Goal: Task Accomplishment & Management: Manage account settings

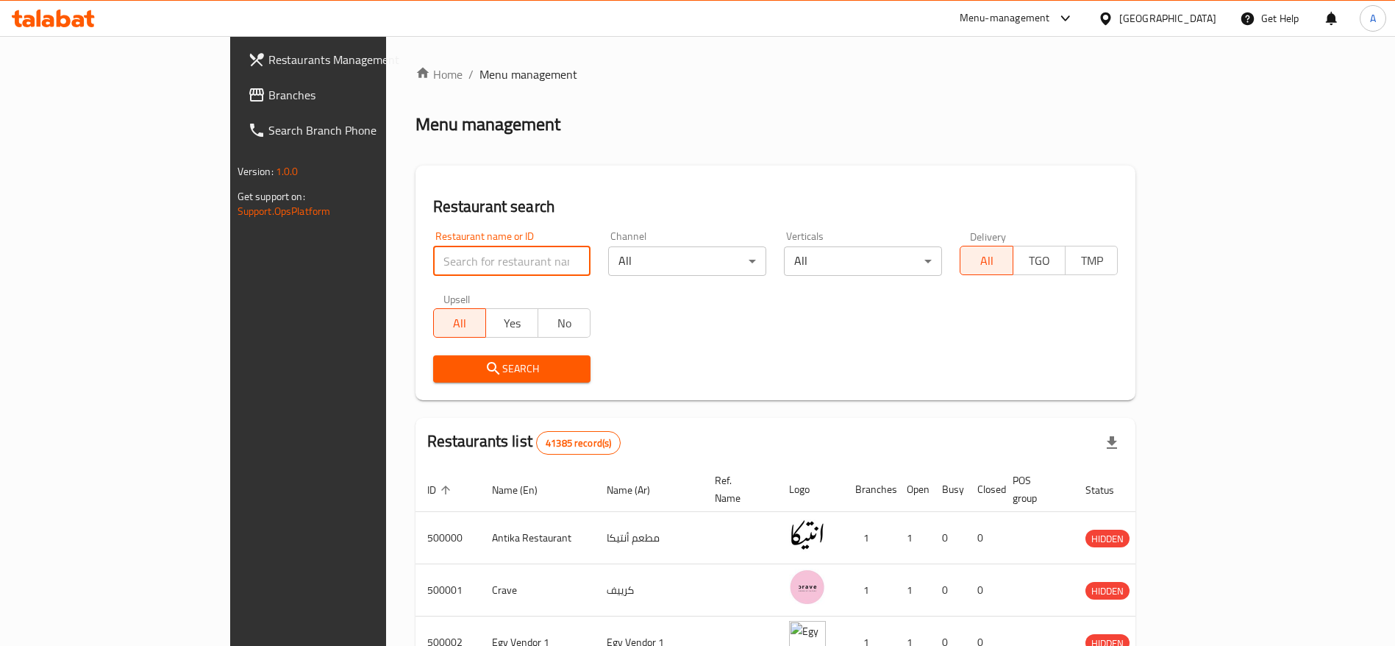
click at [491, 255] on input "search" at bounding box center [512, 260] width 158 height 29
type input "Bites"
click button "Search" at bounding box center [512, 368] width 158 height 27
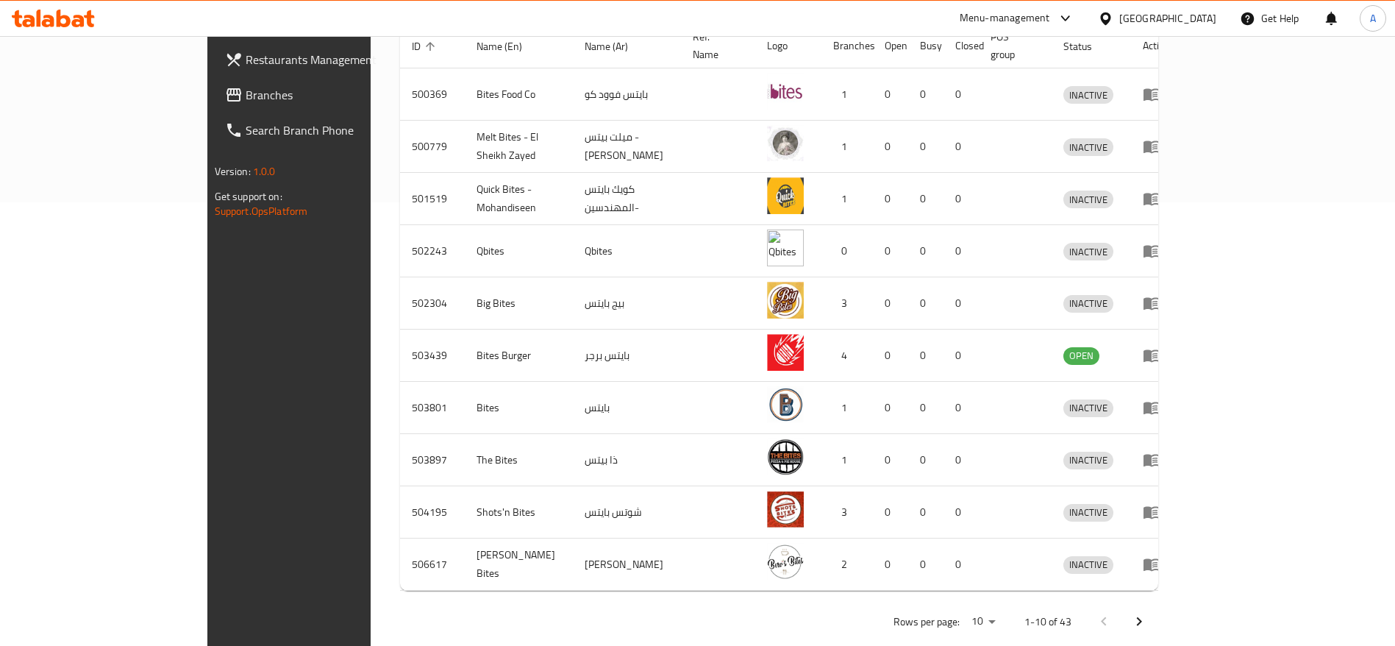
scroll to position [452, 0]
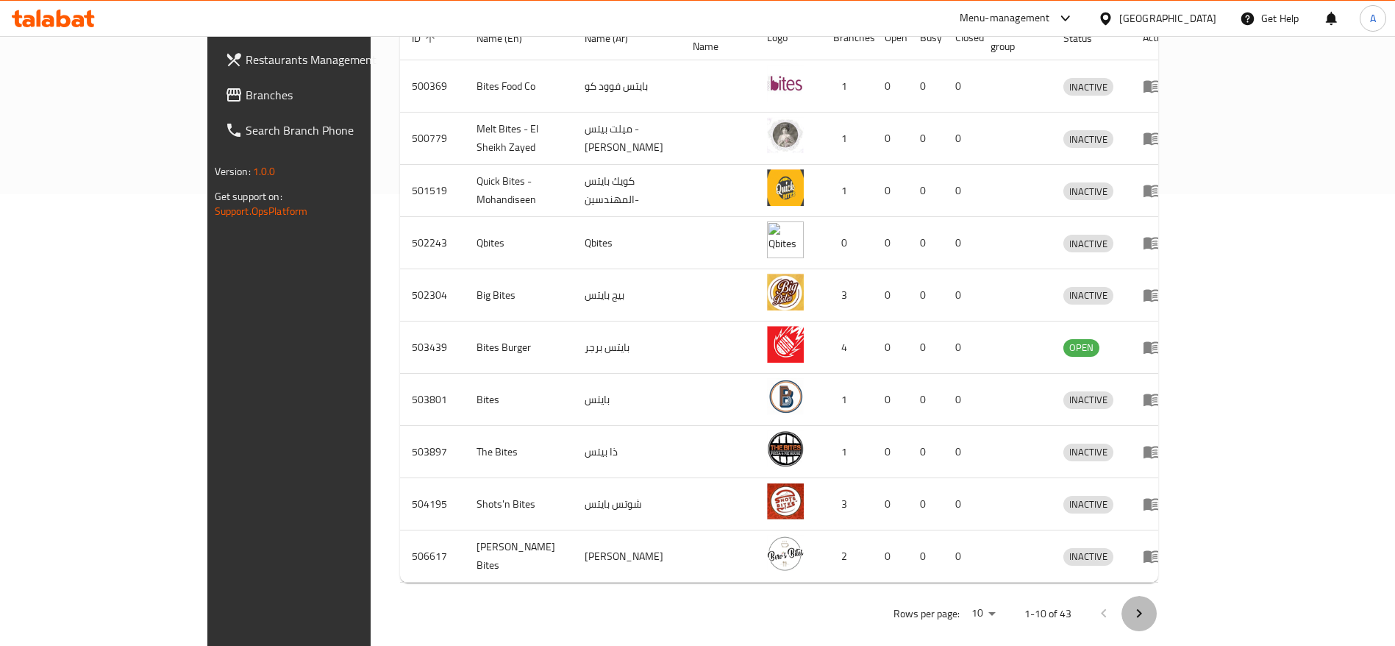
click at [1148, 604] on icon "Next page" at bounding box center [1139, 613] width 18 height 18
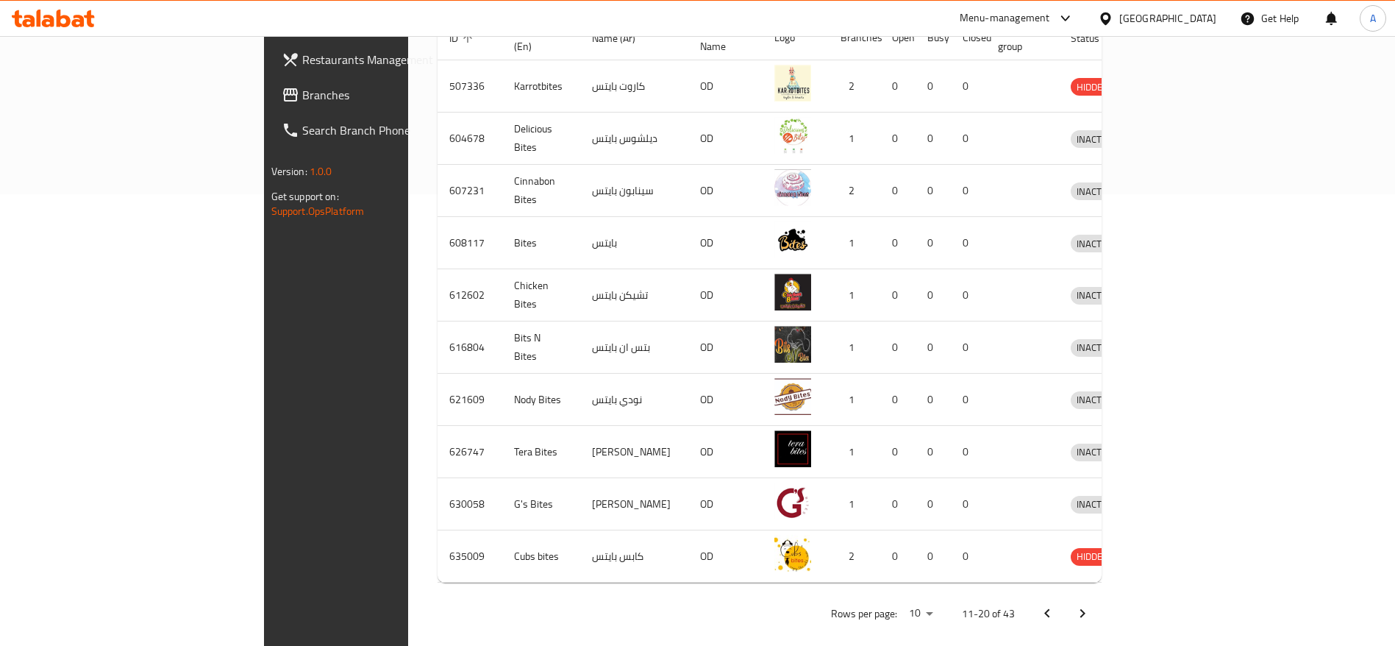
click at [1091, 604] on icon "Next page" at bounding box center [1083, 613] width 18 height 18
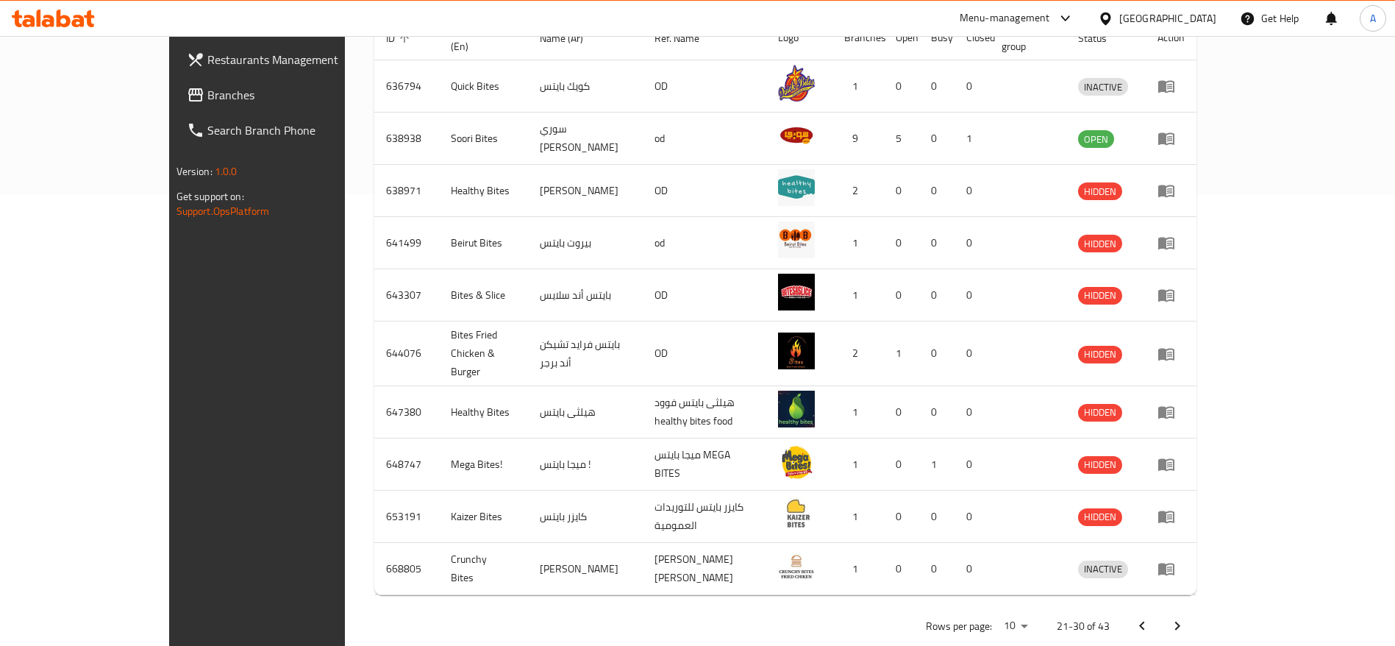
click at [1186, 617] on icon "Next page" at bounding box center [1178, 626] width 18 height 18
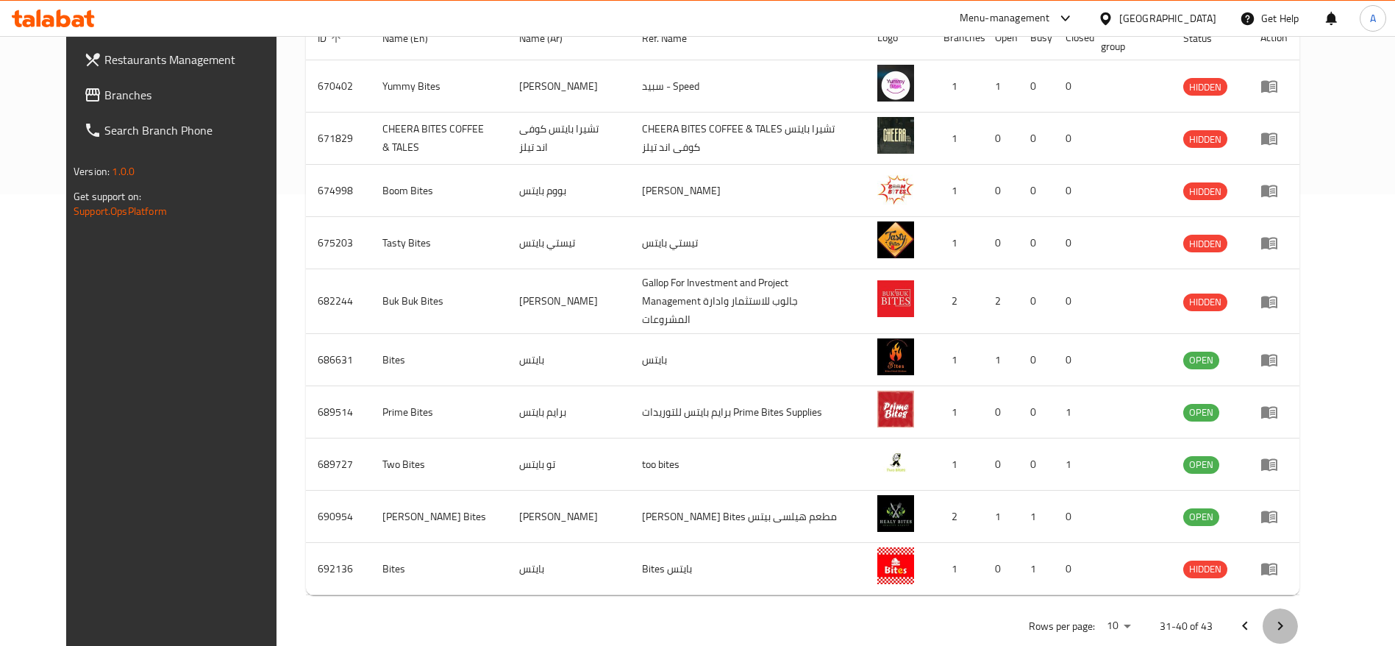
click at [1289, 619] on icon "Next page" at bounding box center [1280, 626] width 18 height 18
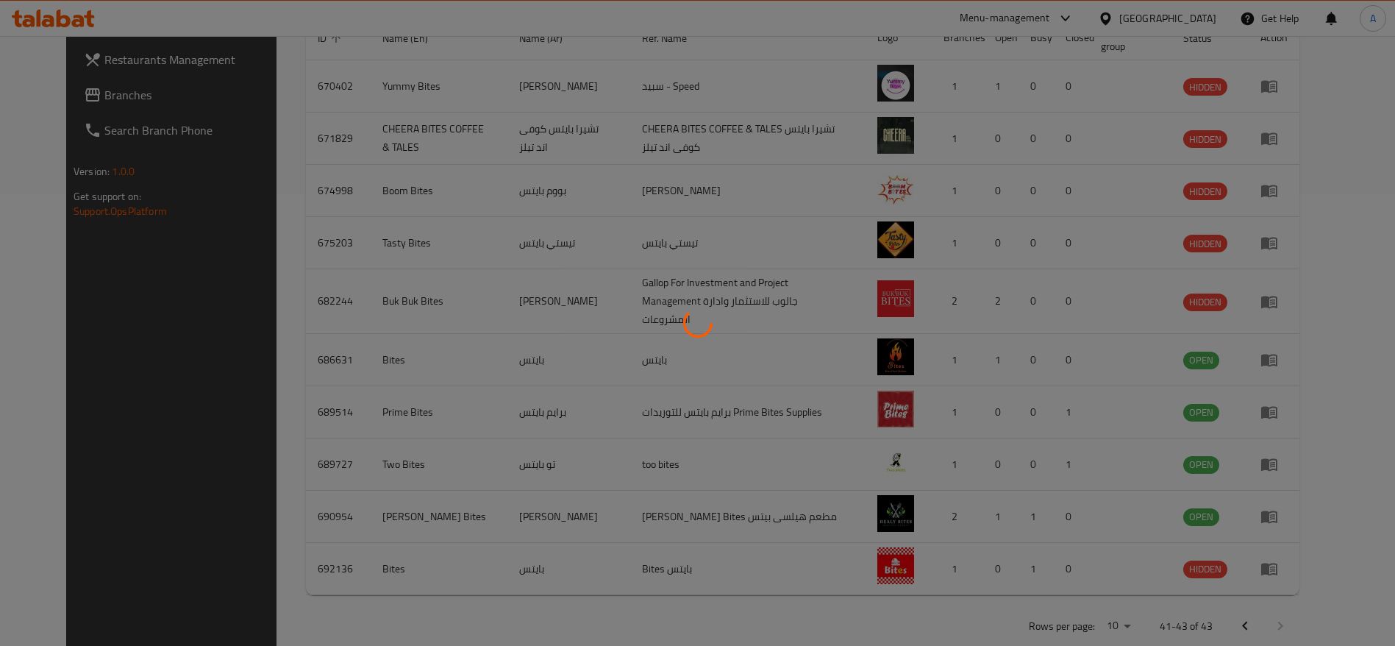
scroll to position [86, 0]
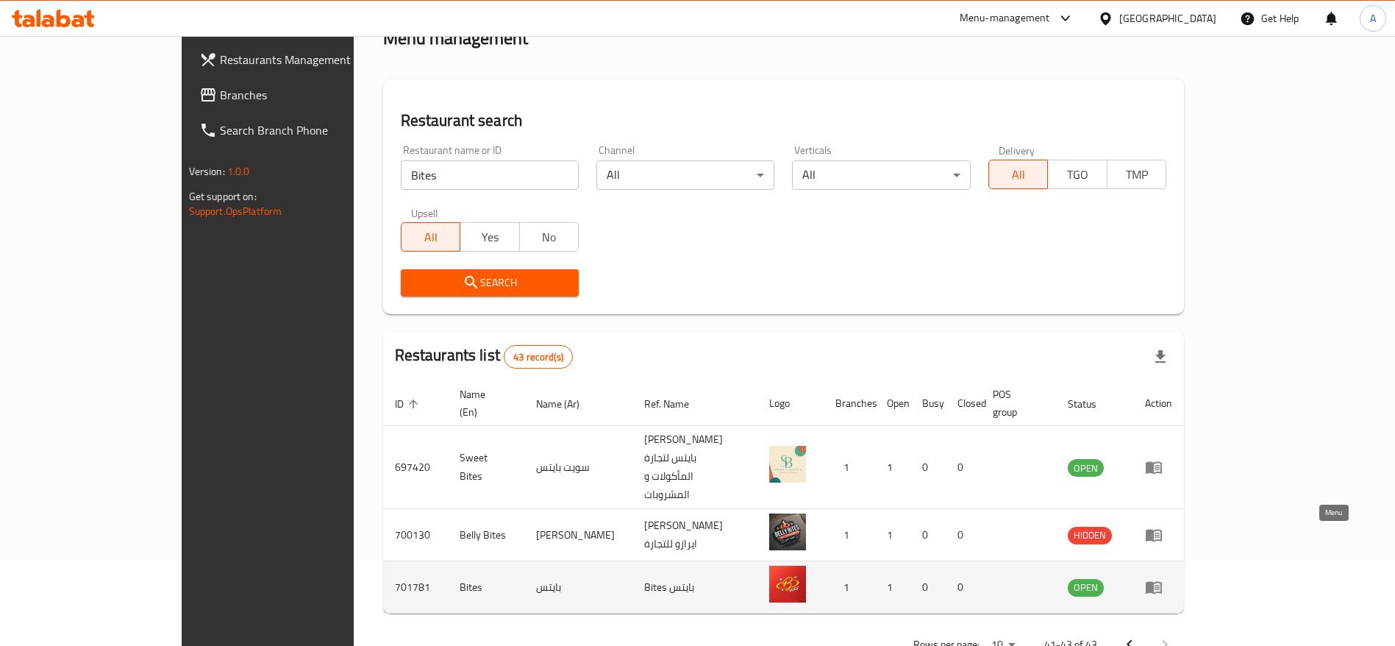
click at [1163, 578] on icon "enhanced table" at bounding box center [1154, 587] width 18 height 18
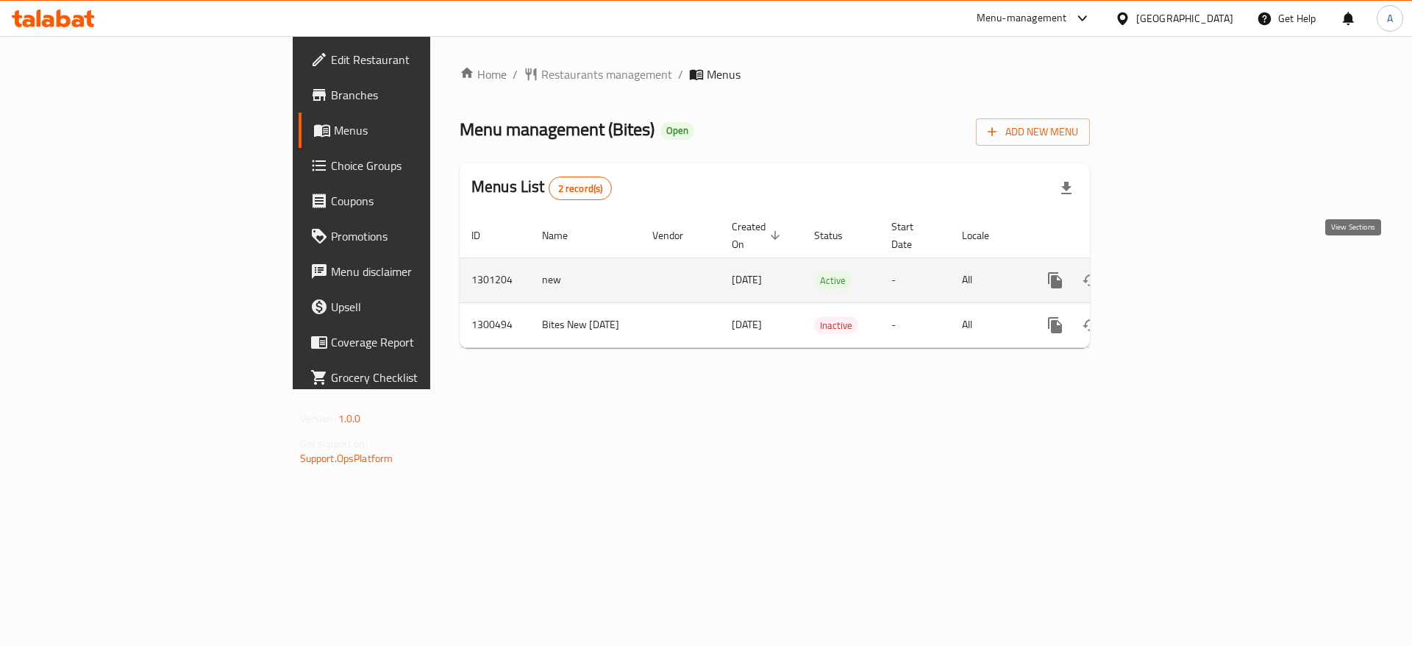
click at [1168, 274] on icon "enhanced table" at bounding box center [1161, 280] width 13 height 13
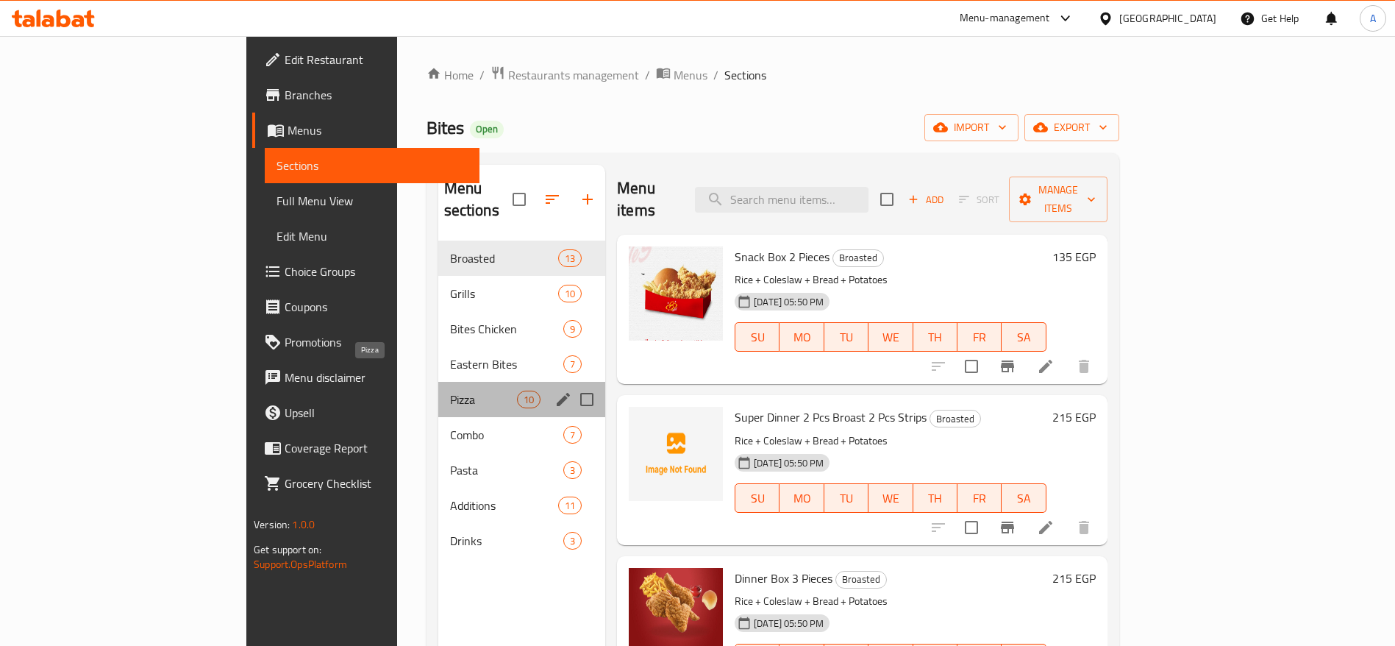
click at [450, 390] on span "Pizza" at bounding box center [483, 399] width 67 height 18
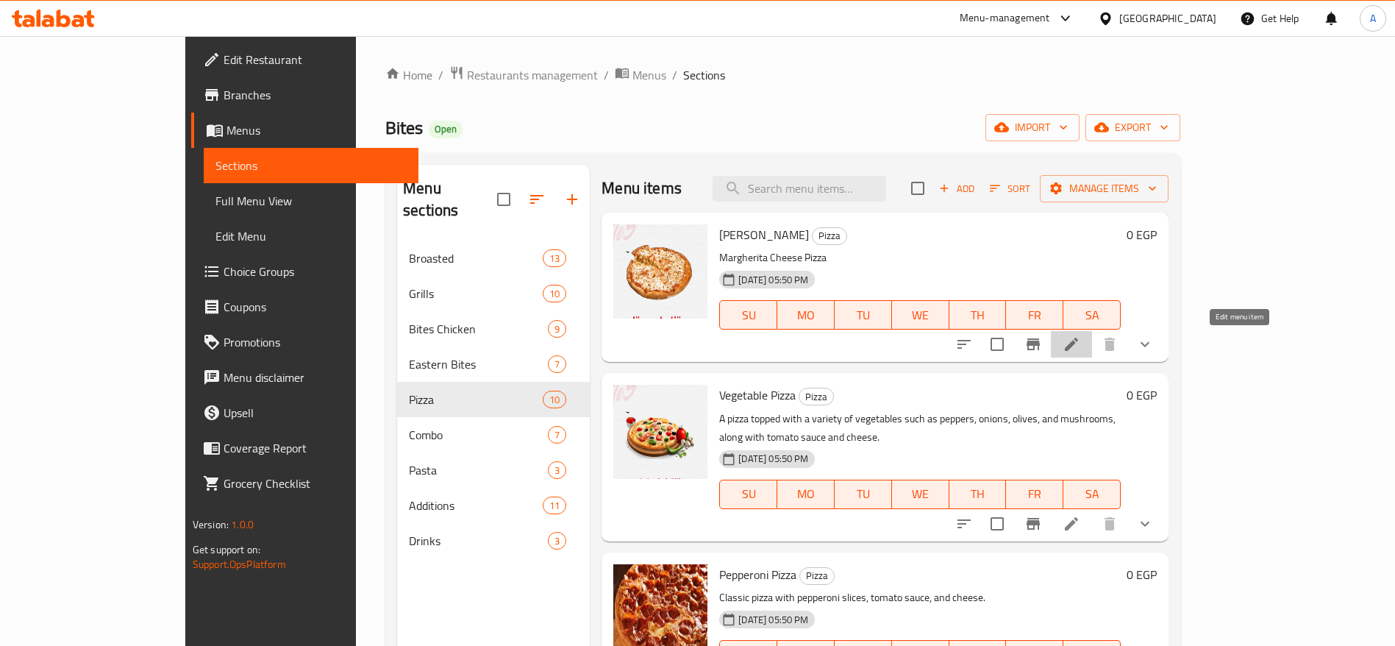
click at [1080, 345] on icon at bounding box center [1072, 344] width 18 height 18
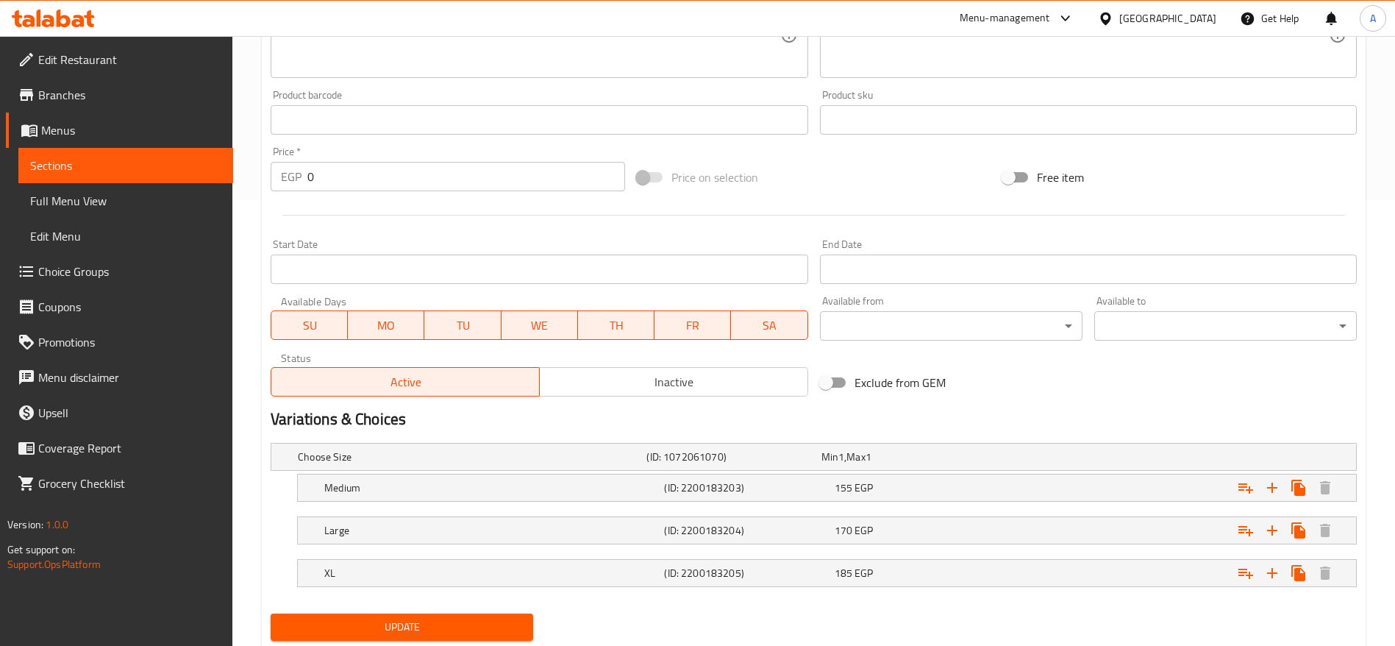
scroll to position [452, 0]
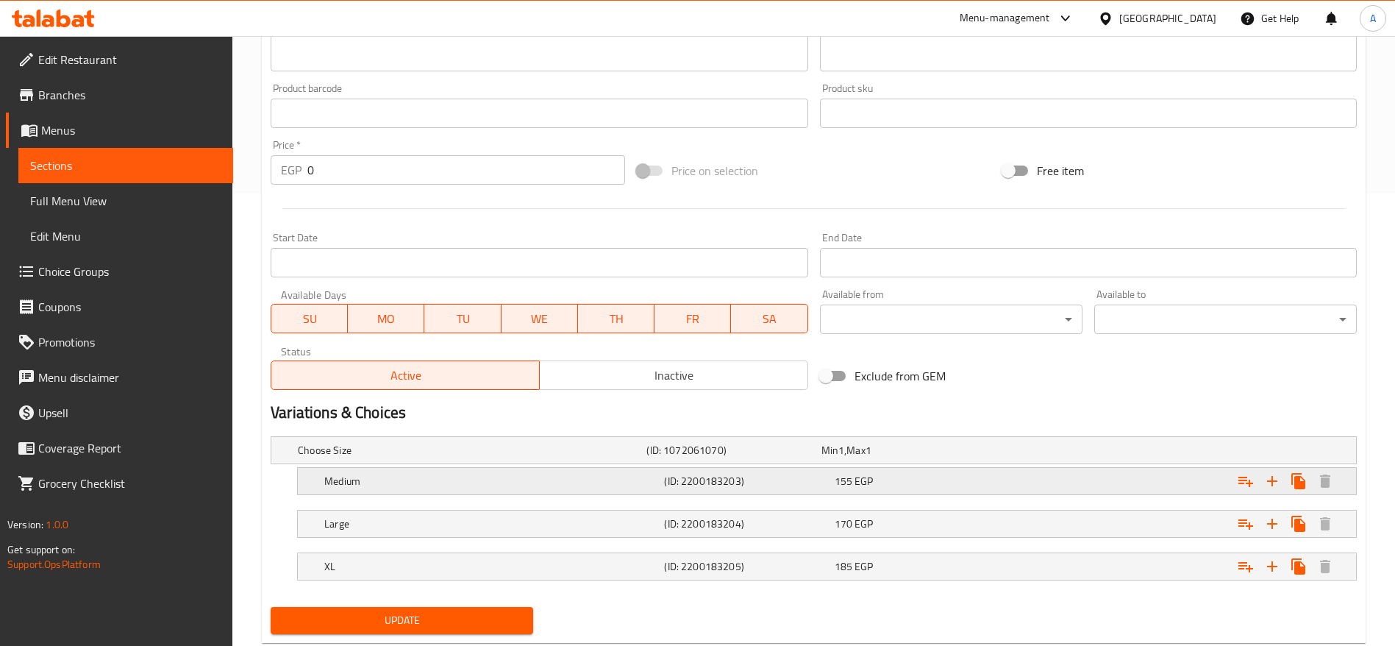
click at [794, 482] on h5 "(ID: 2200183203)" at bounding box center [746, 481] width 164 height 15
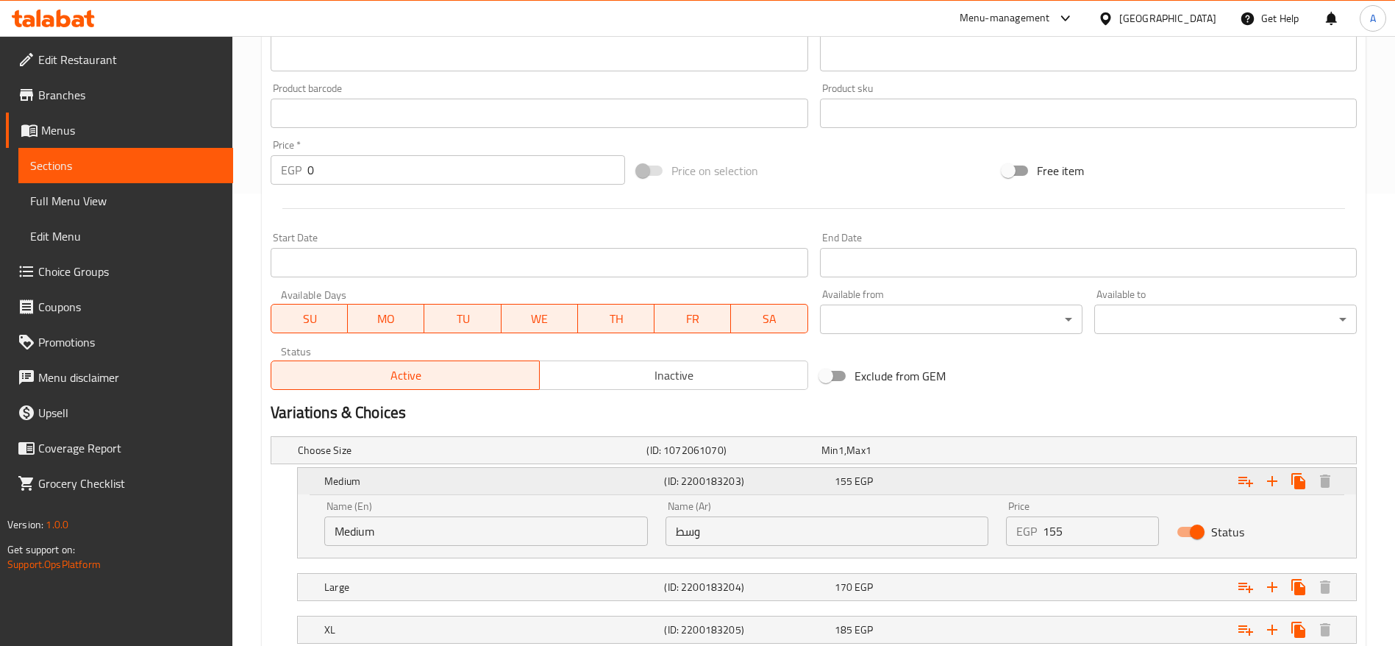
click at [794, 482] on h5 "(ID: 2200183203)" at bounding box center [746, 481] width 164 height 15
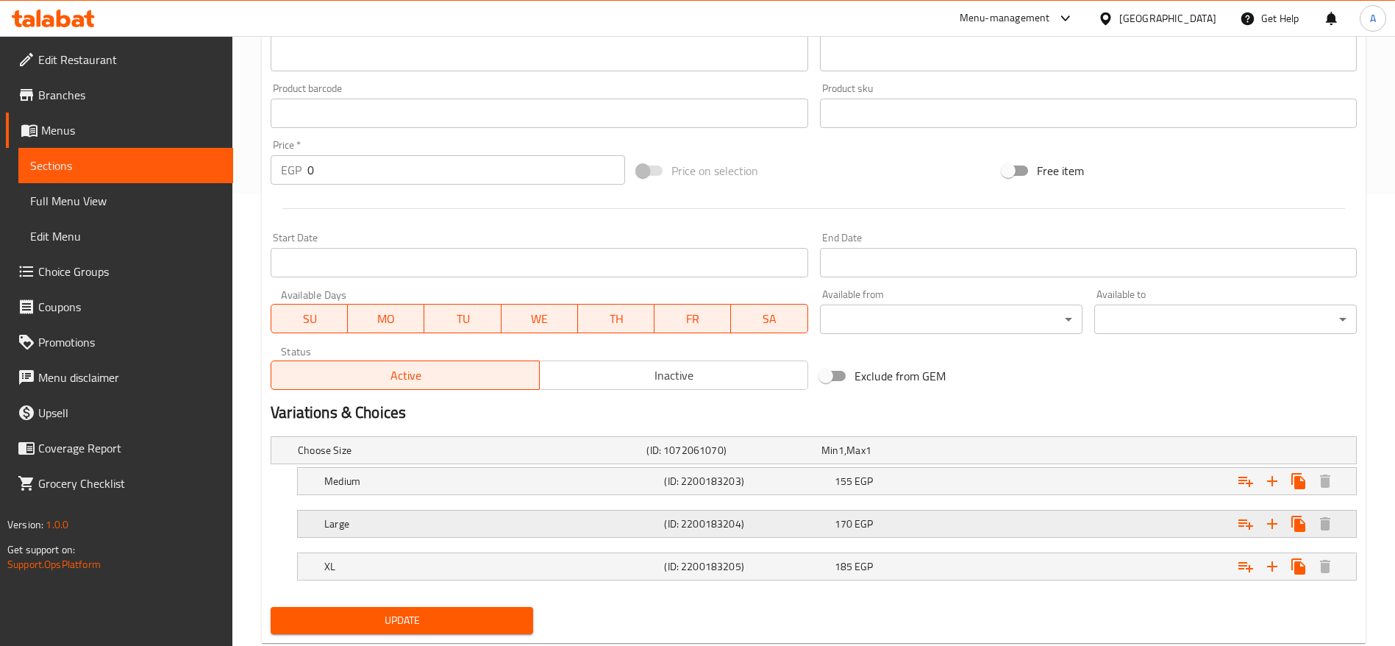
click at [772, 518] on h5 "(ID: 2200183204)" at bounding box center [746, 523] width 164 height 15
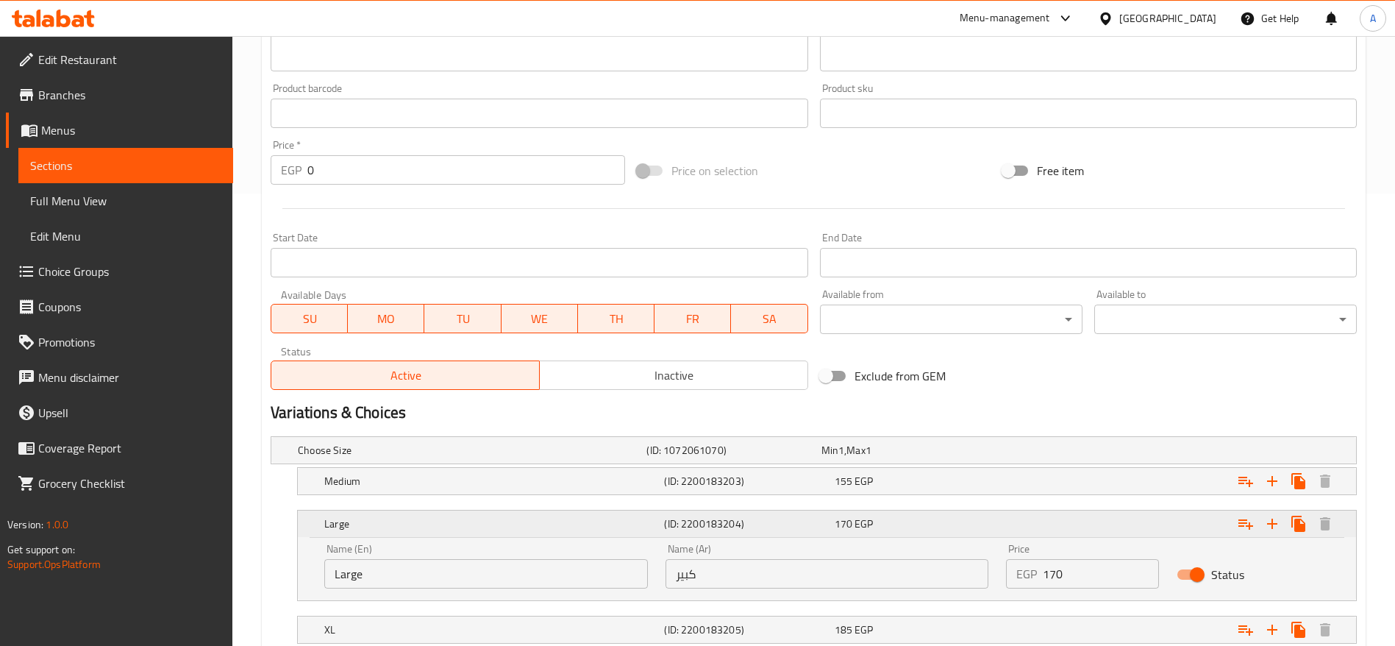
click at [772, 518] on h5 "(ID: 2200183204)" at bounding box center [746, 523] width 164 height 15
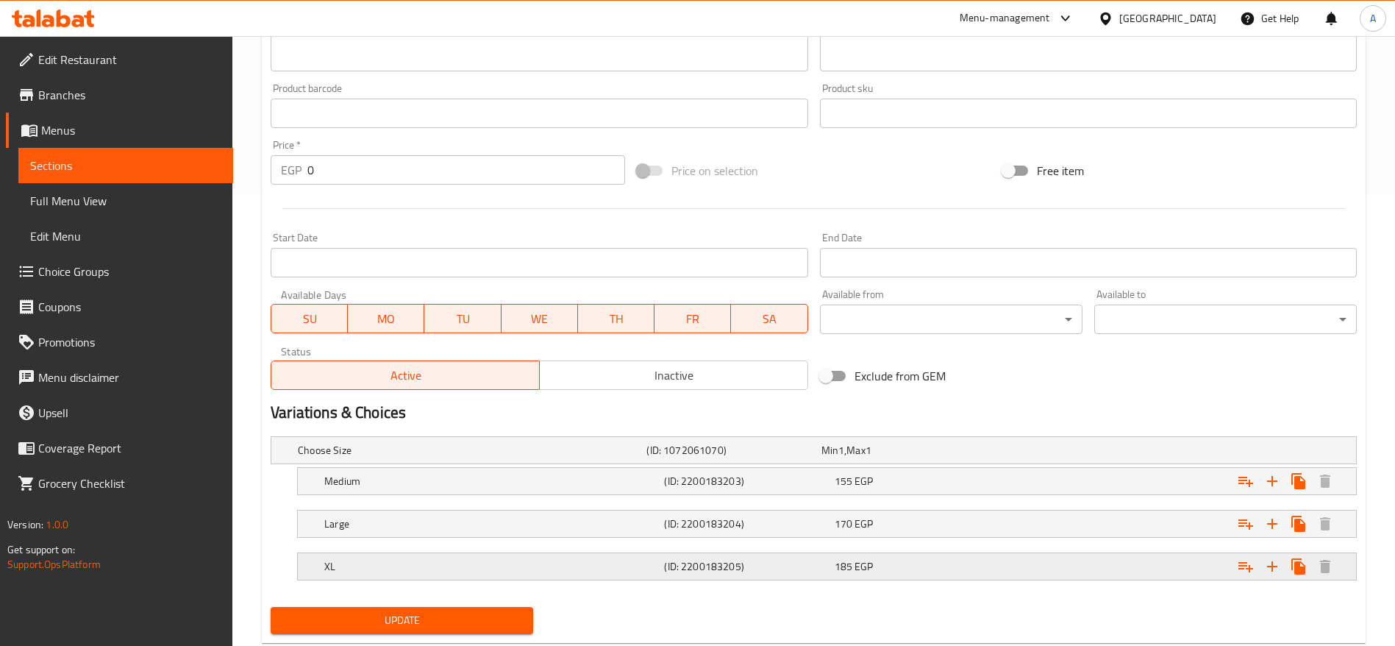
click at [768, 560] on h5 "(ID: 2200183205)" at bounding box center [746, 566] width 164 height 15
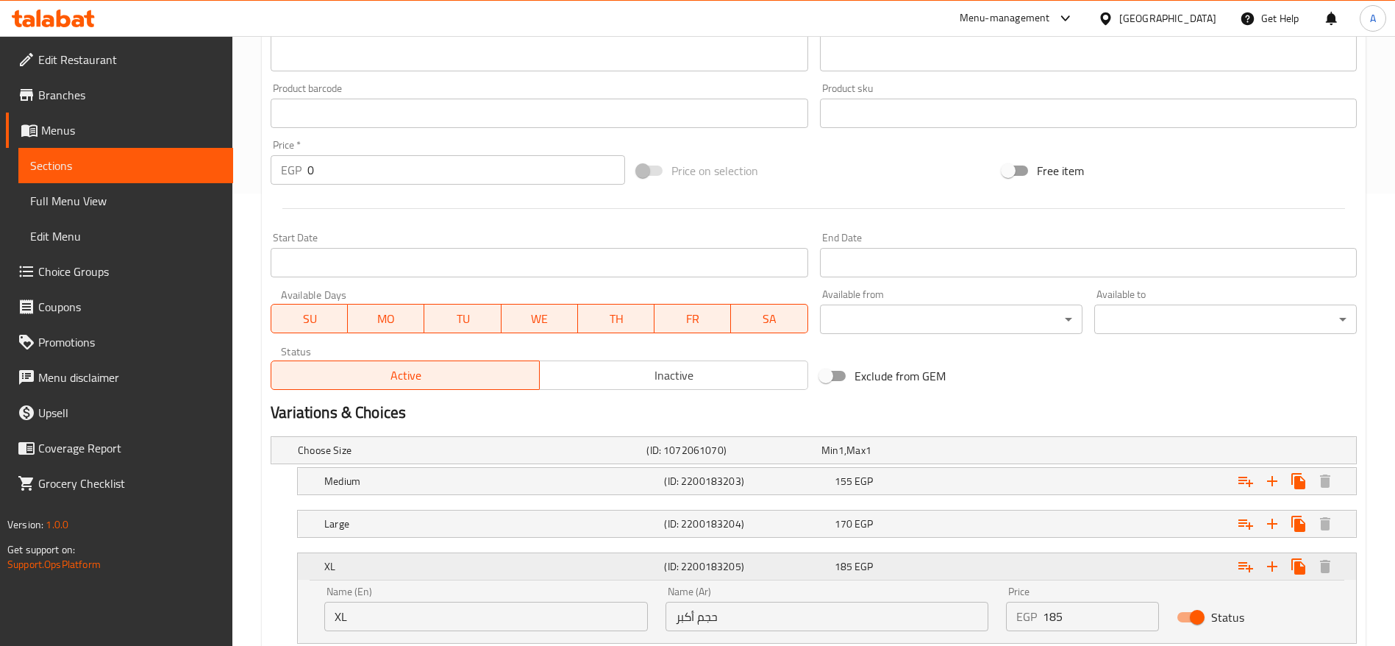
click at [768, 560] on h5 "(ID: 2200183205)" at bounding box center [746, 566] width 164 height 15
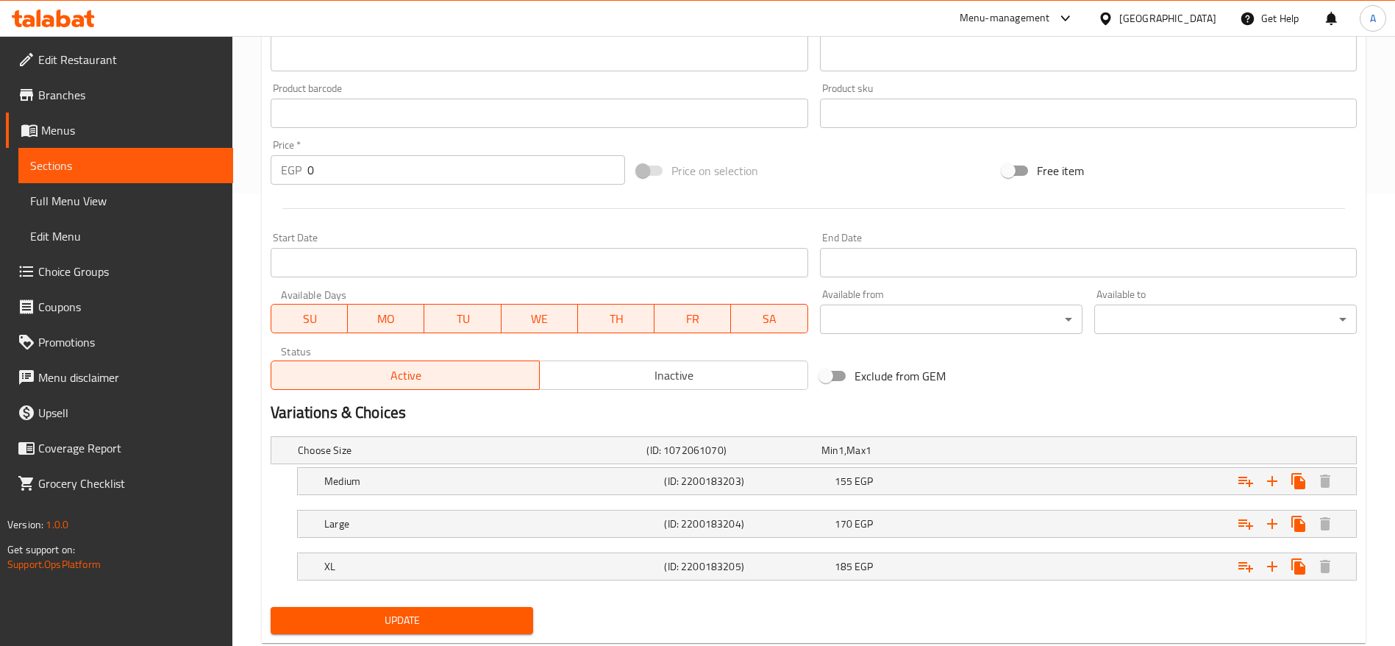
scroll to position [0, 0]
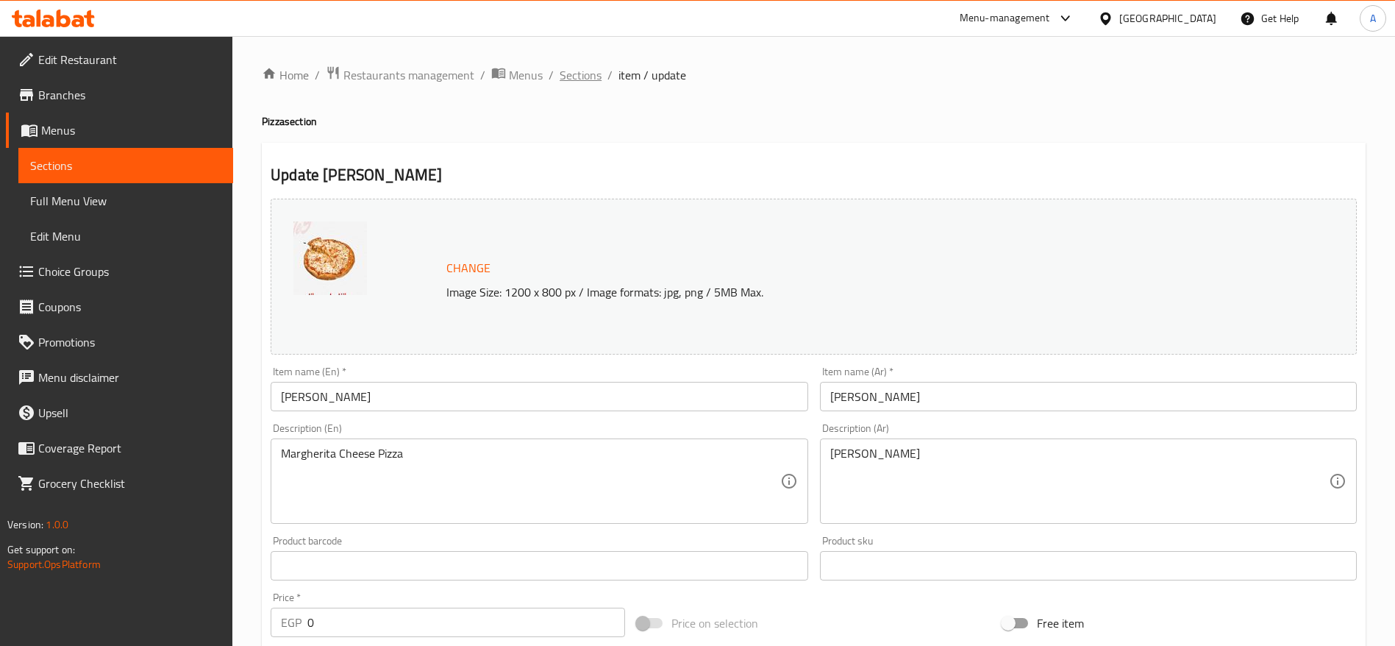
click at [590, 73] on span "Sections" at bounding box center [581, 75] width 42 height 18
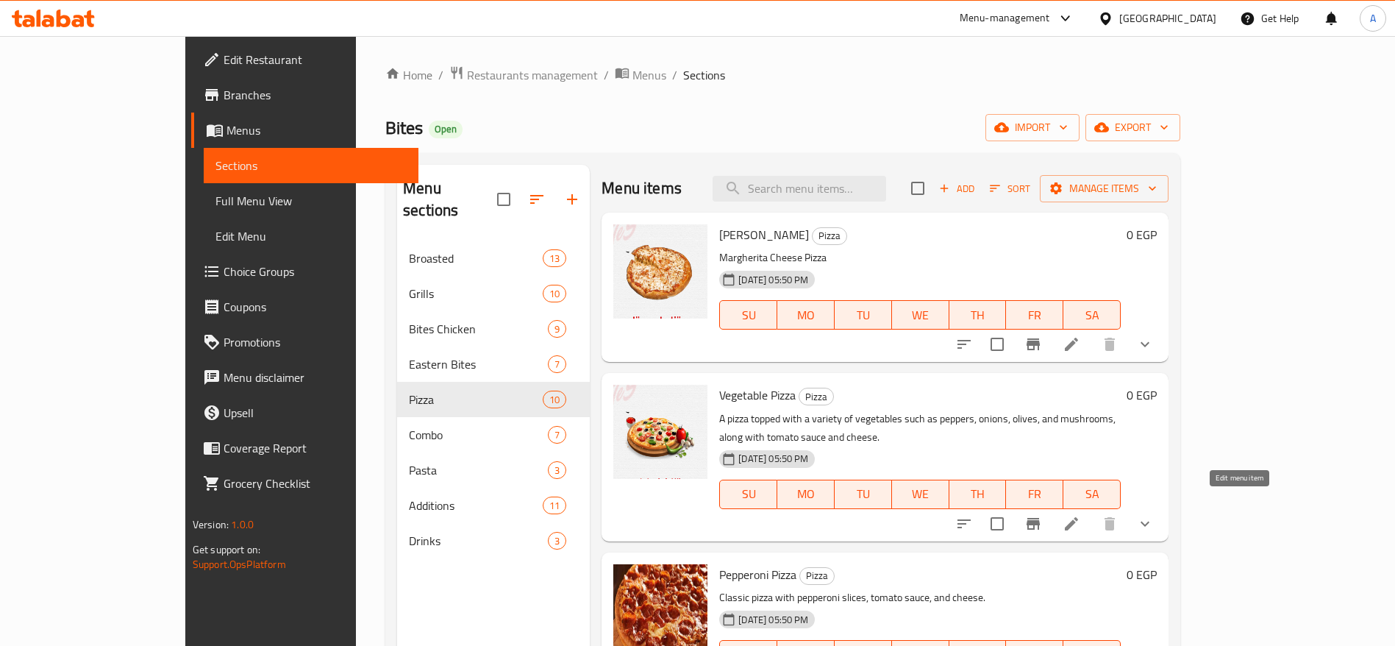
click at [1080, 515] on icon at bounding box center [1072, 524] width 18 height 18
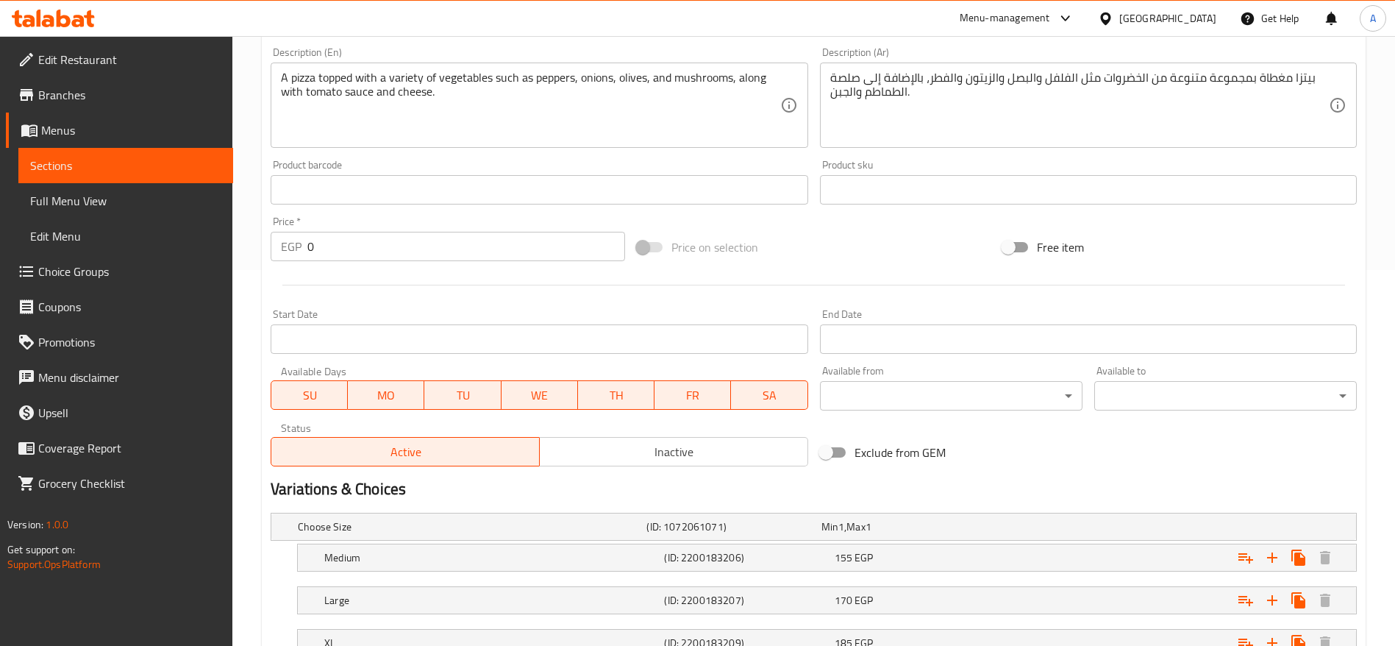
scroll to position [491, 0]
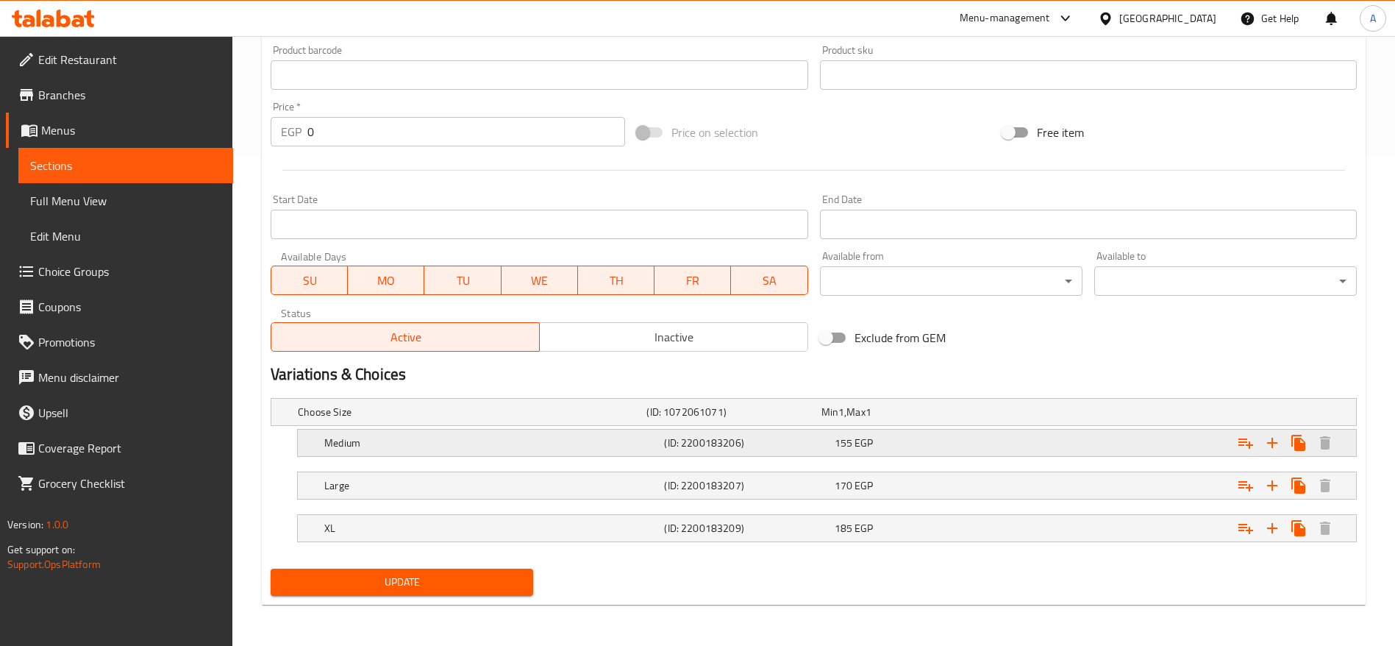
click at [840, 447] on span "155" at bounding box center [844, 442] width 18 height 19
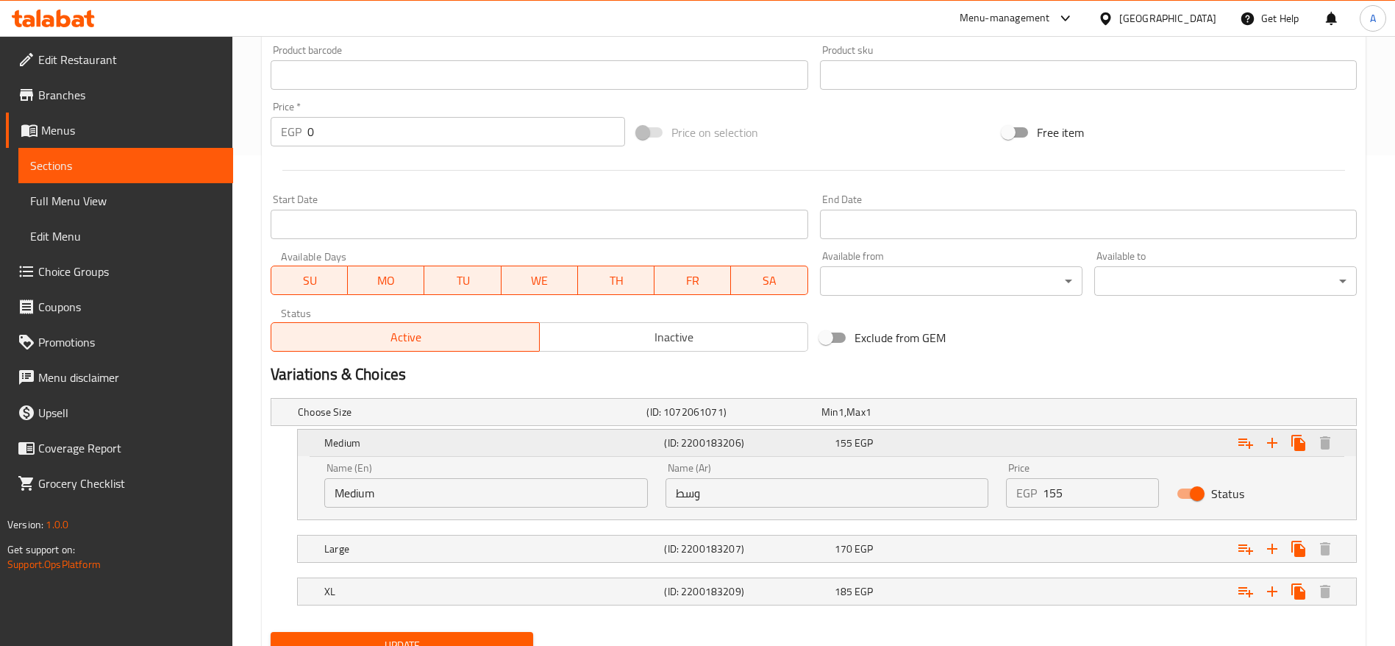
click at [840, 447] on span "155" at bounding box center [844, 442] width 18 height 19
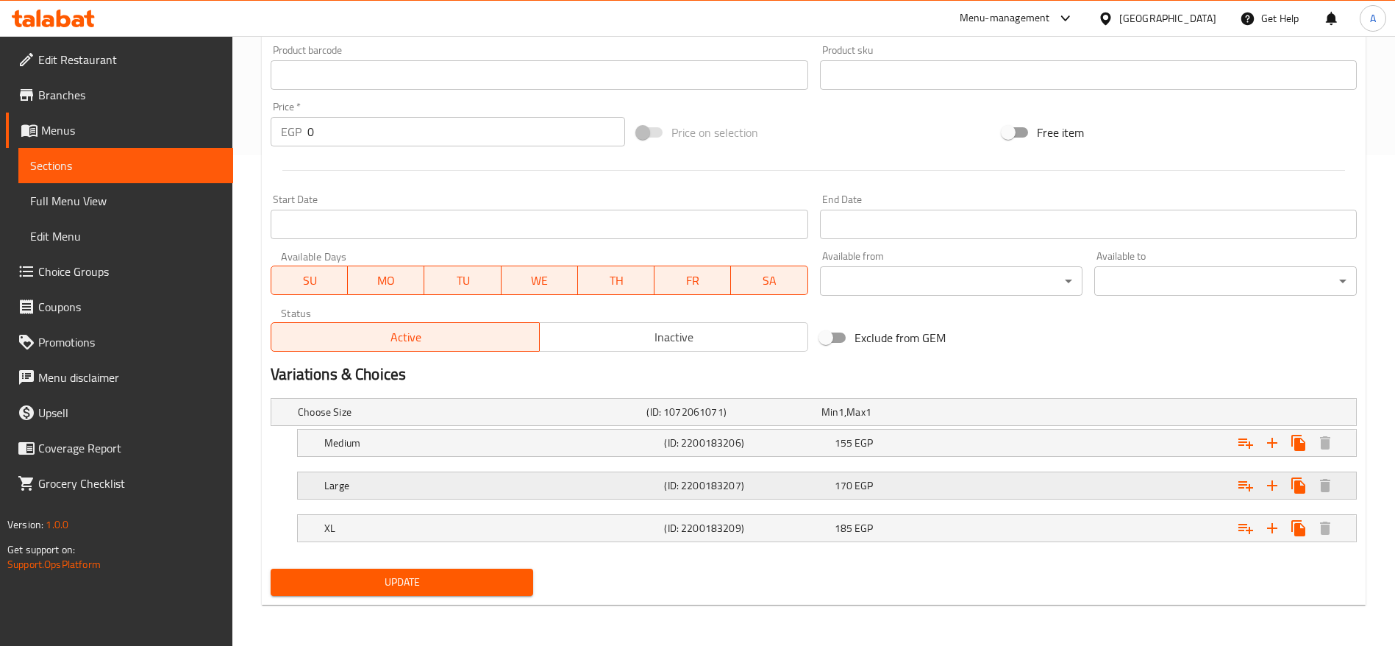
click at [830, 479] on div "(ID: 2200183207)" at bounding box center [746, 485] width 170 height 21
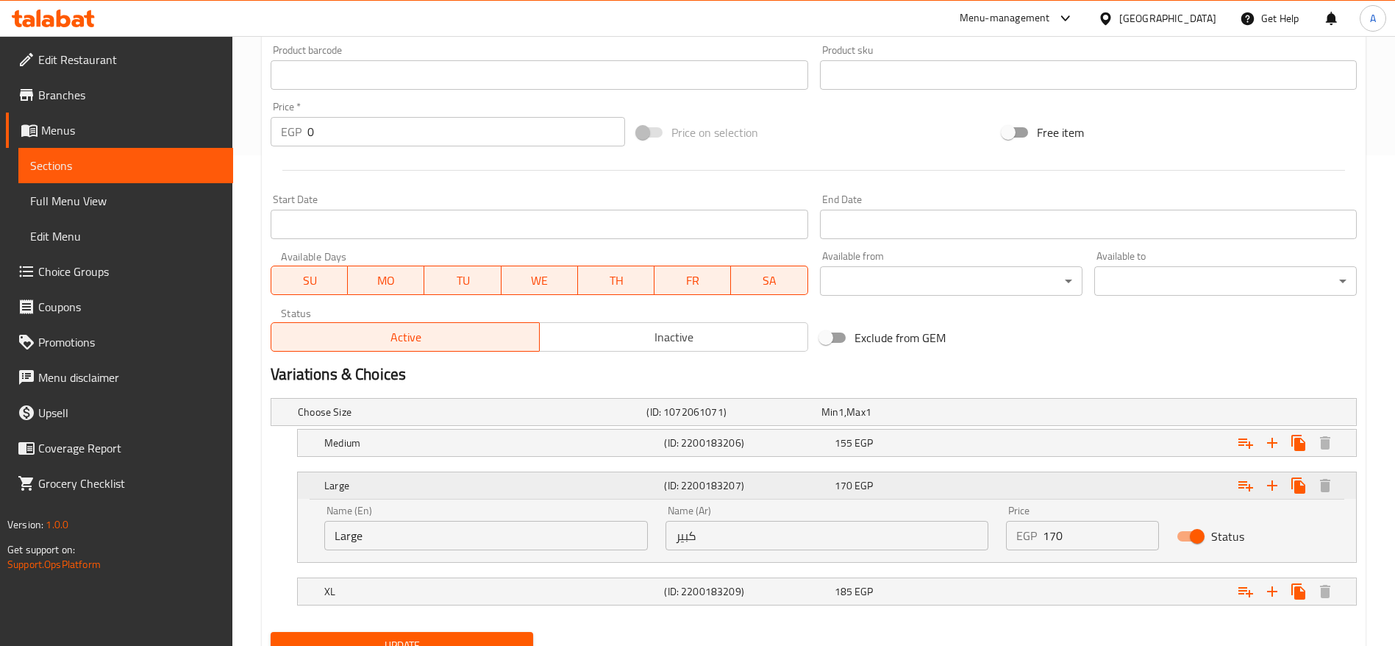
click at [830, 479] on div "(ID: 2200183207)" at bounding box center [746, 485] width 170 height 21
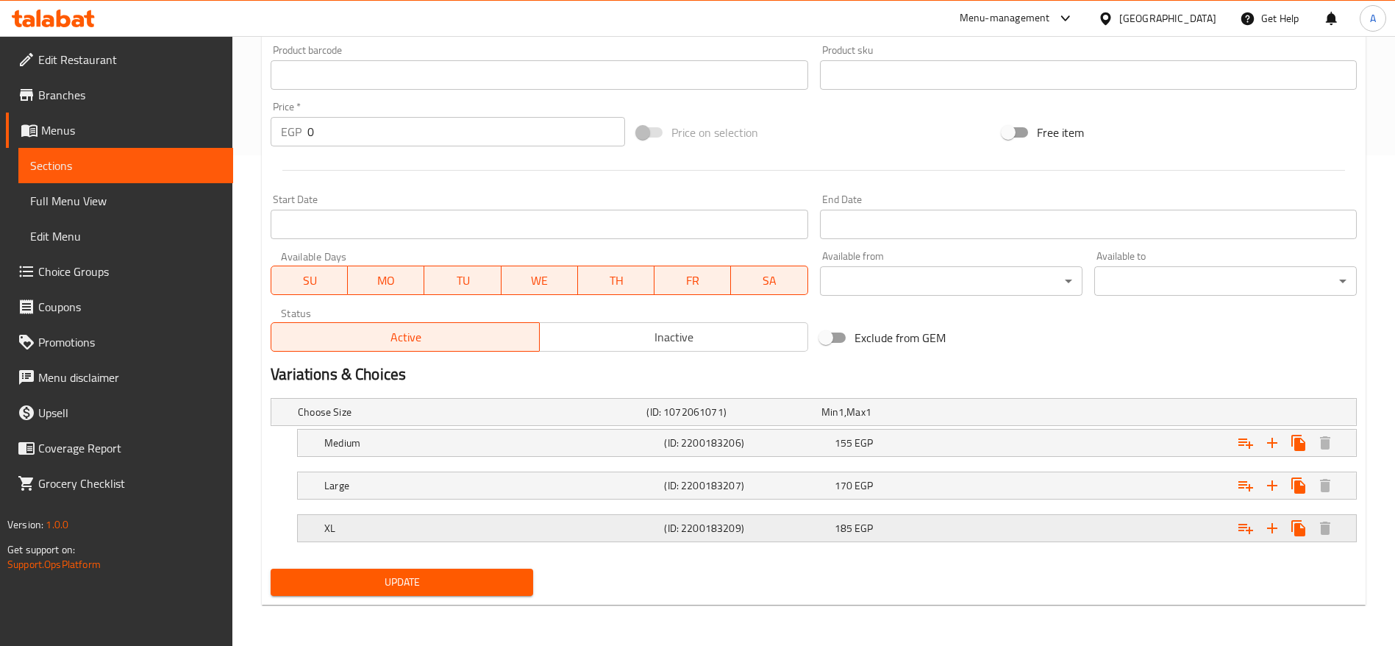
click at [801, 524] on h5 "(ID: 2200183209)" at bounding box center [746, 528] width 164 height 15
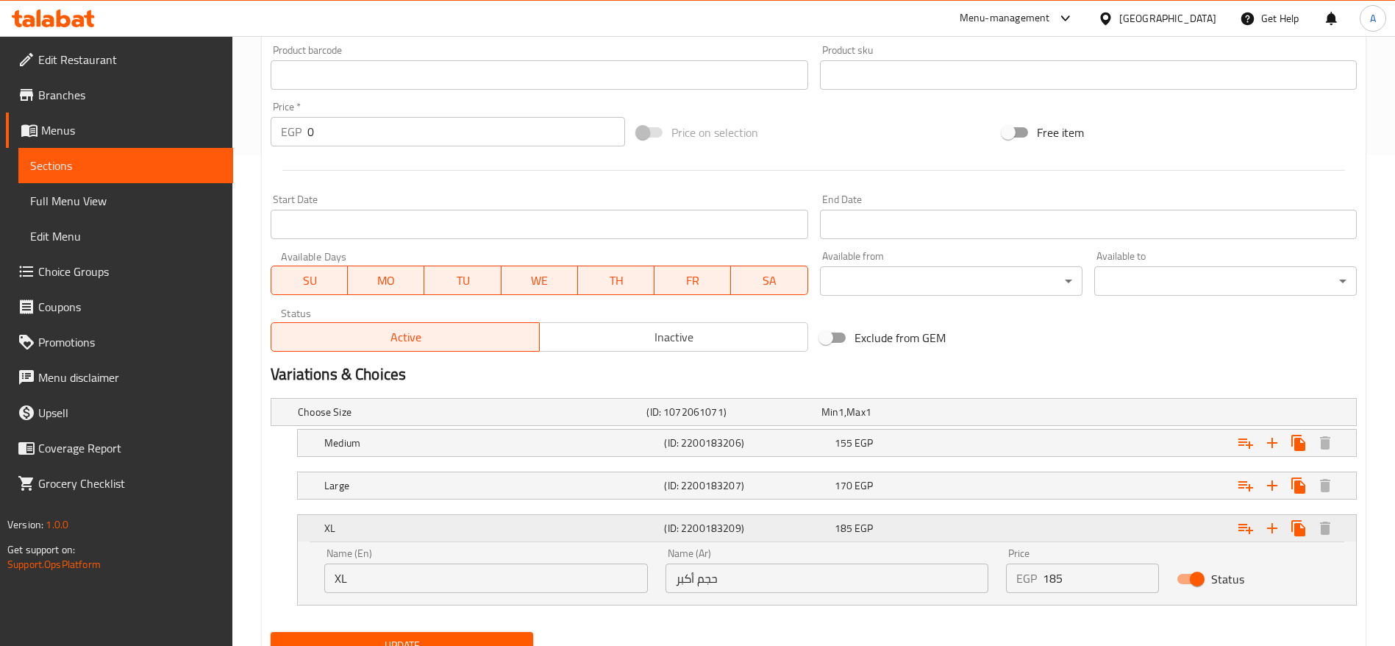
click at [801, 524] on h5 "(ID: 2200183209)" at bounding box center [746, 528] width 164 height 15
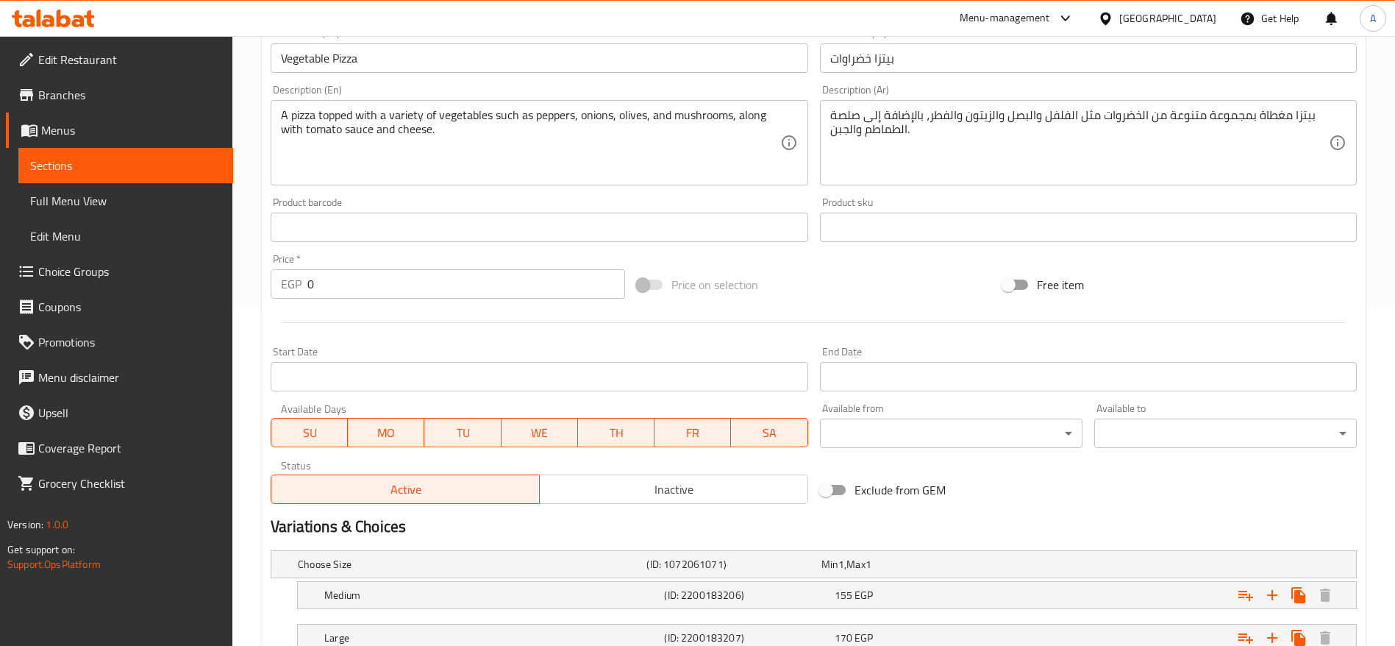
scroll to position [0, 0]
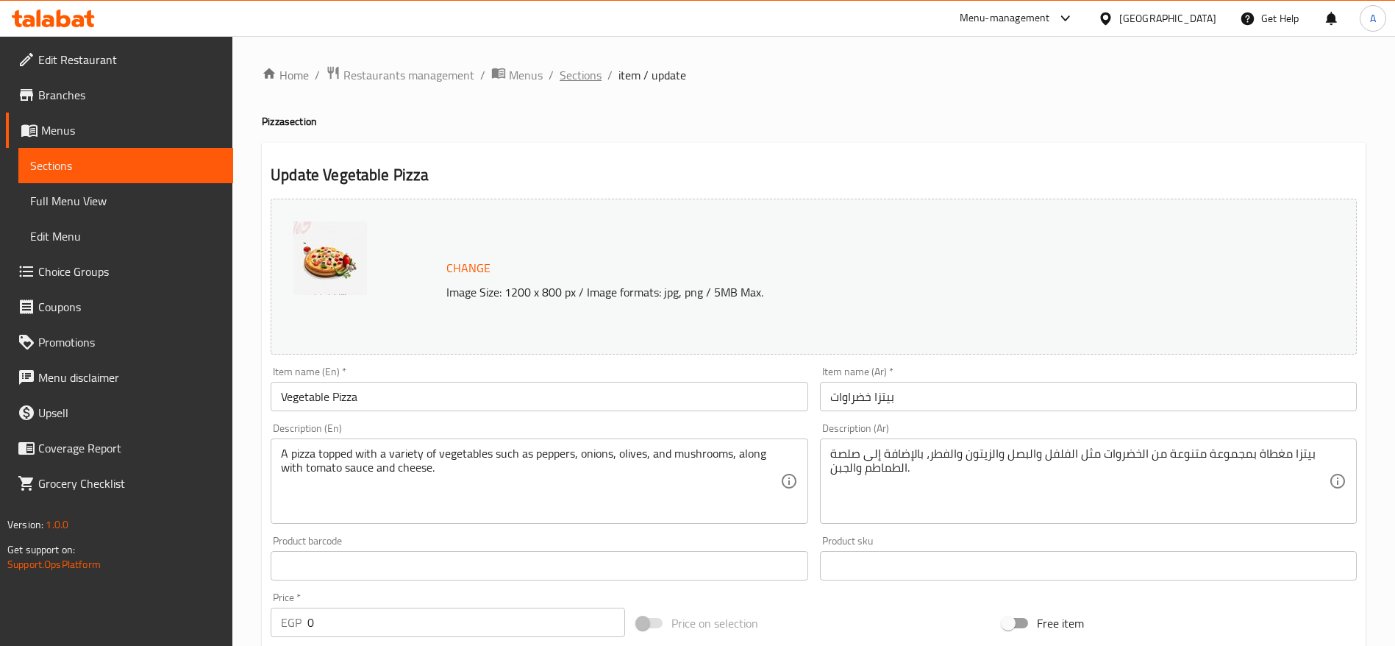
click at [593, 78] on span "Sections" at bounding box center [581, 75] width 42 height 18
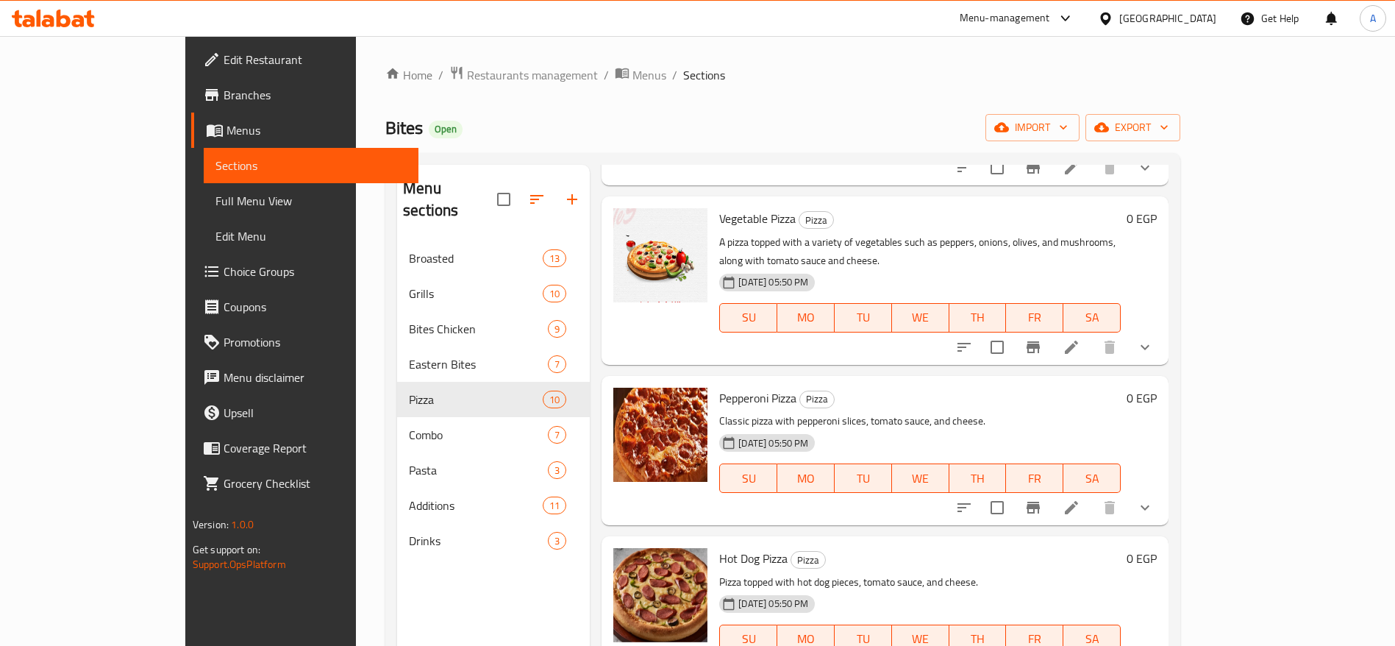
scroll to position [207, 0]
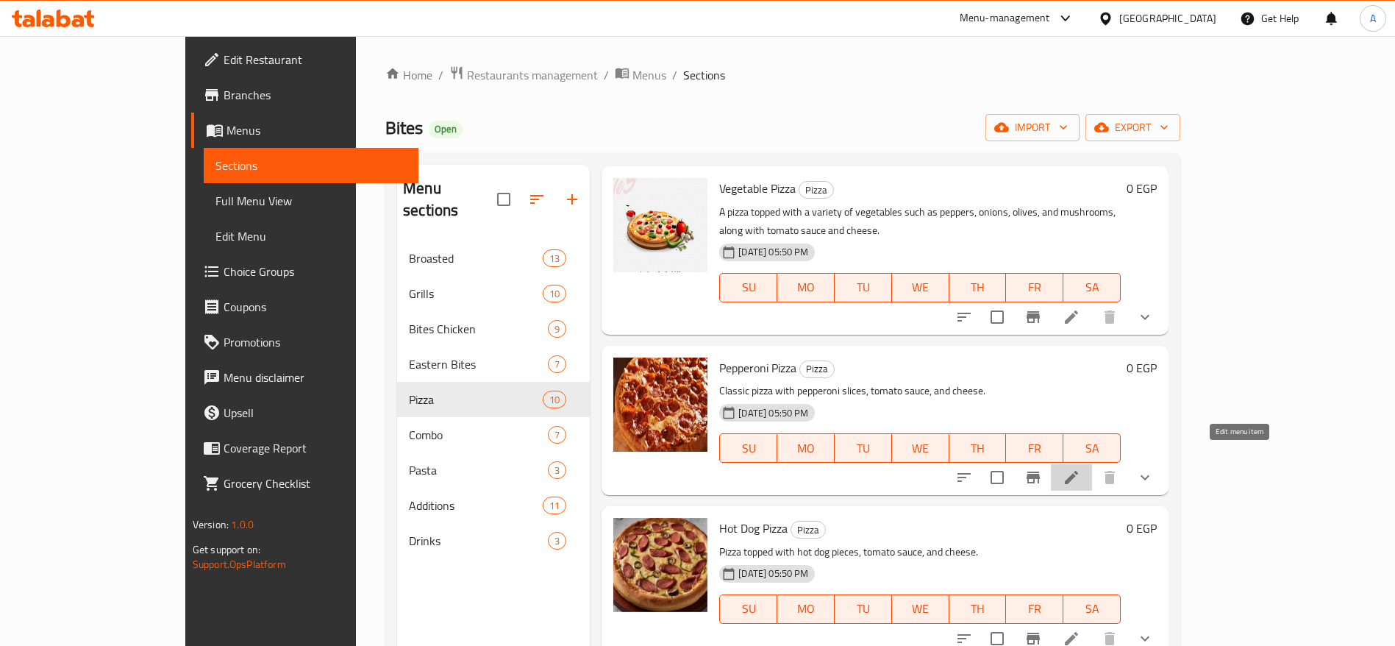
click at [1078, 471] on icon at bounding box center [1071, 477] width 13 height 13
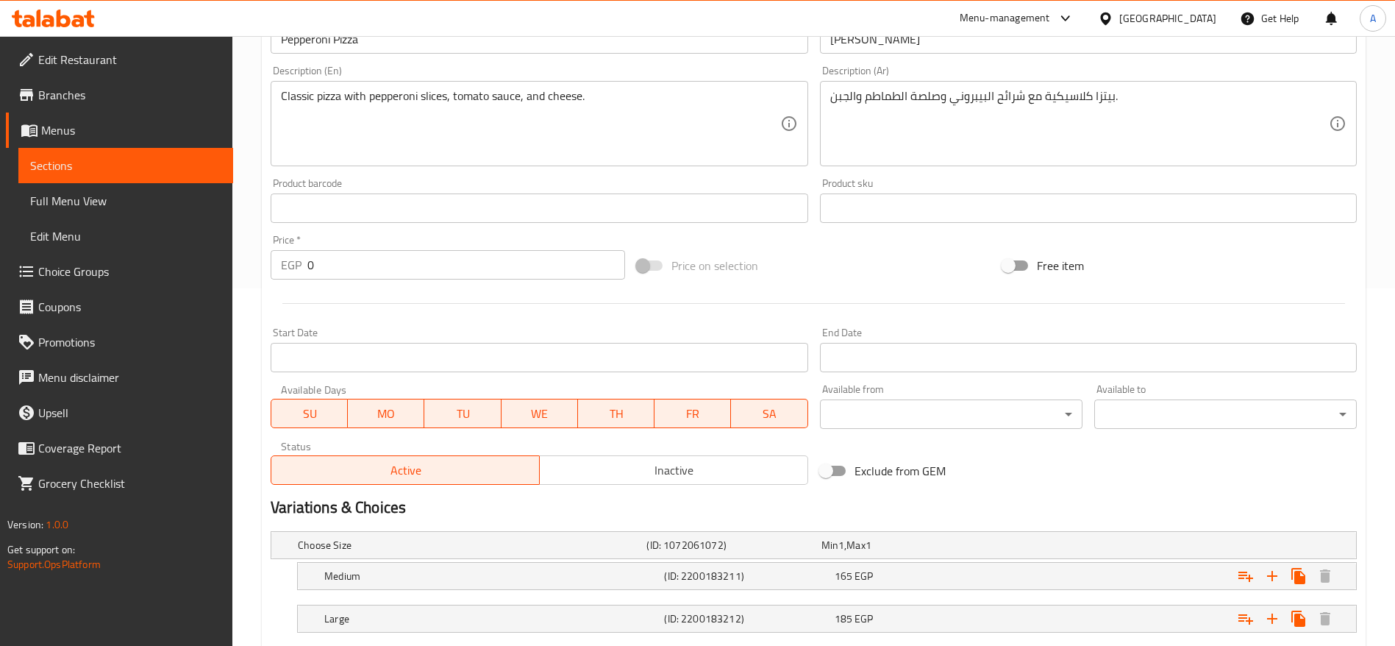
scroll to position [491, 0]
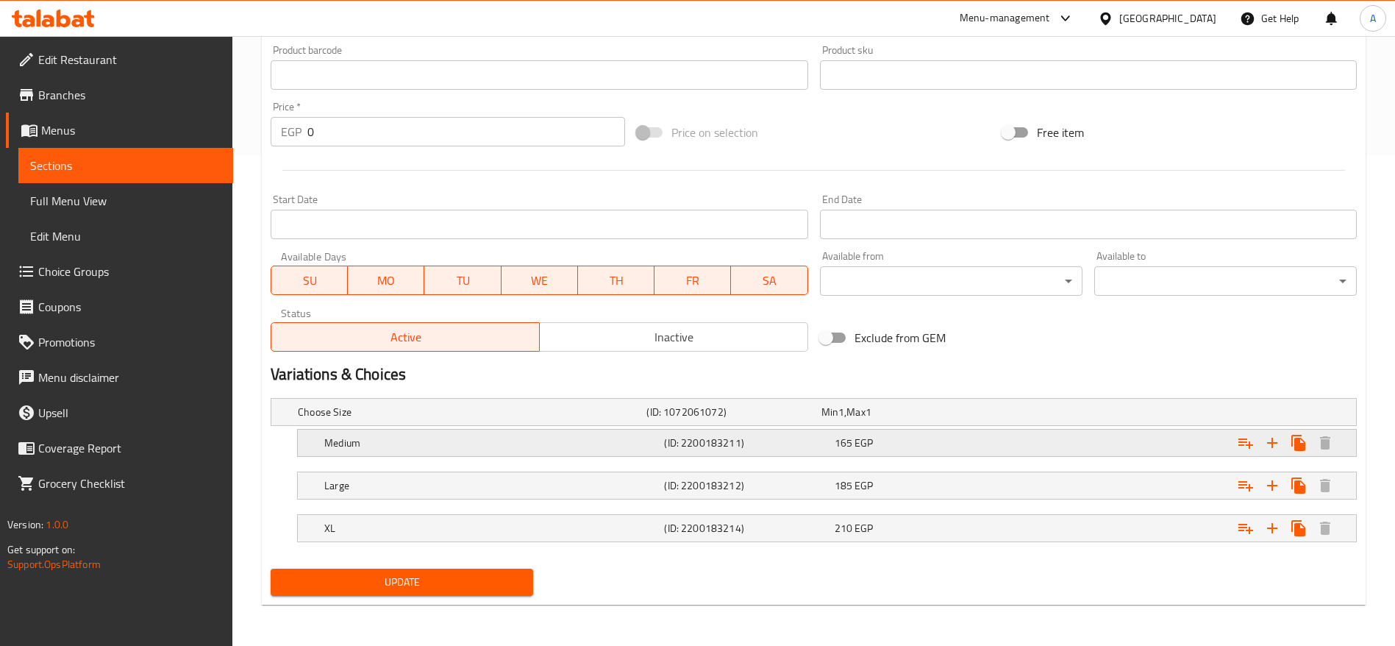
click at [832, 436] on div "165 EGP" at bounding box center [917, 442] width 170 height 21
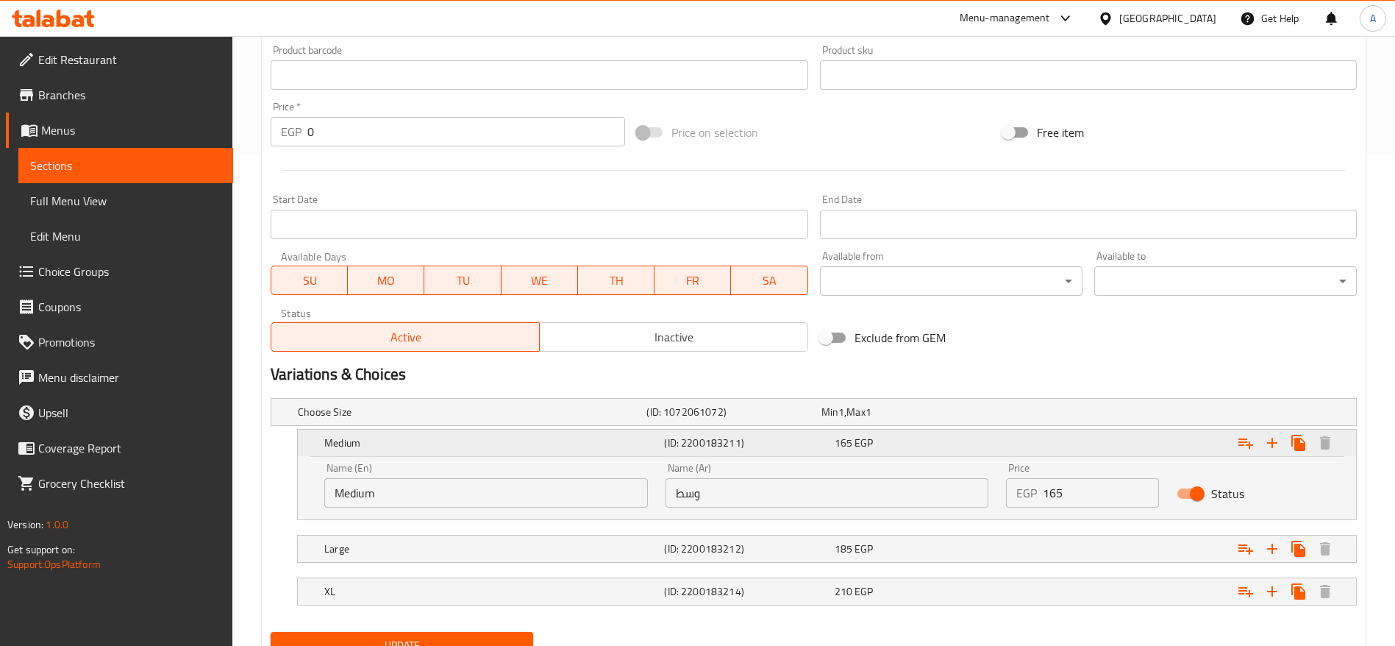
click at [832, 436] on div "165 EGP" at bounding box center [917, 442] width 170 height 21
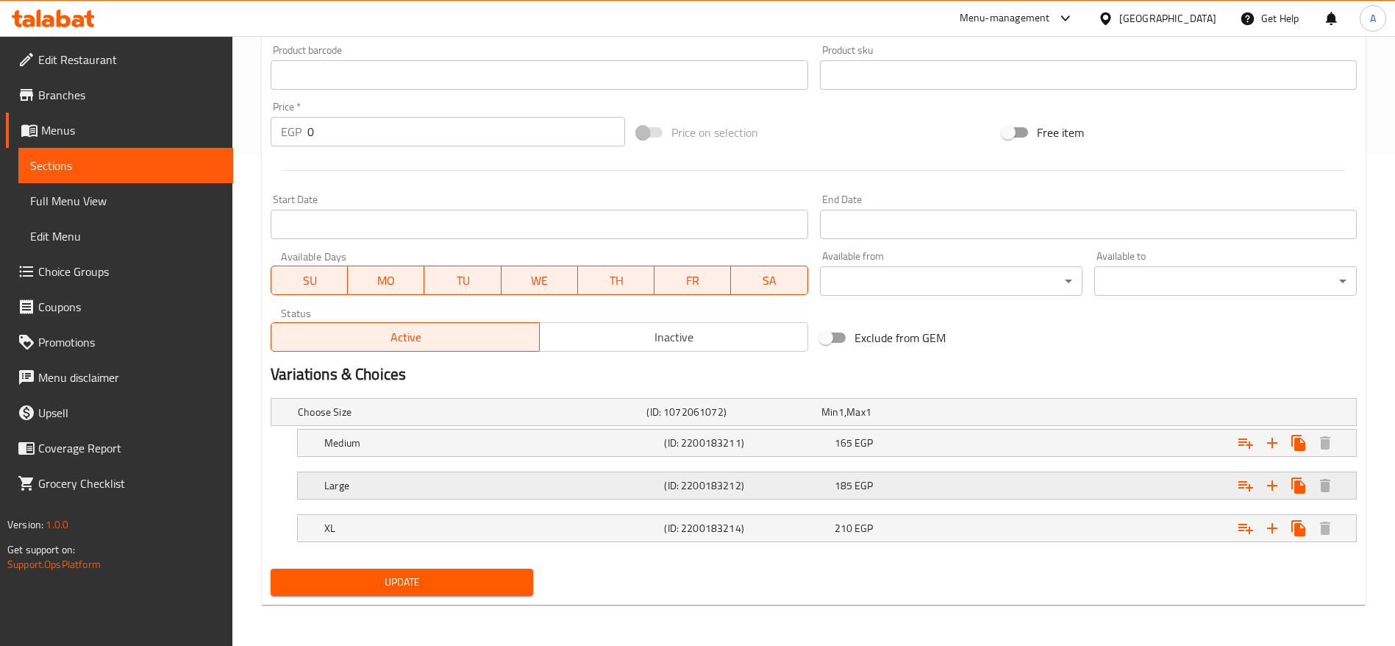
click at [830, 480] on div "(ID: 2200183212)" at bounding box center [746, 485] width 170 height 21
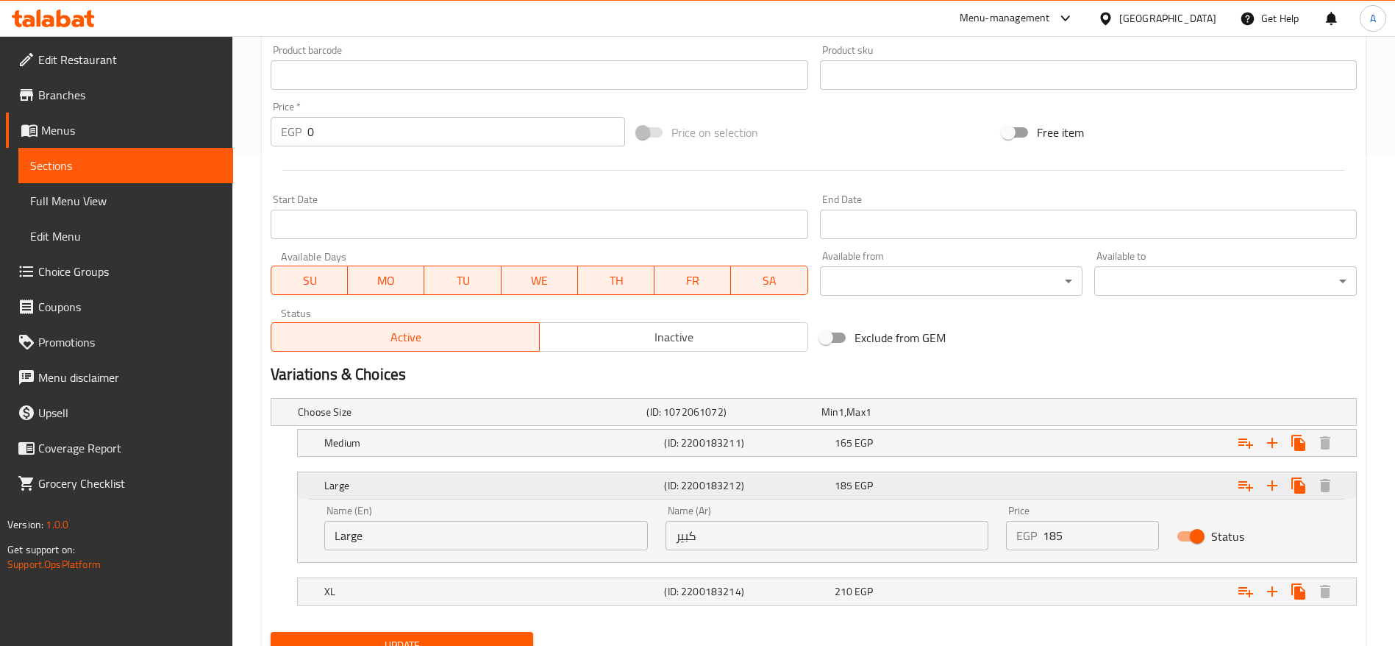
click at [830, 480] on div "(ID: 2200183212)" at bounding box center [746, 485] width 170 height 21
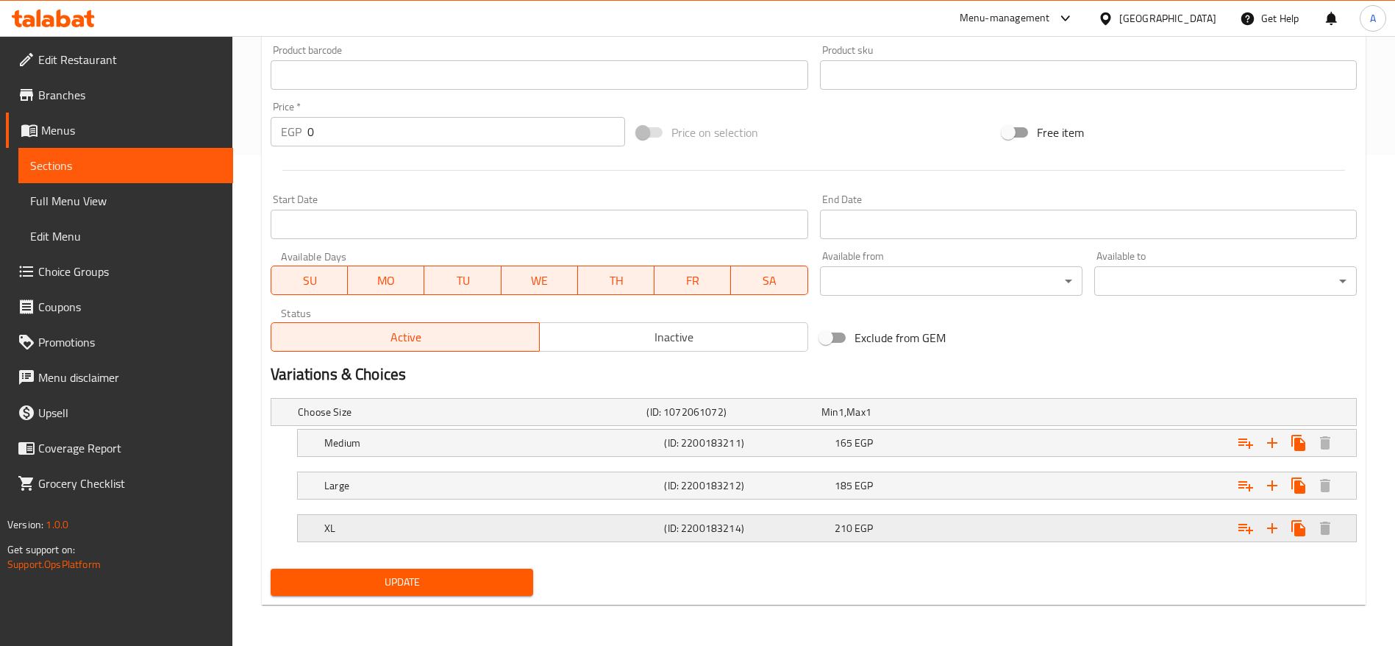
click at [832, 526] on div "210 EGP" at bounding box center [917, 528] width 170 height 21
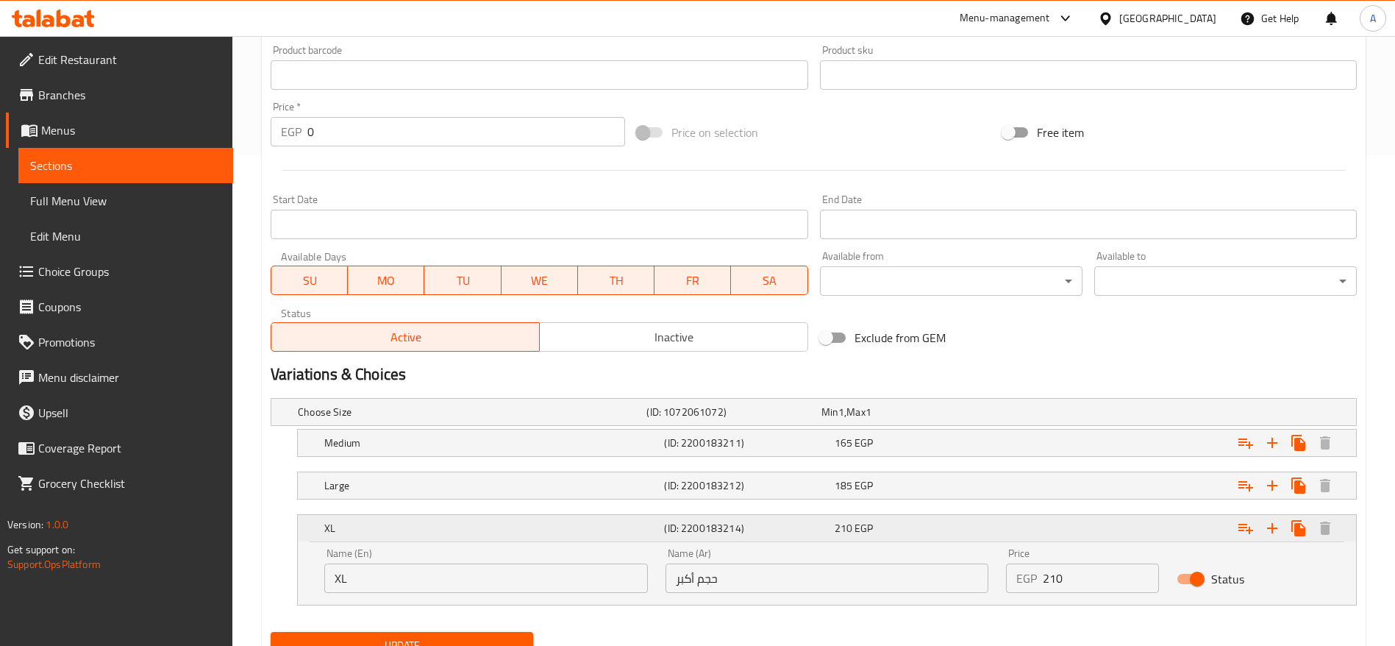
click at [832, 526] on div "210 EGP" at bounding box center [917, 528] width 170 height 21
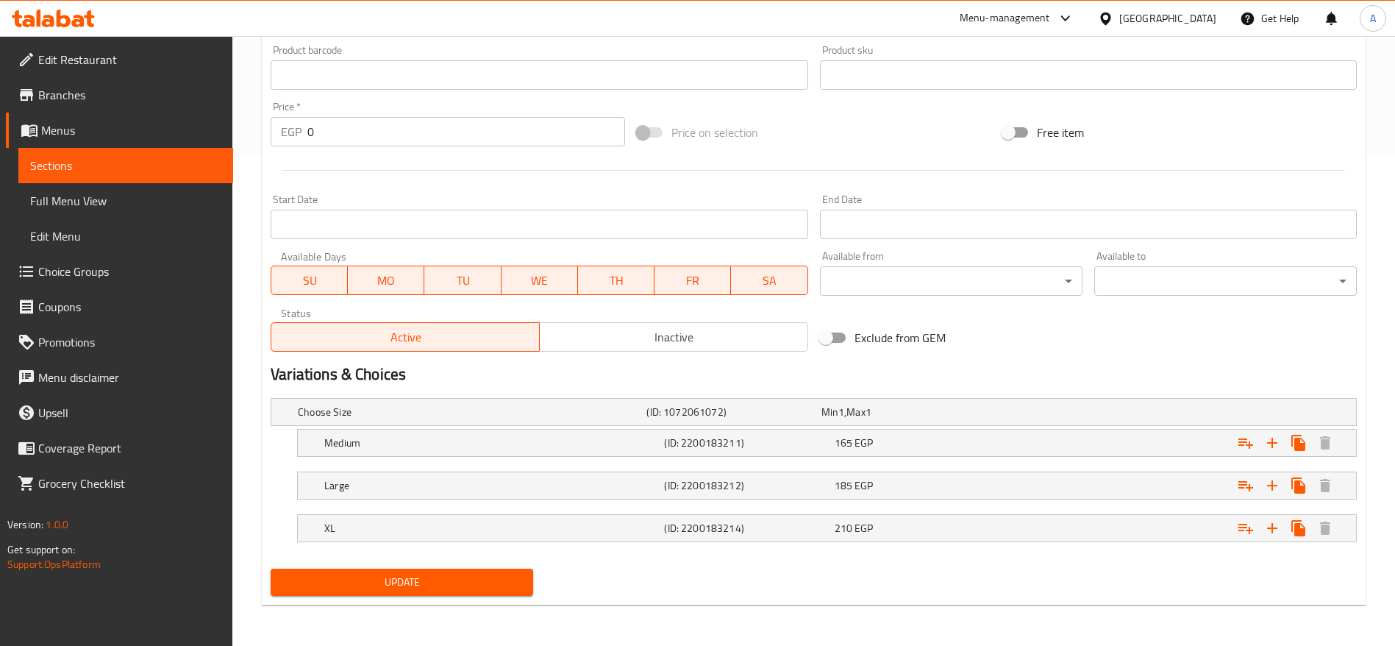
scroll to position [0, 0]
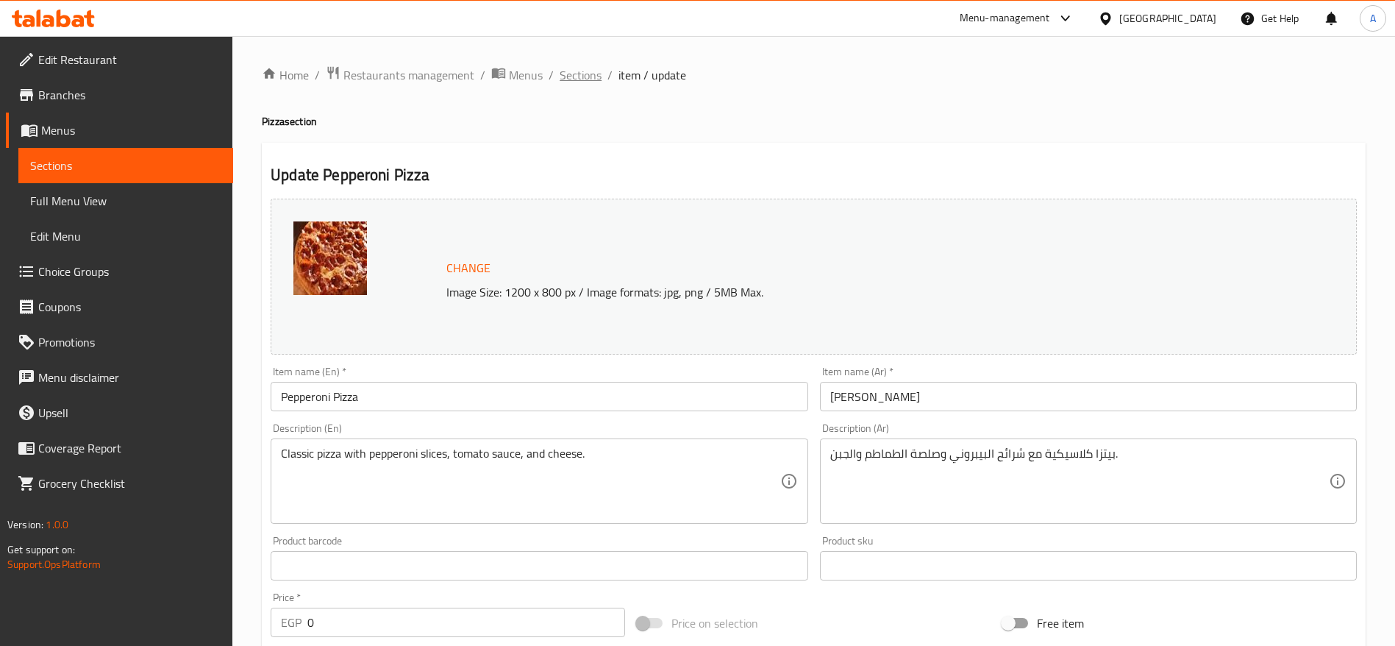
click at [588, 74] on span "Sections" at bounding box center [581, 75] width 42 height 18
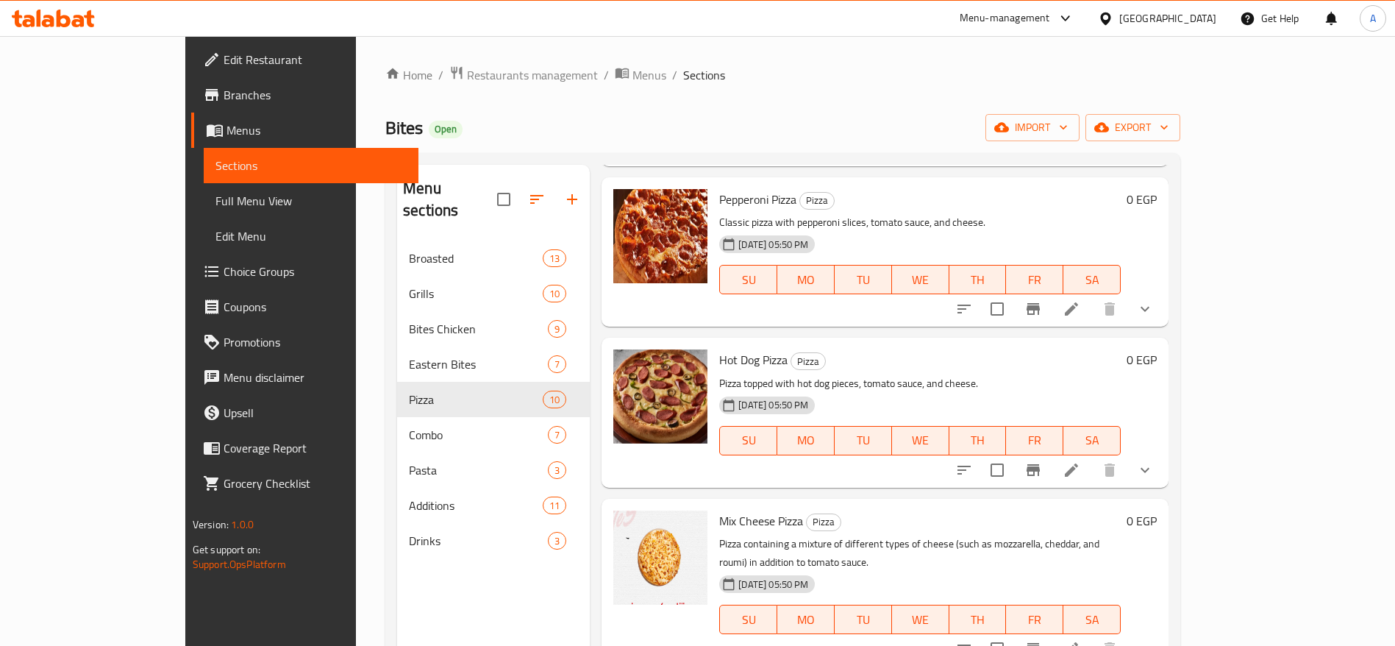
scroll to position [379, 0]
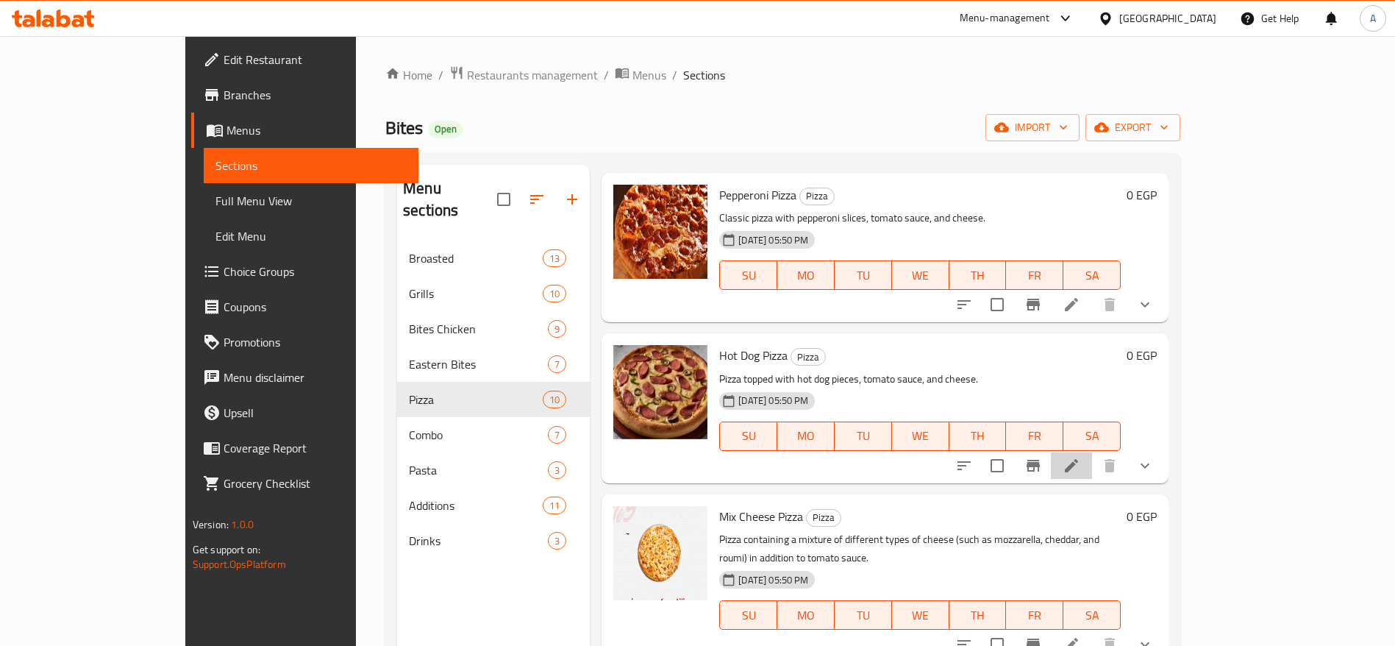
click at [1092, 452] on li at bounding box center [1071, 465] width 41 height 26
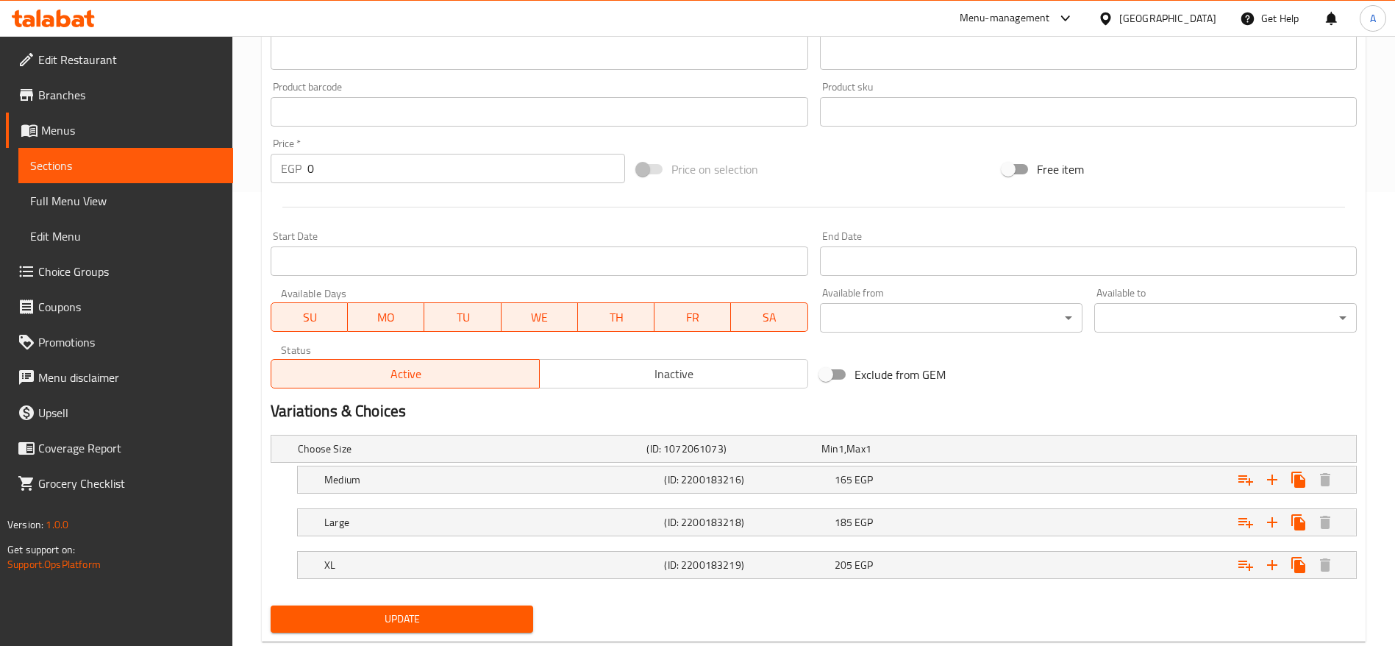
scroll to position [491, 0]
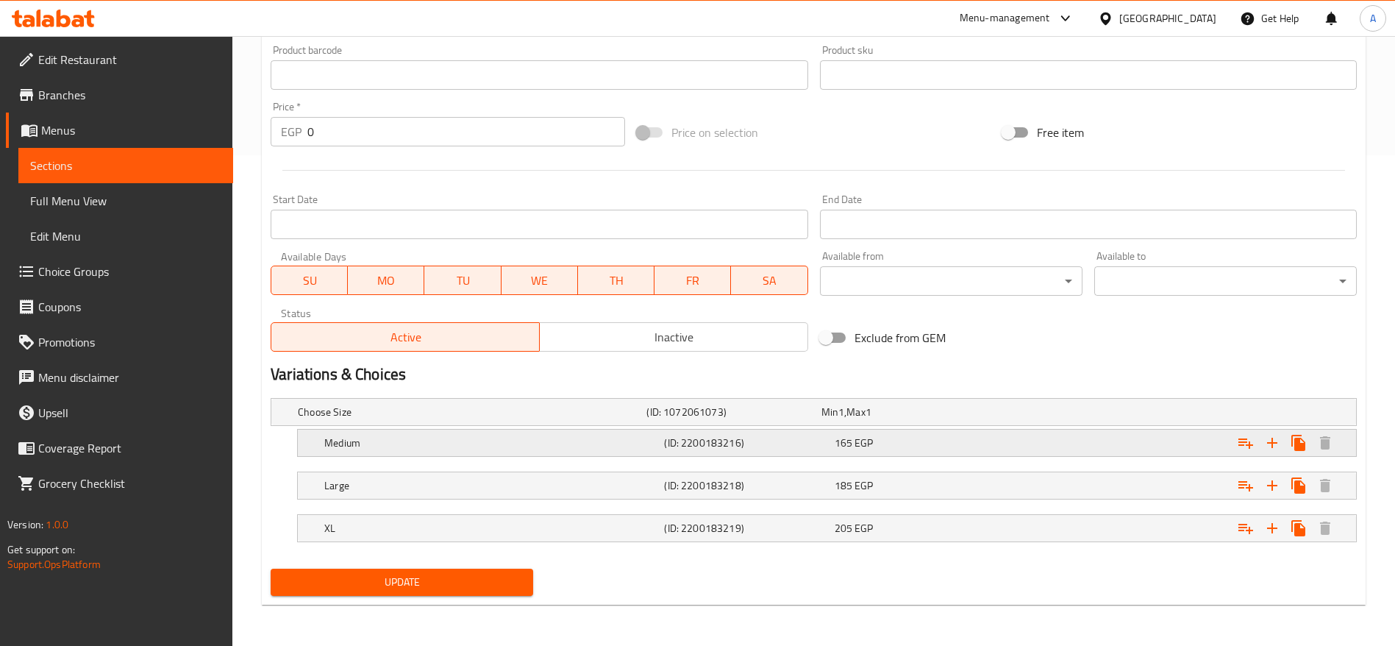
click at [925, 440] on div "165 EGP" at bounding box center [917, 442] width 164 height 15
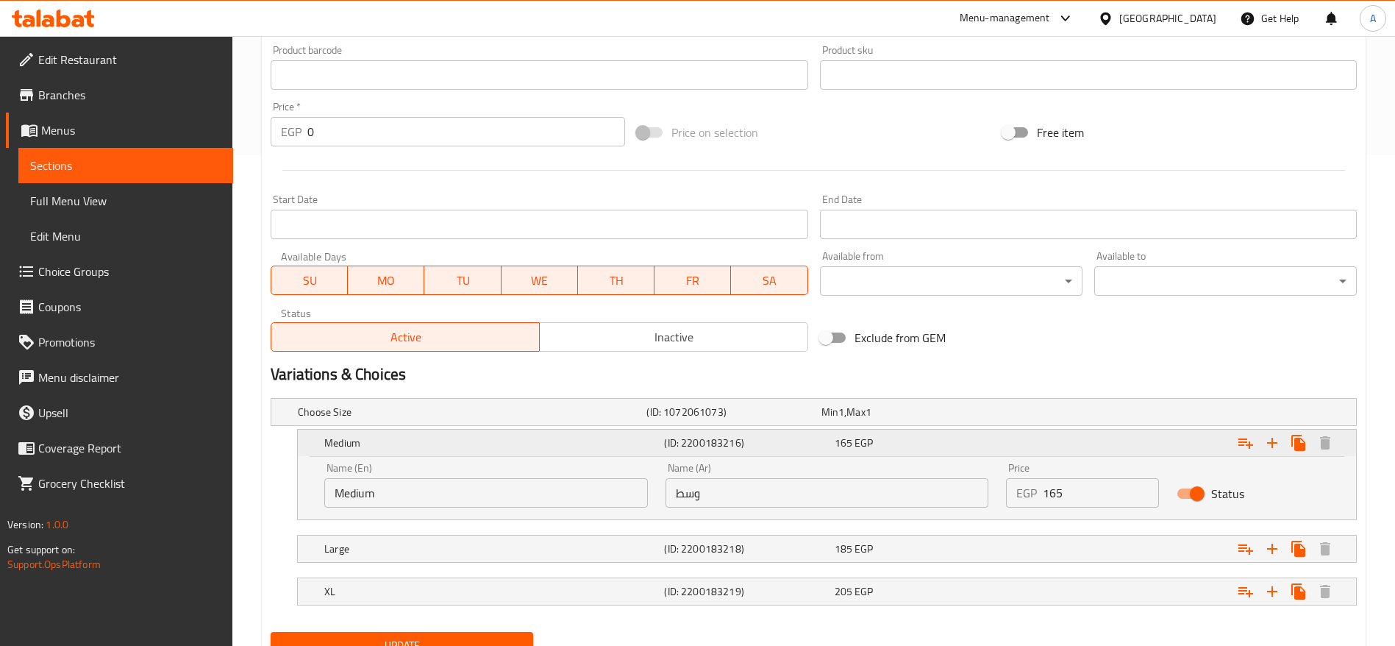
click at [925, 440] on div "165 EGP" at bounding box center [917, 442] width 164 height 15
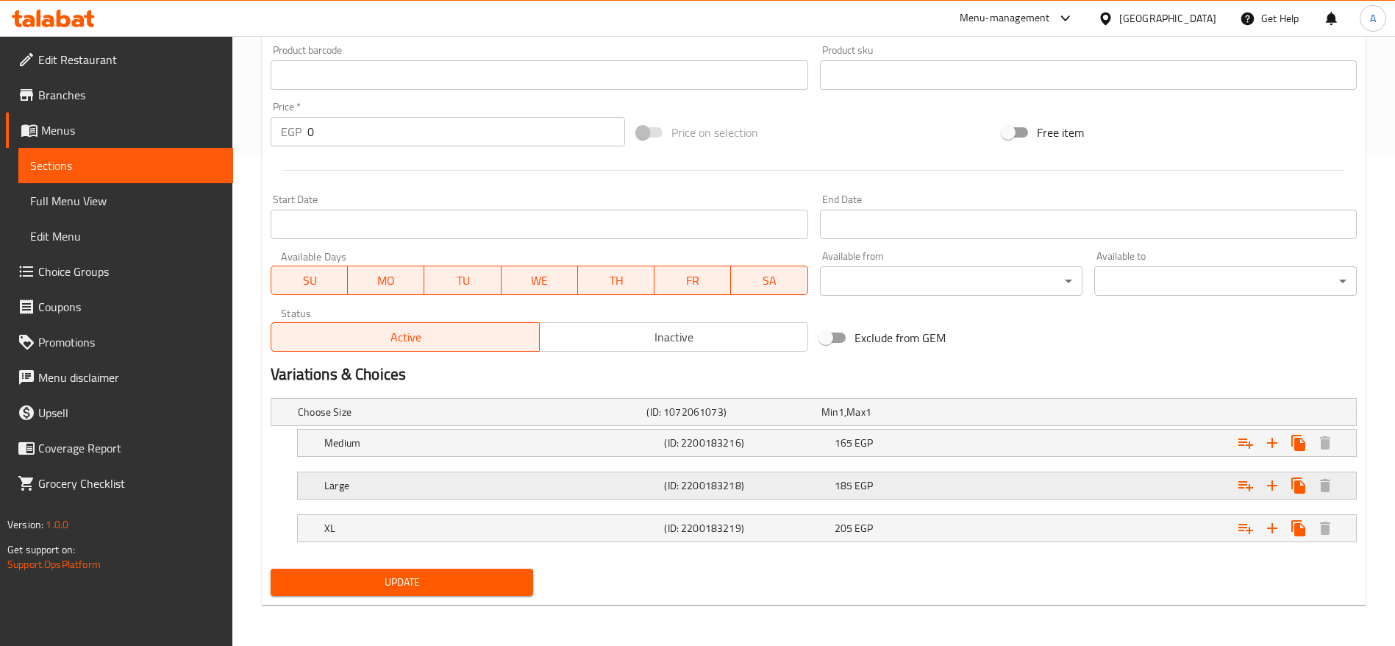
click at [912, 480] on div "185 EGP" at bounding box center [917, 485] width 164 height 15
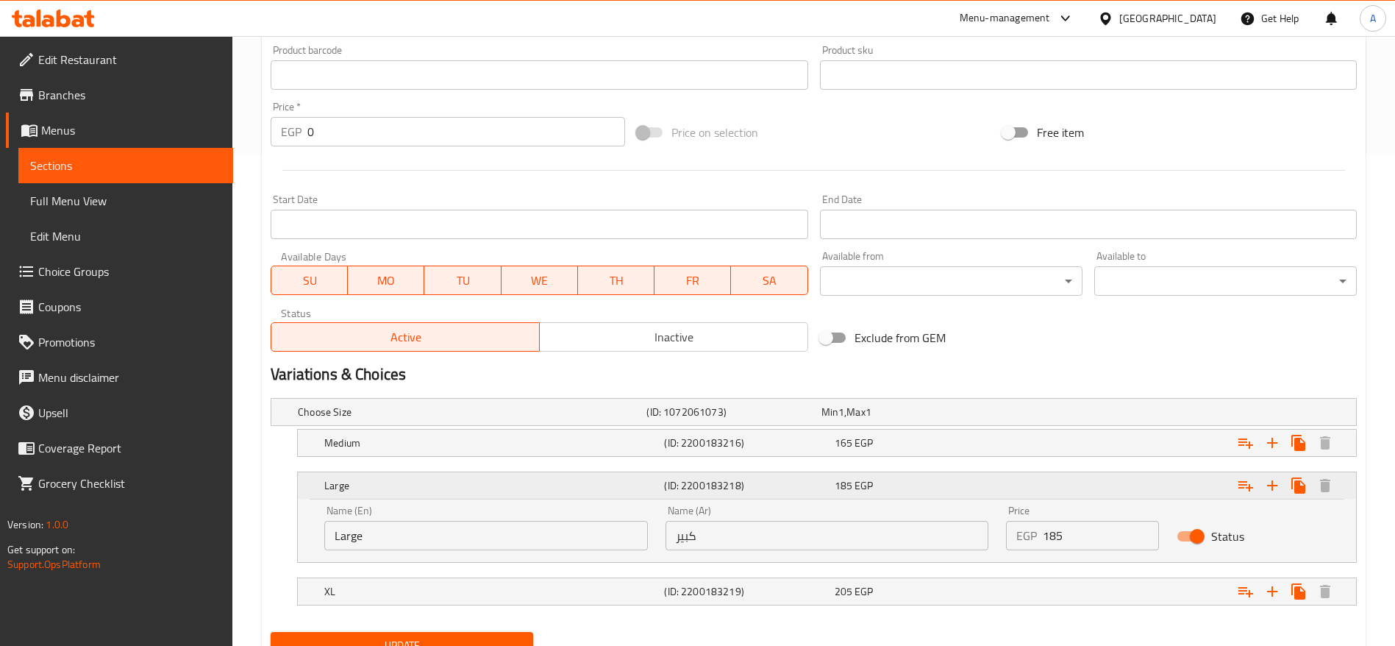
click at [912, 480] on div "185 EGP" at bounding box center [917, 485] width 164 height 15
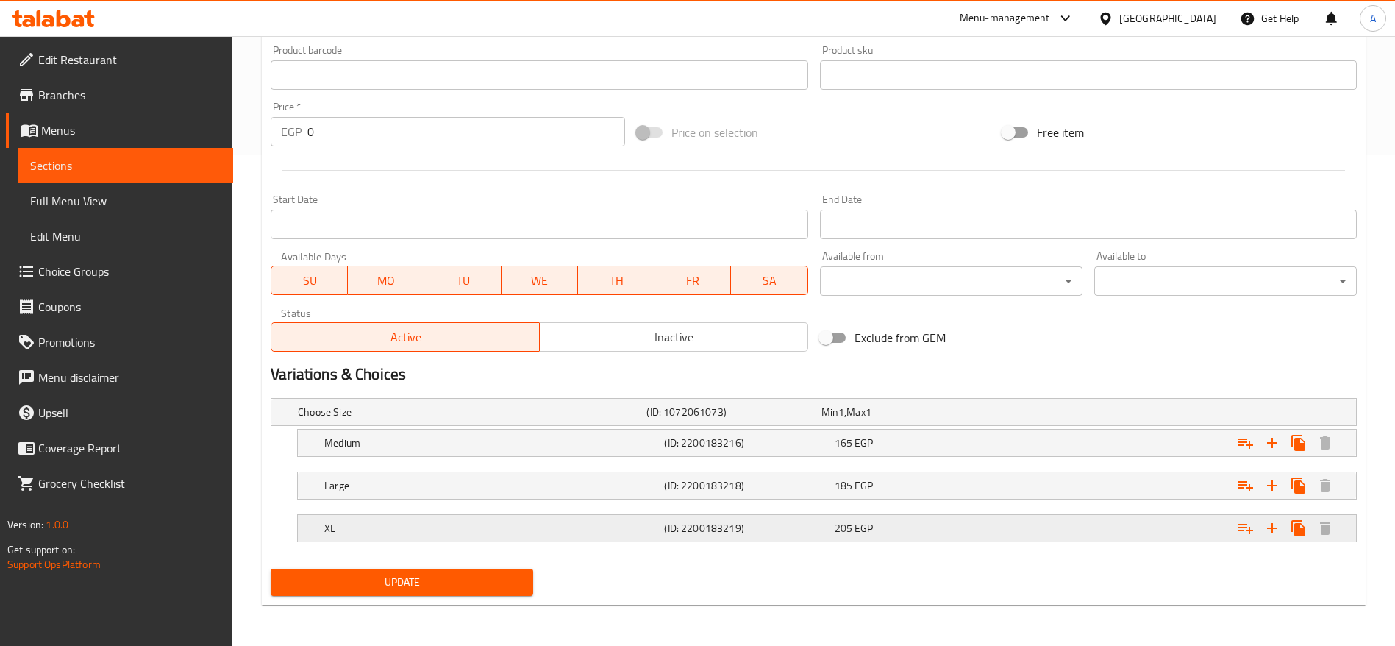
click at [893, 523] on div "205 EGP" at bounding box center [917, 528] width 164 height 15
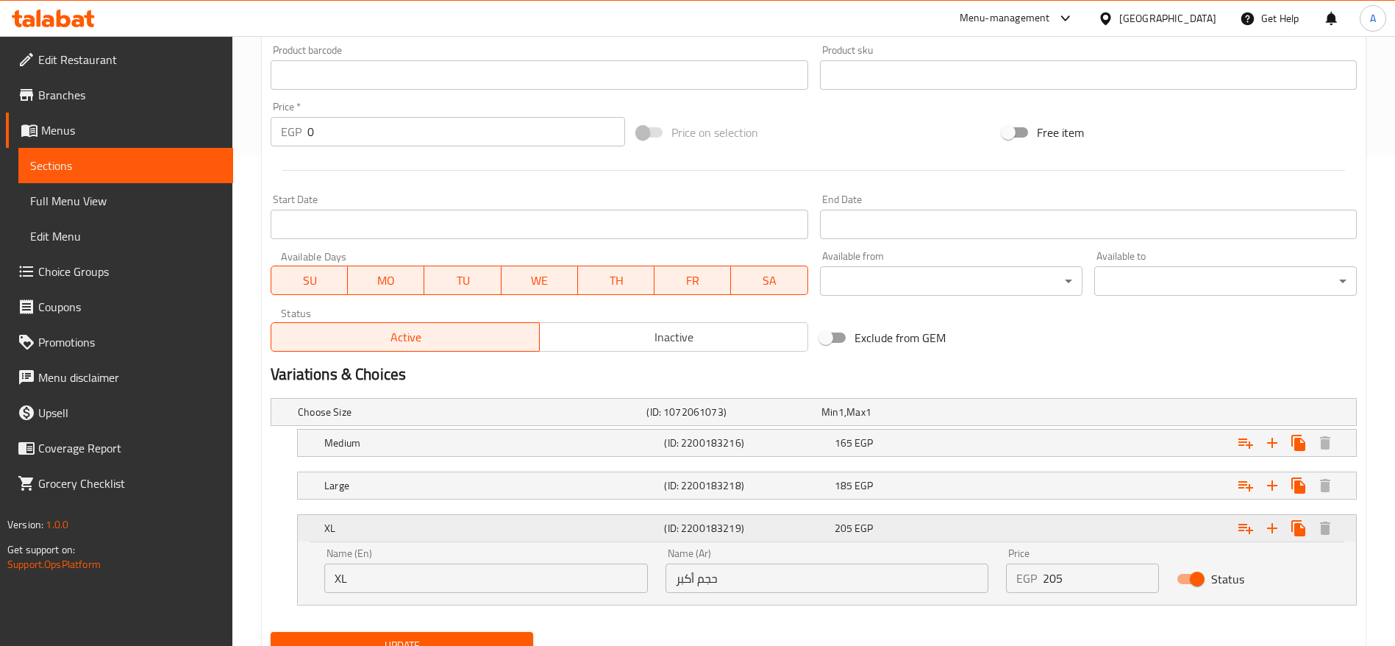
click at [893, 523] on div "205 EGP" at bounding box center [917, 528] width 164 height 15
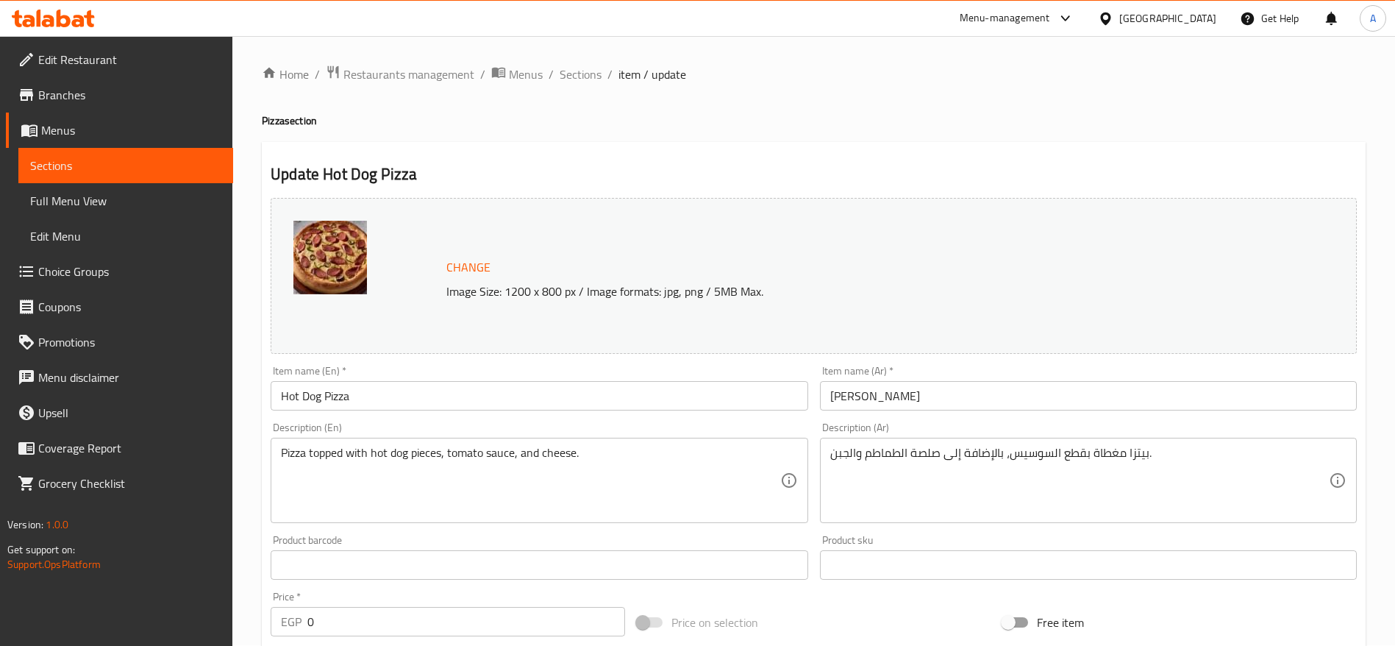
scroll to position [0, 0]
click at [576, 76] on span "Sections" at bounding box center [581, 75] width 42 height 18
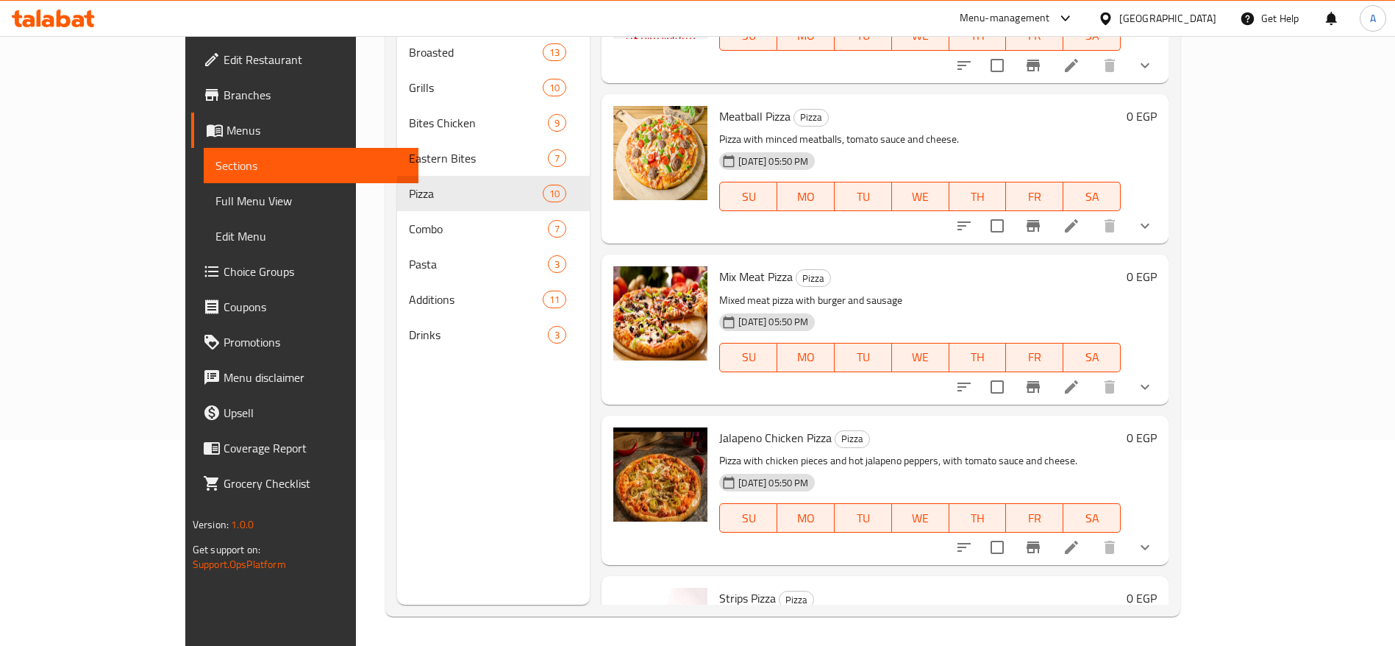
scroll to position [998, 0]
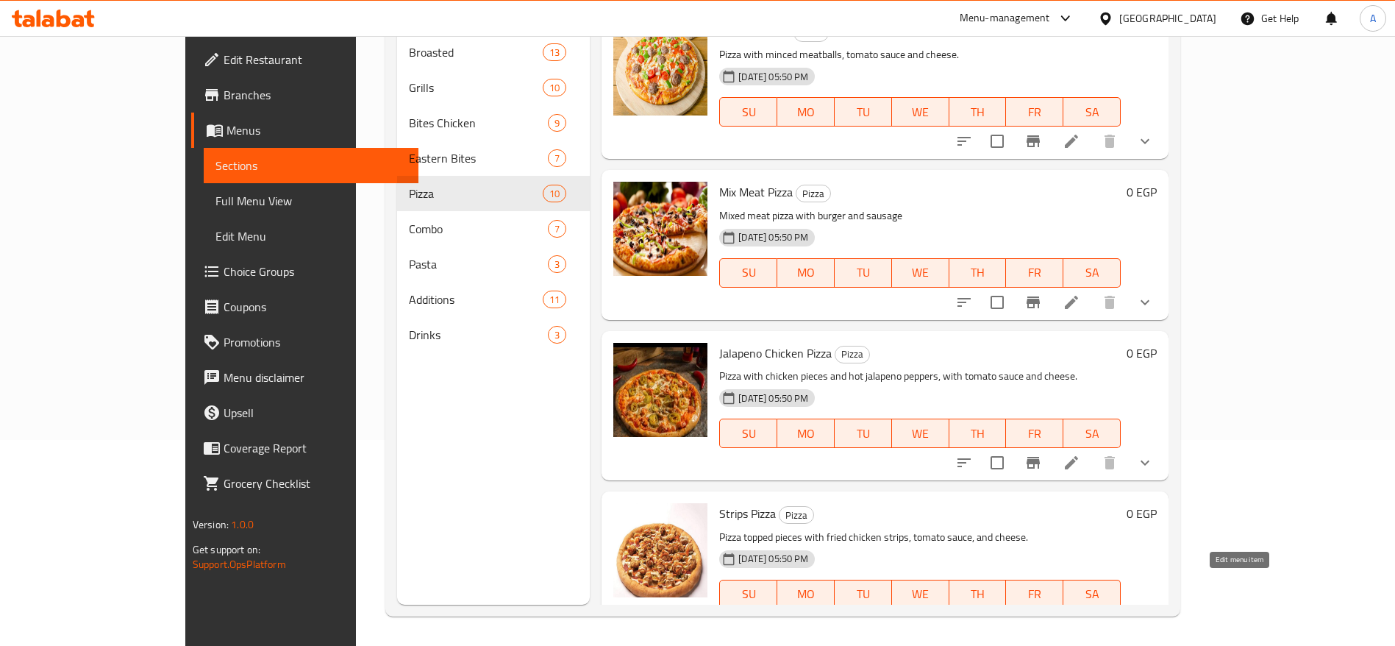
click at [1080, 615] on icon at bounding box center [1072, 624] width 18 height 18
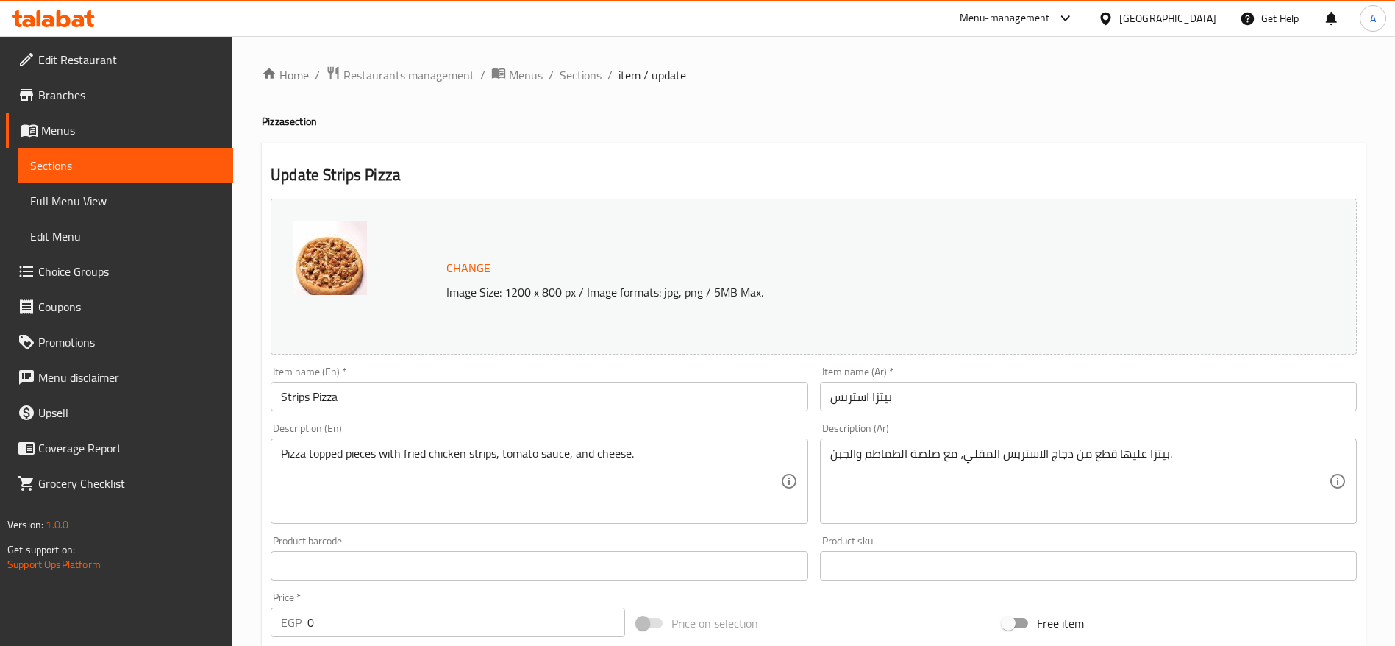
scroll to position [491, 0]
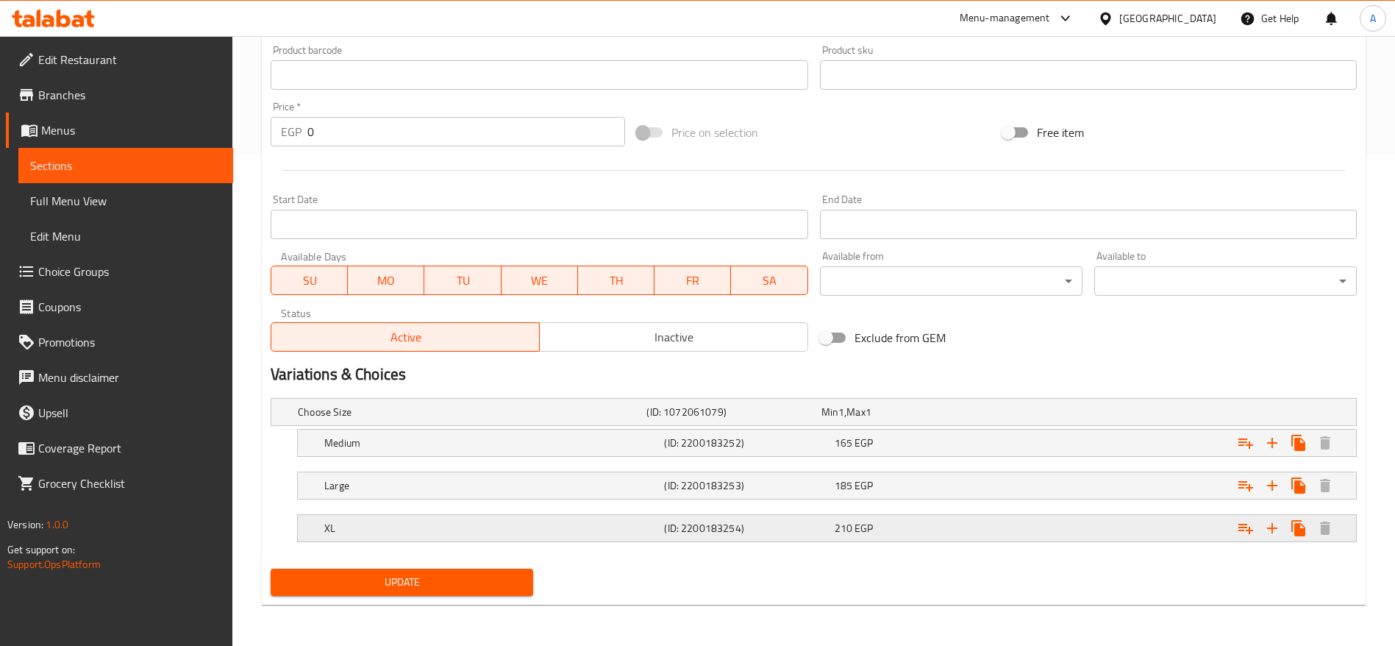
click at [866, 524] on span "EGP" at bounding box center [864, 527] width 18 height 19
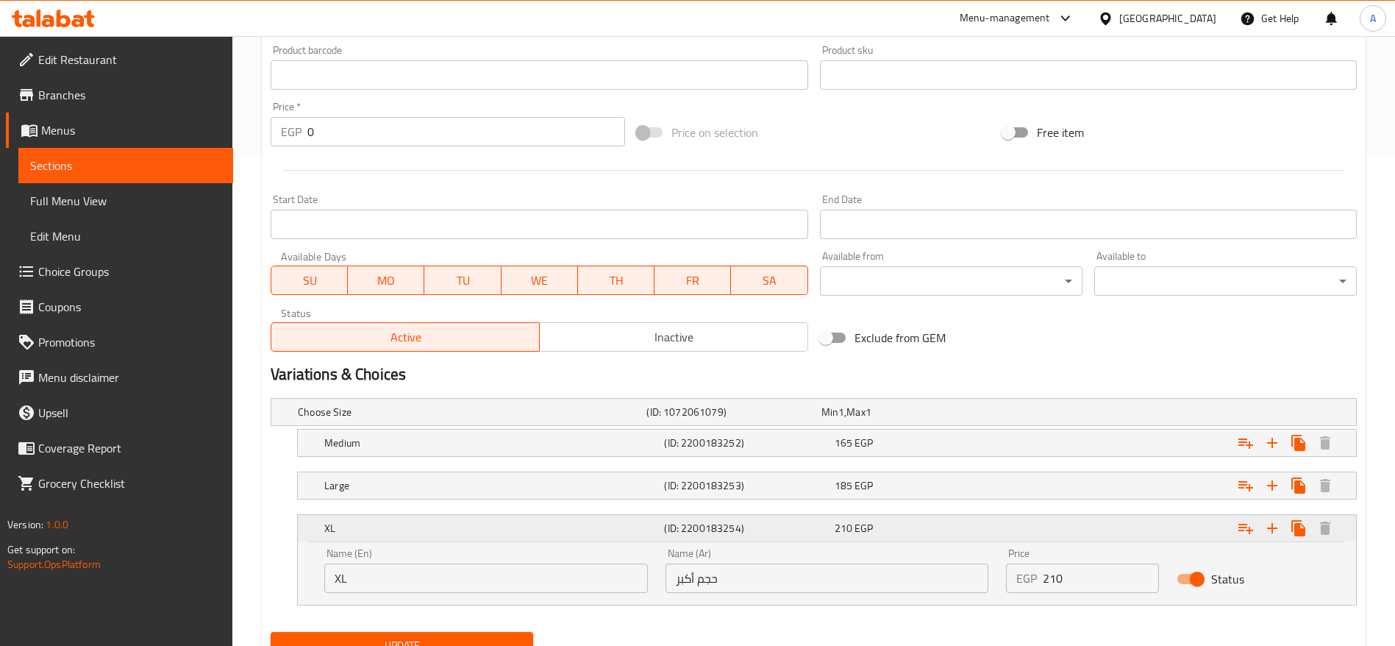
click at [866, 524] on span "EGP" at bounding box center [864, 527] width 18 height 19
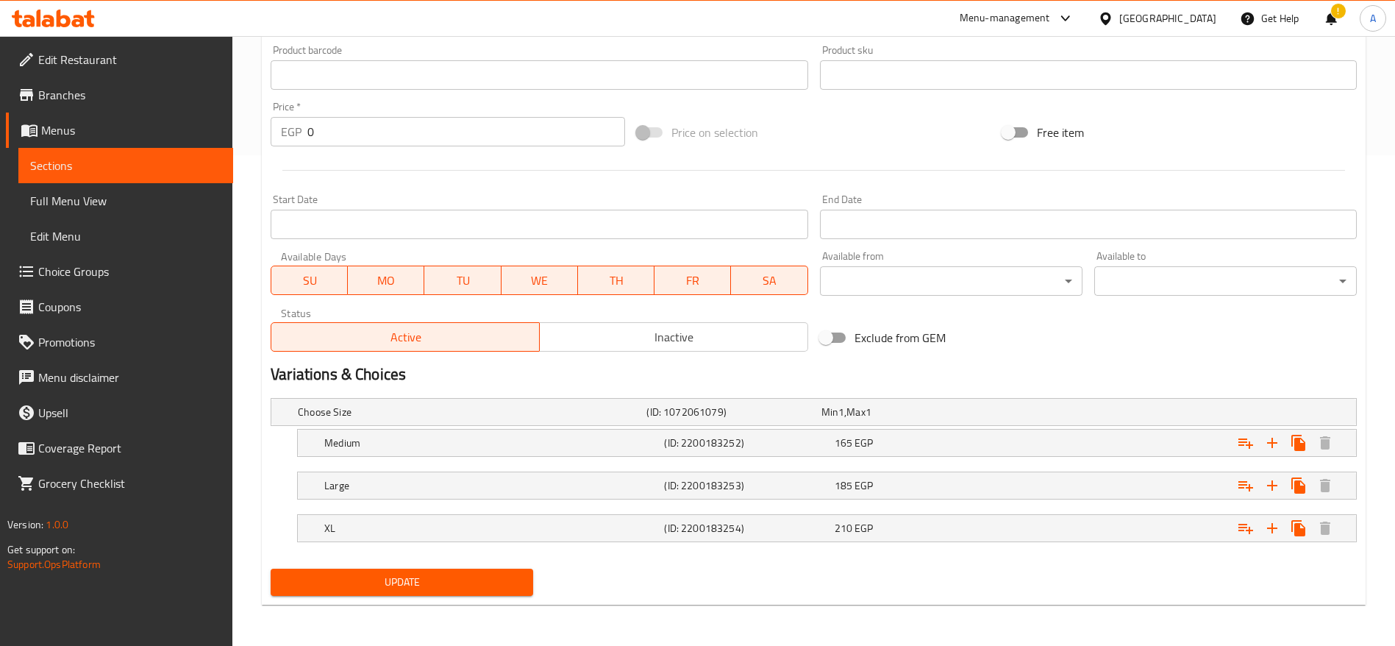
click at [80, 11] on icon at bounding box center [53, 19] width 83 height 18
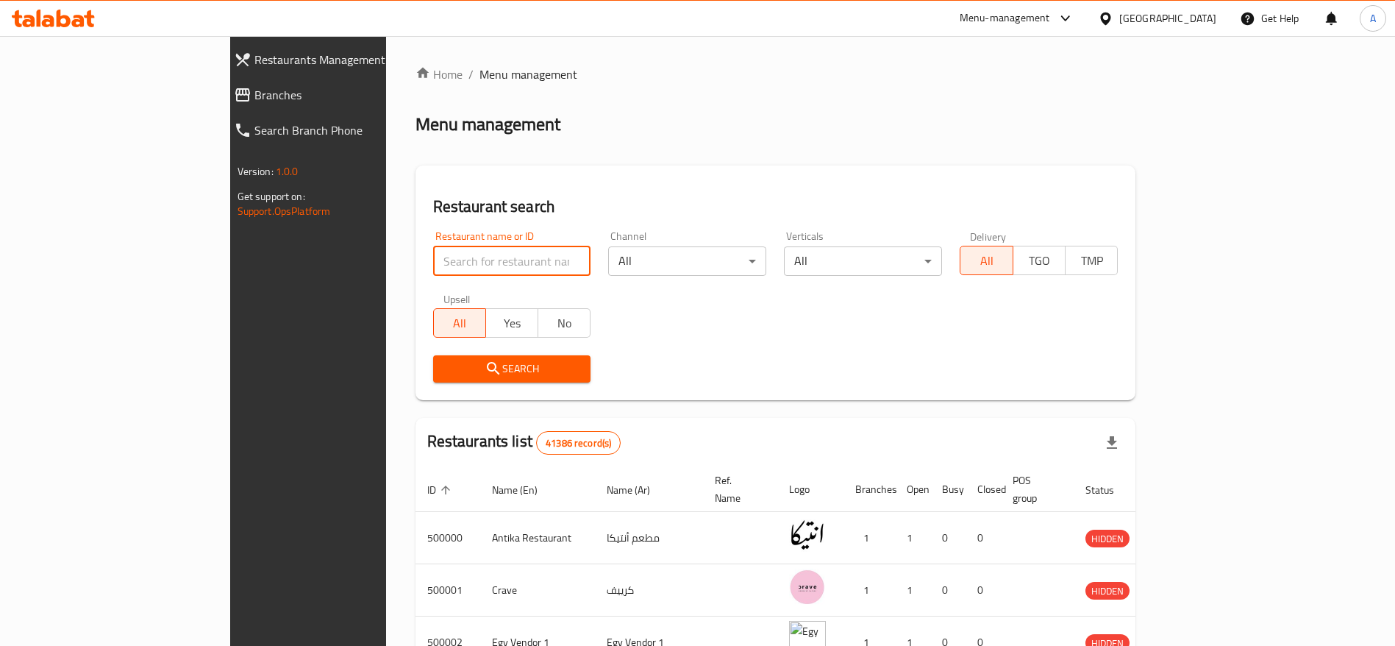
click at [449, 259] on input "search" at bounding box center [512, 260] width 158 height 29
paste input "696889"
type input "696889"
click at [74, 22] on icon at bounding box center [78, 21] width 13 height 13
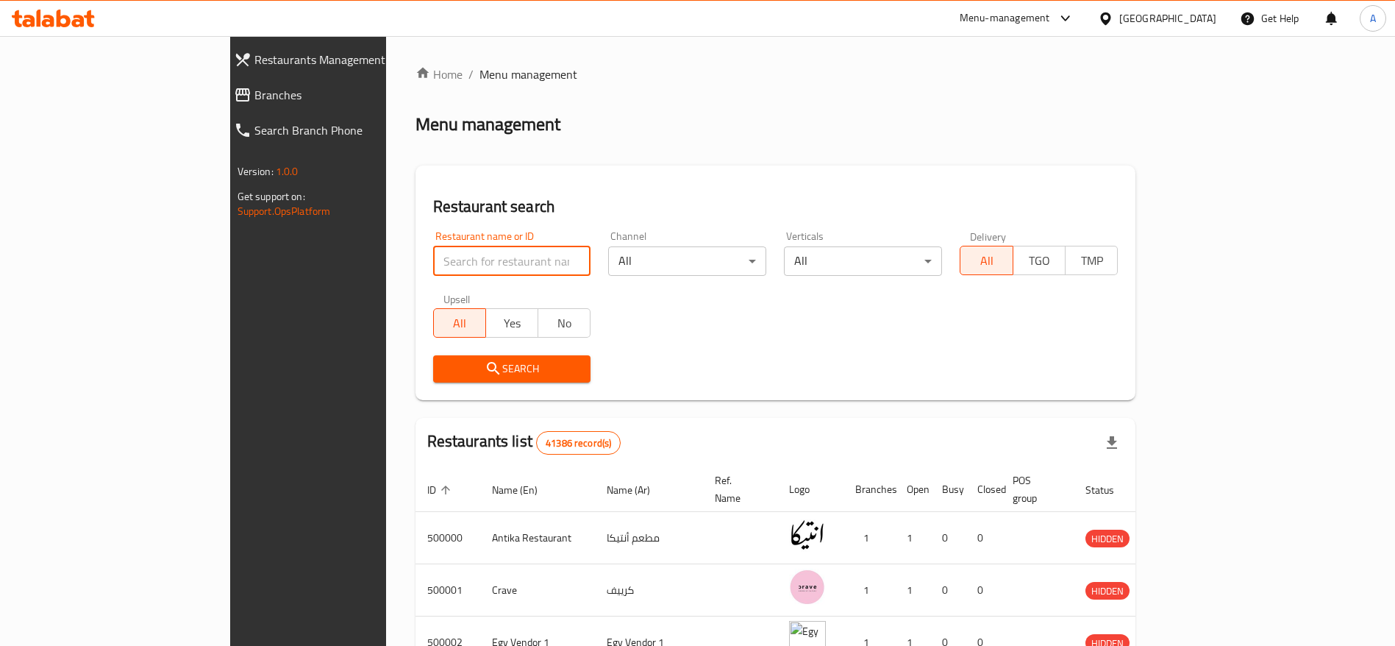
click at [466, 252] on input "search" at bounding box center [512, 260] width 158 height 29
paste input "696889"
type input "696889"
click button "Search" at bounding box center [512, 368] width 158 height 27
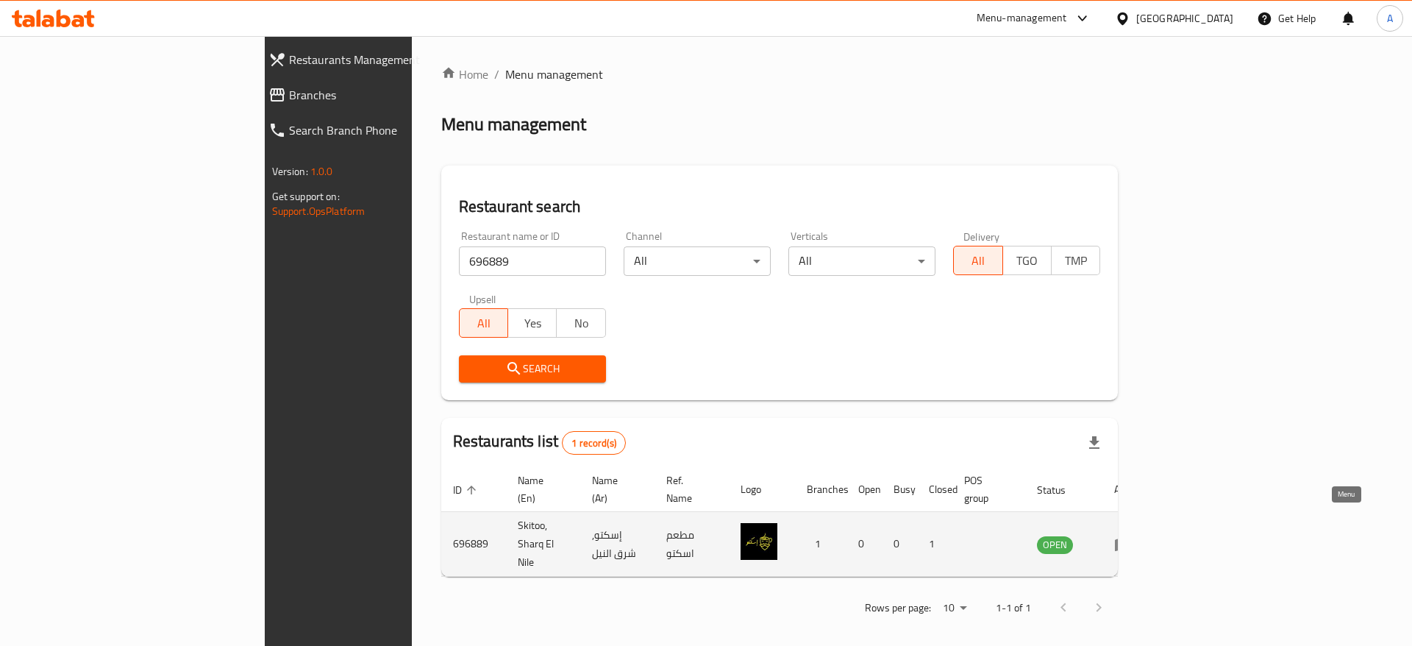
click at [1132, 535] on icon "enhanced table" at bounding box center [1123, 544] width 18 height 18
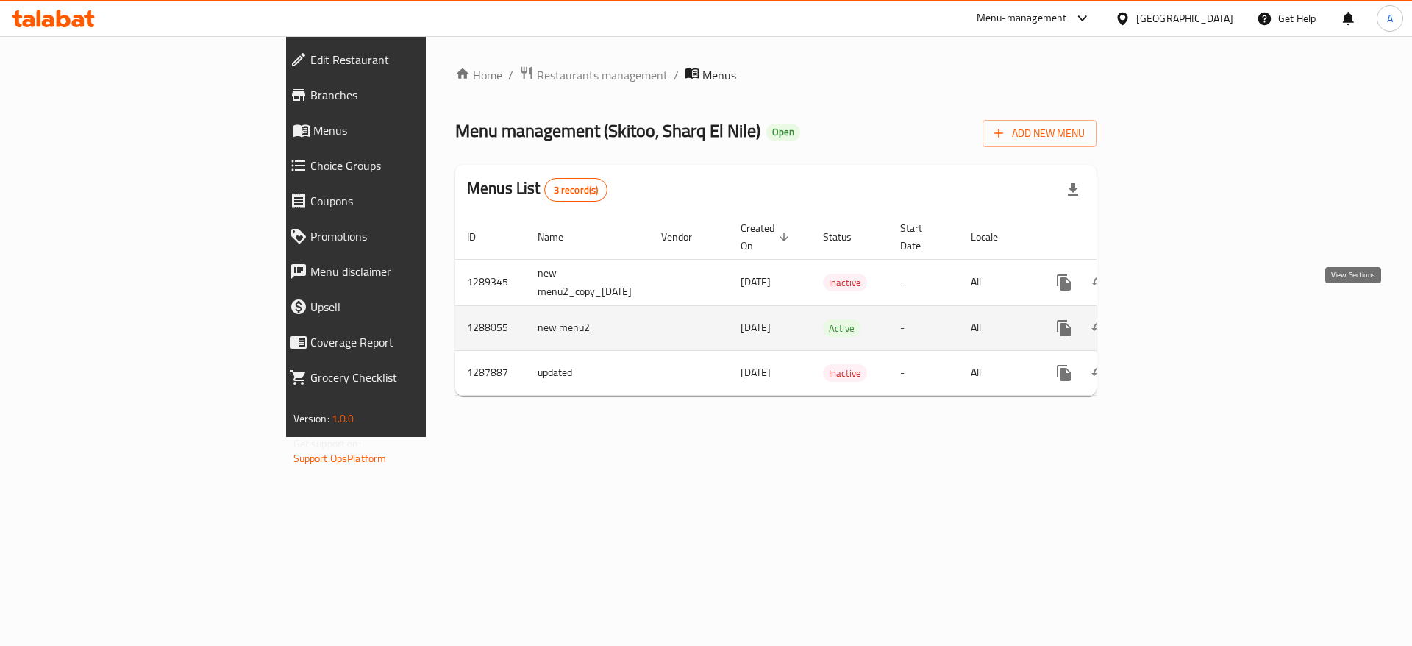
click at [1179, 319] on icon "enhanced table" at bounding box center [1170, 328] width 18 height 18
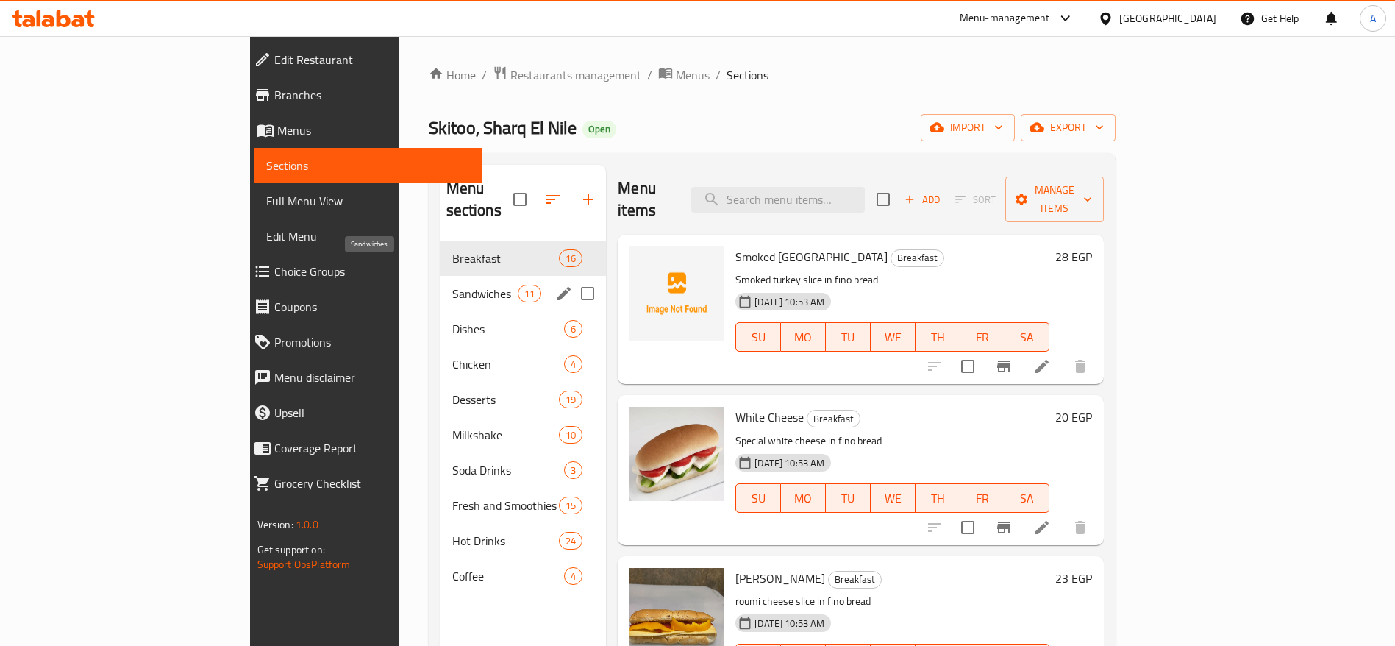
click at [452, 285] on span "Sandwiches" at bounding box center [484, 294] width 65 height 18
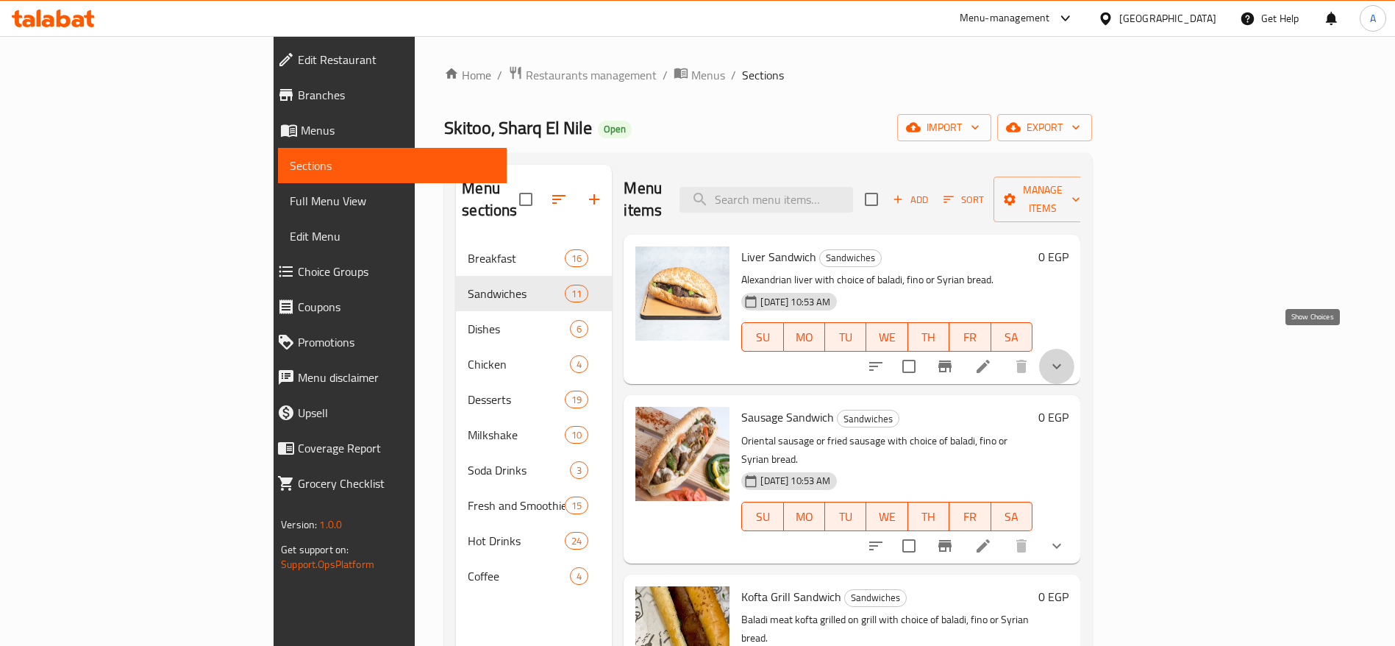
click at [1066, 357] on icon "show more" at bounding box center [1057, 366] width 18 height 18
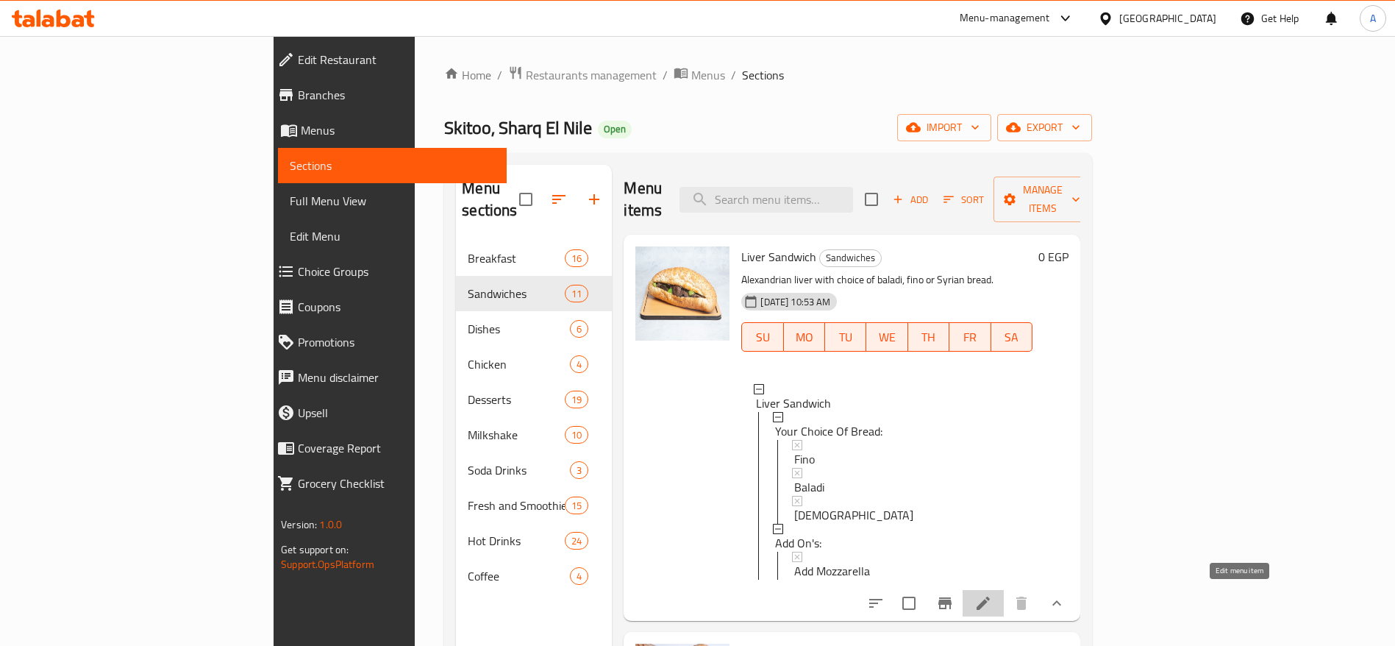
click at [992, 599] on icon at bounding box center [983, 603] width 18 height 18
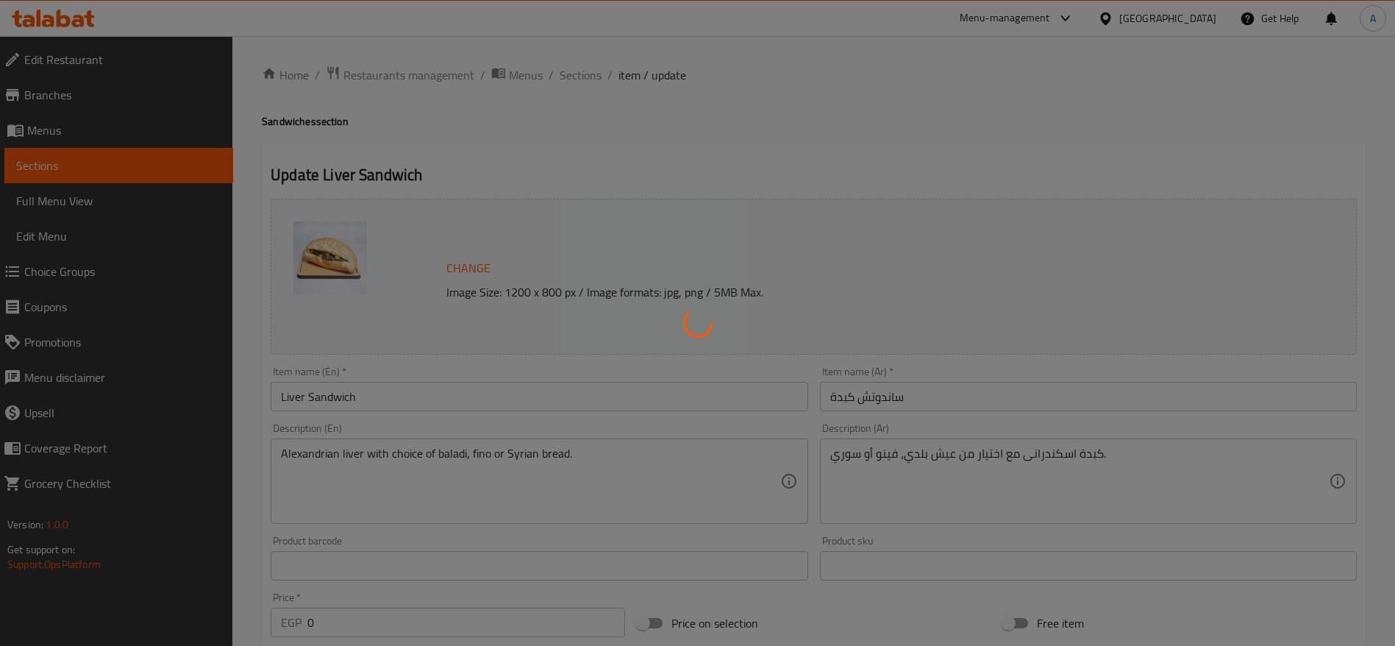
type input "إختيارك من العيش:"
type input "1"
type input "الإضافات:"
type input "0"
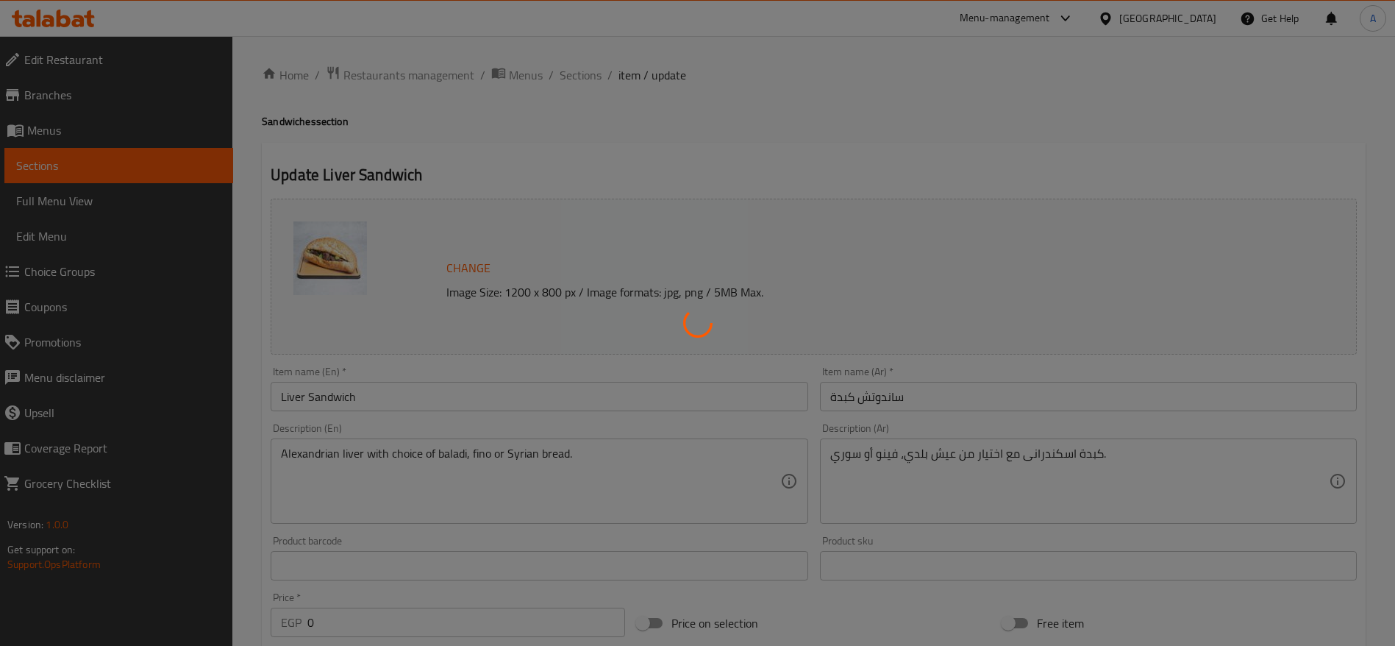
type input "0"
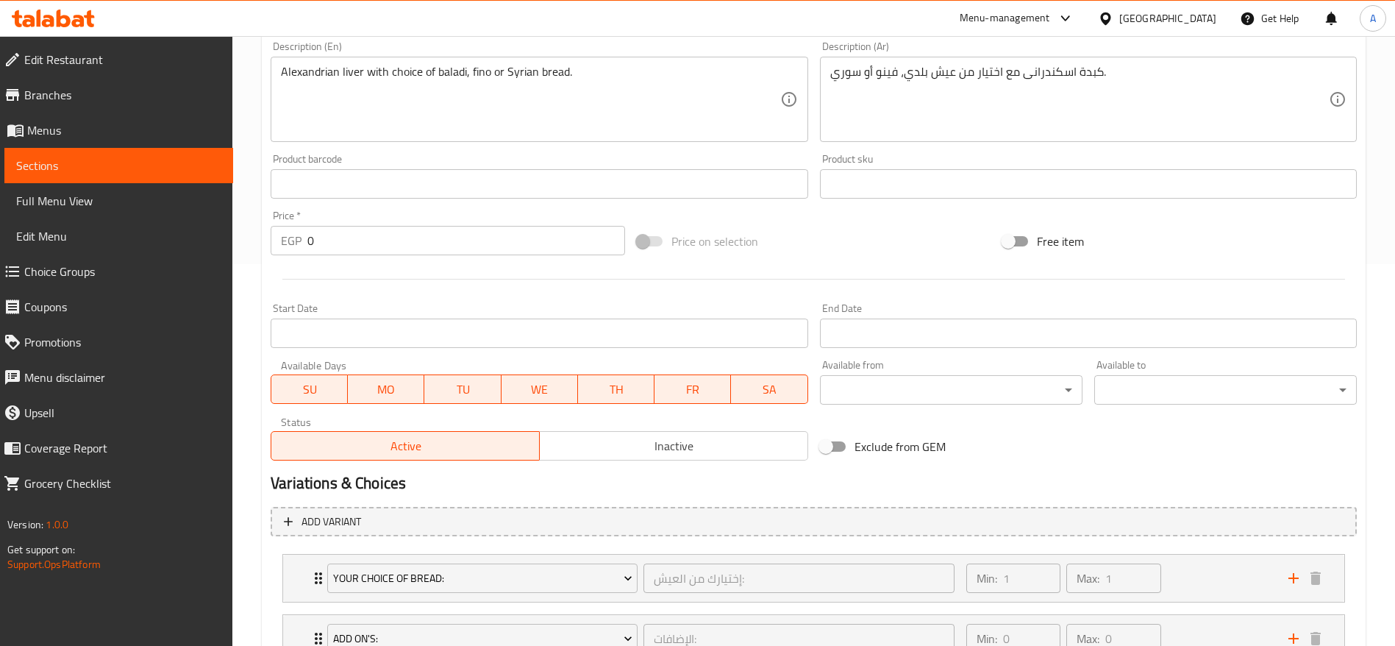
scroll to position [499, 0]
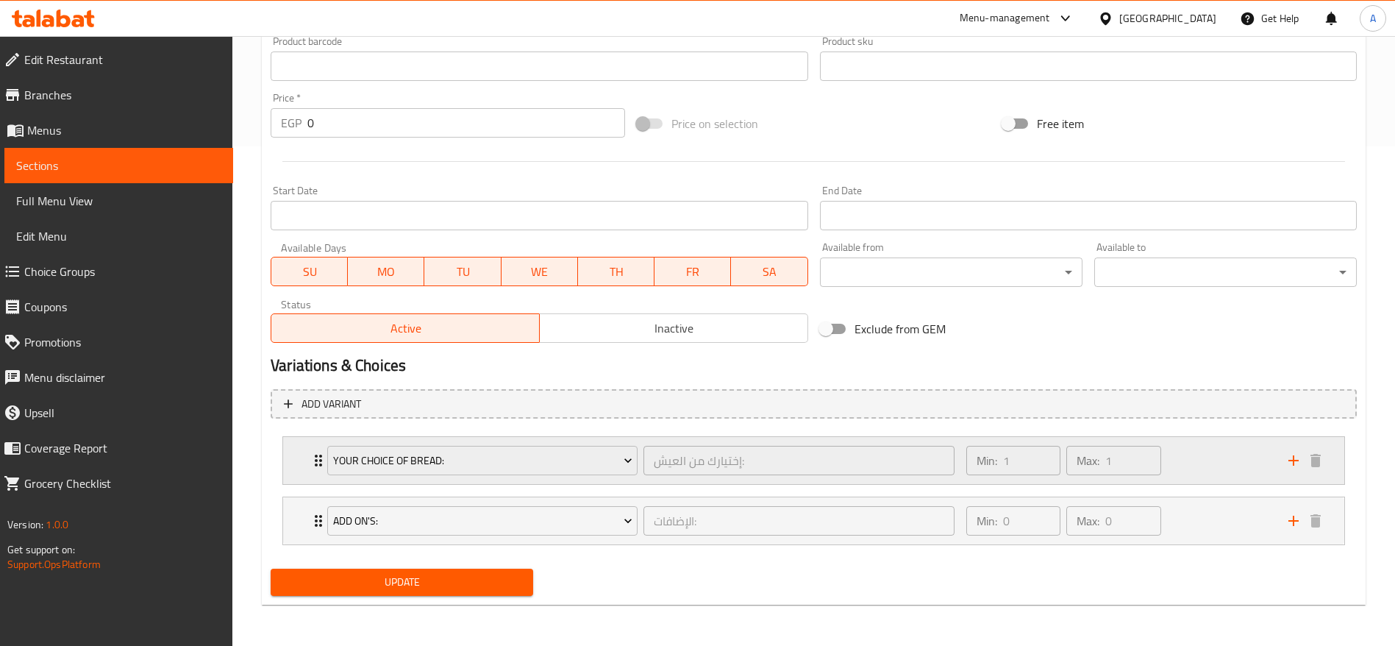
click at [318, 464] on icon "Expand" at bounding box center [319, 461] width 18 height 18
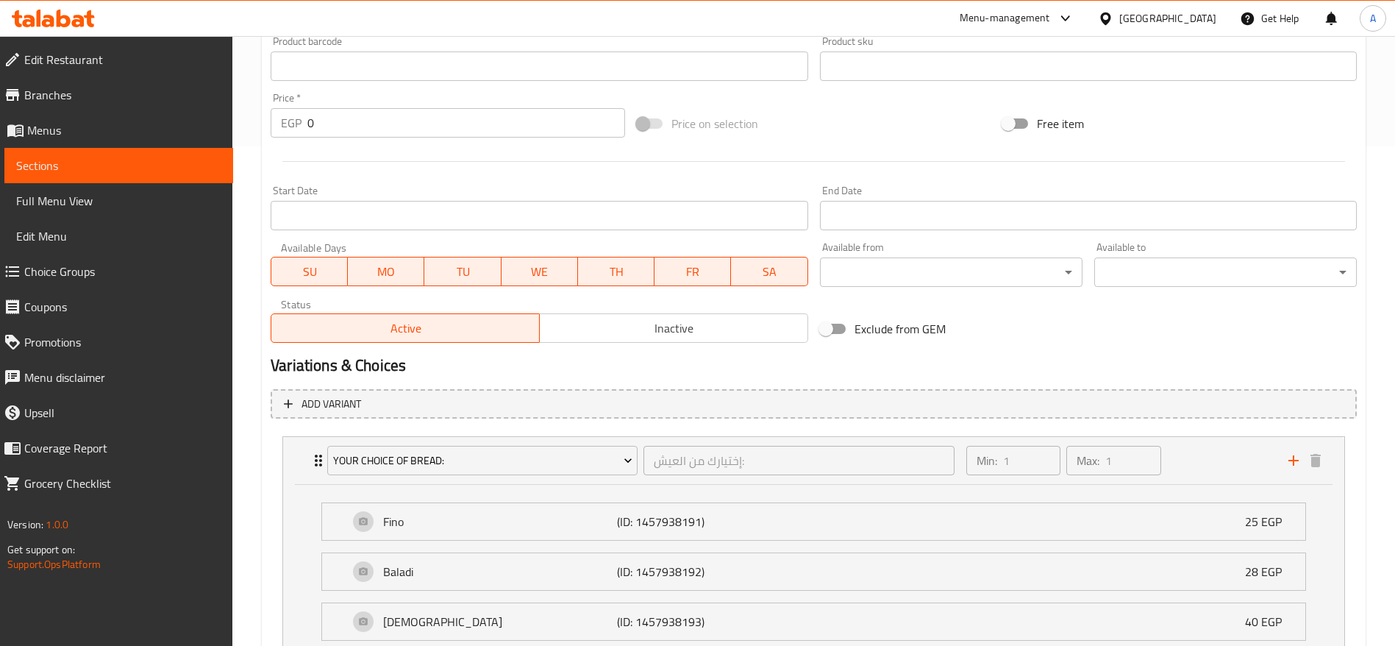
scroll to position [679, 0]
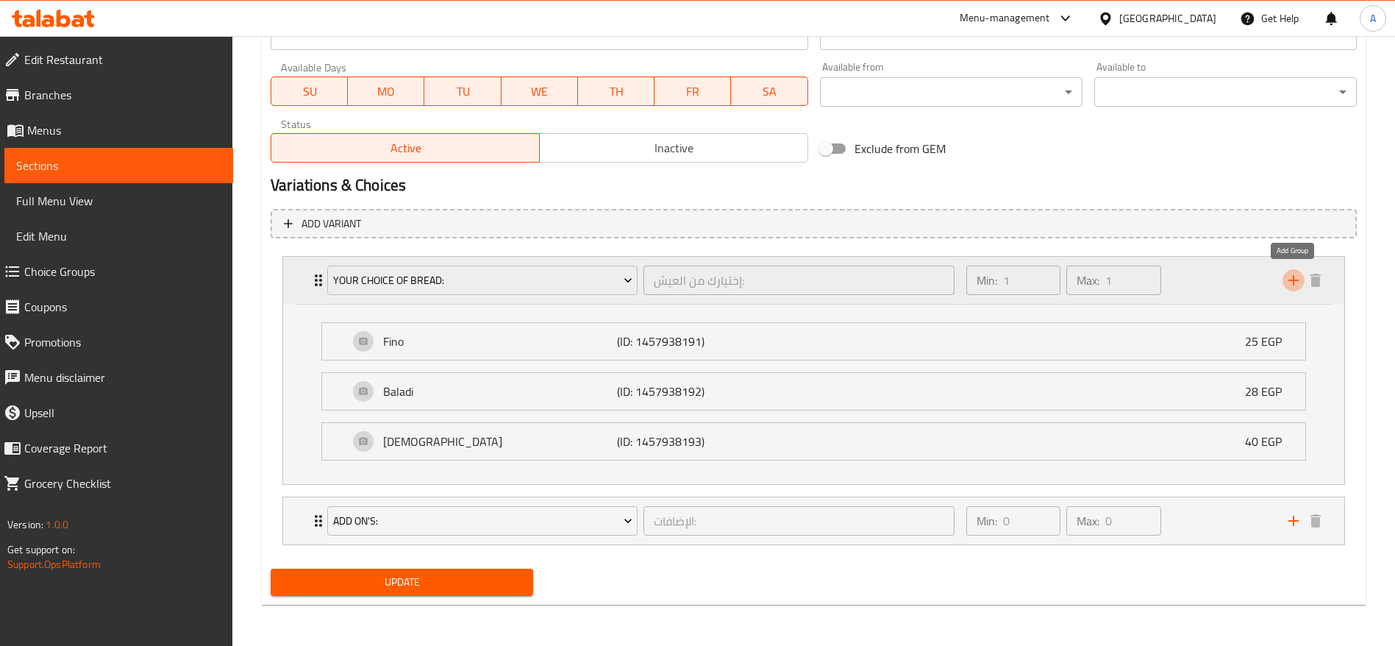
click at [1291, 275] on icon "add" at bounding box center [1294, 280] width 18 height 18
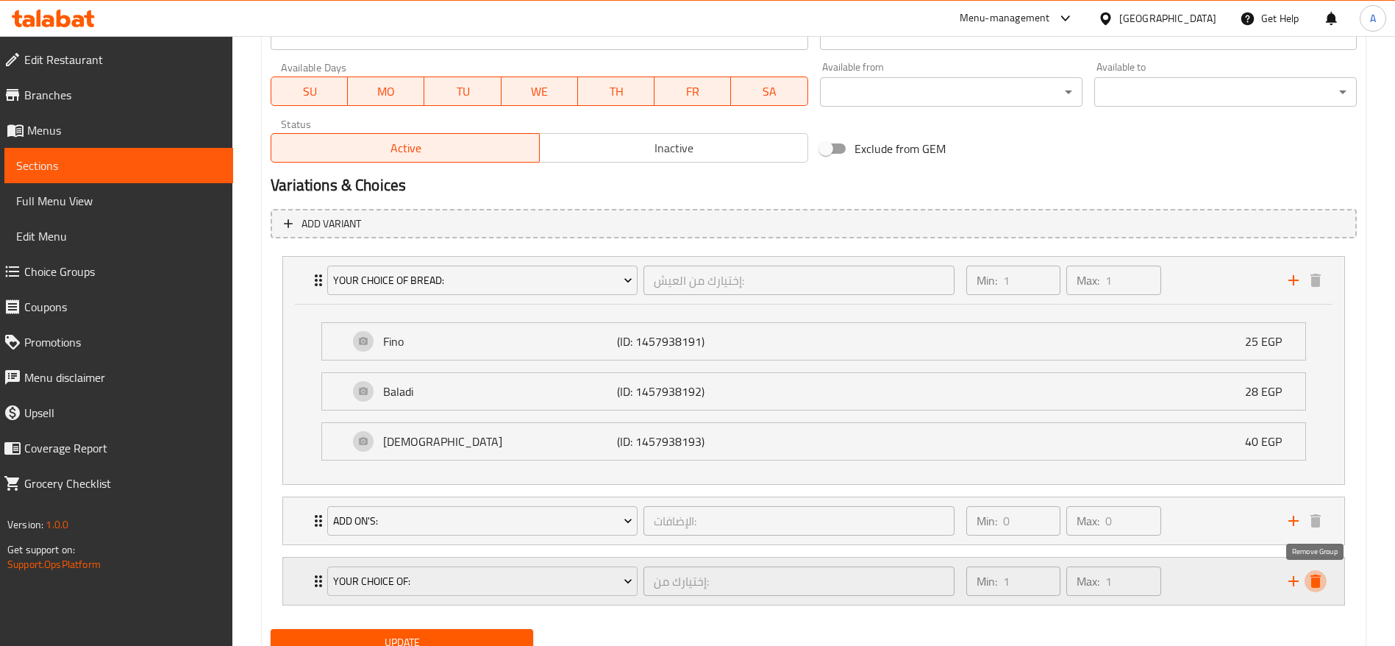
click at [1322, 582] on icon "delete" at bounding box center [1316, 581] width 18 height 18
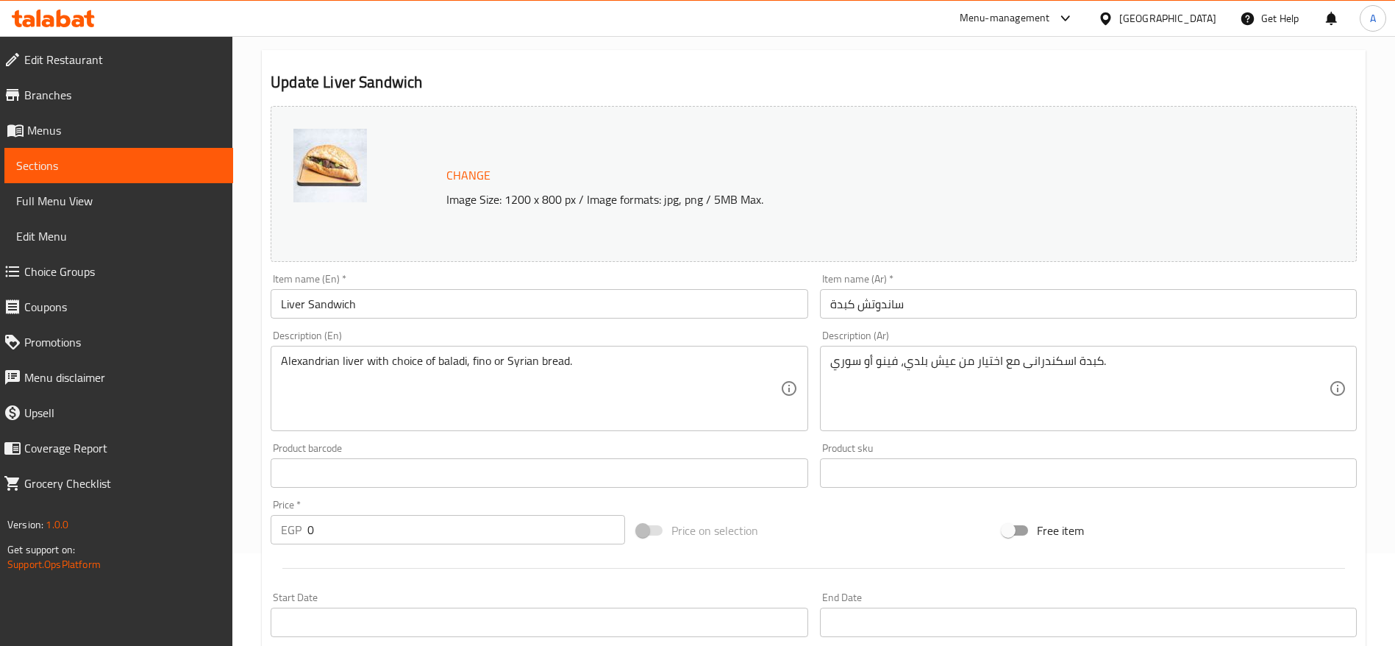
scroll to position [0, 0]
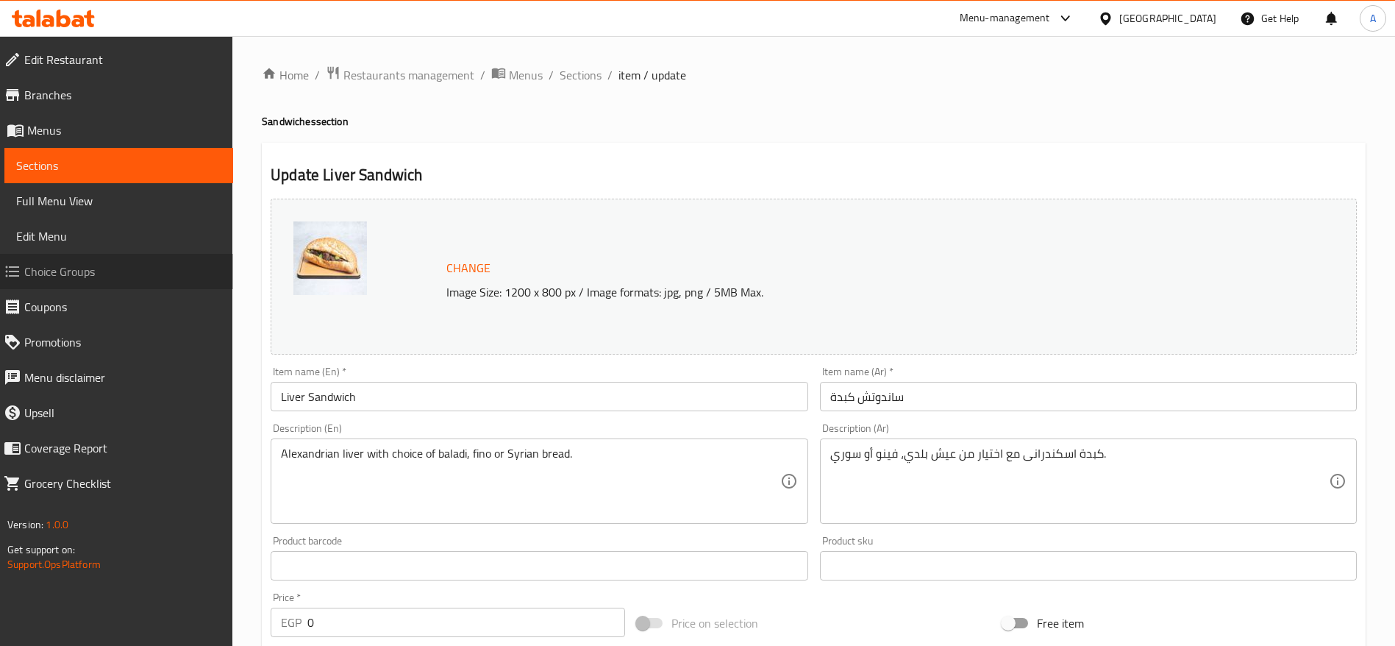
click at [66, 266] on span "Choice Groups" at bounding box center [122, 272] width 197 height 18
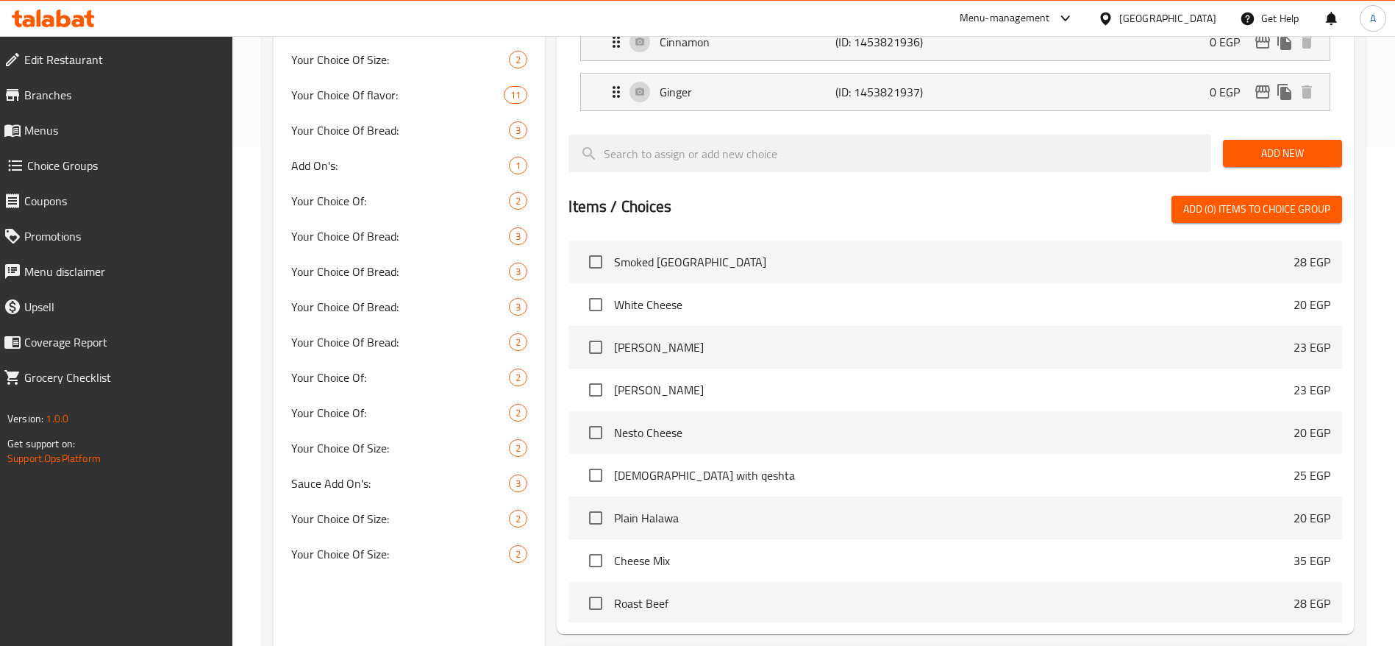
scroll to position [500, 0]
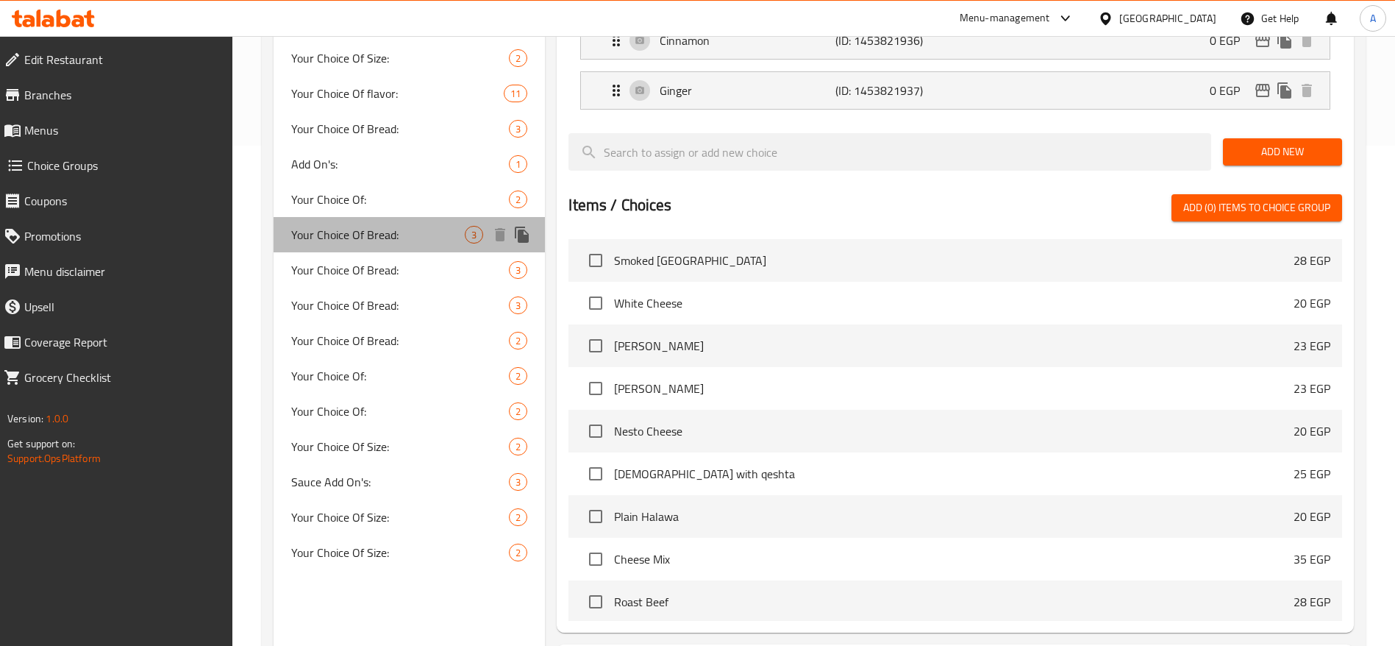
click at [419, 240] on span "Your Choice Of Bread:" at bounding box center [378, 235] width 174 height 18
type input "Your Choice Of Bread:"
type input "إختيارك من العيش:"
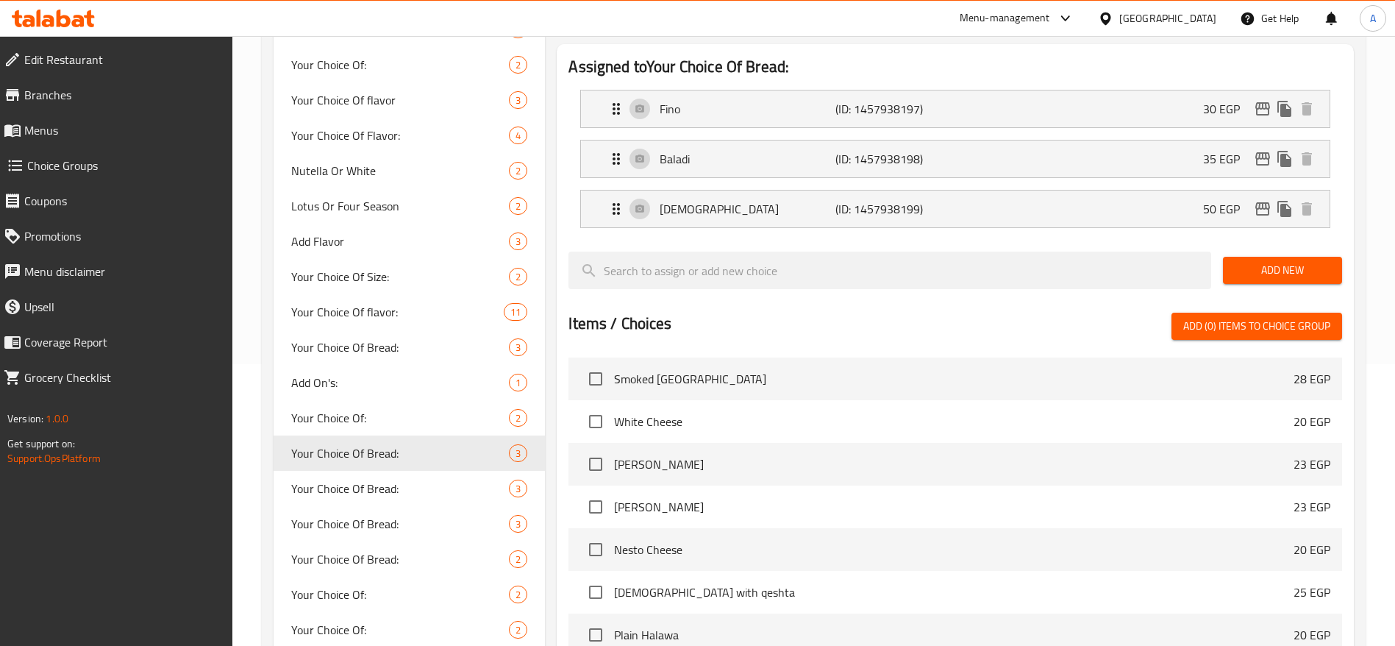
scroll to position [283, 0]
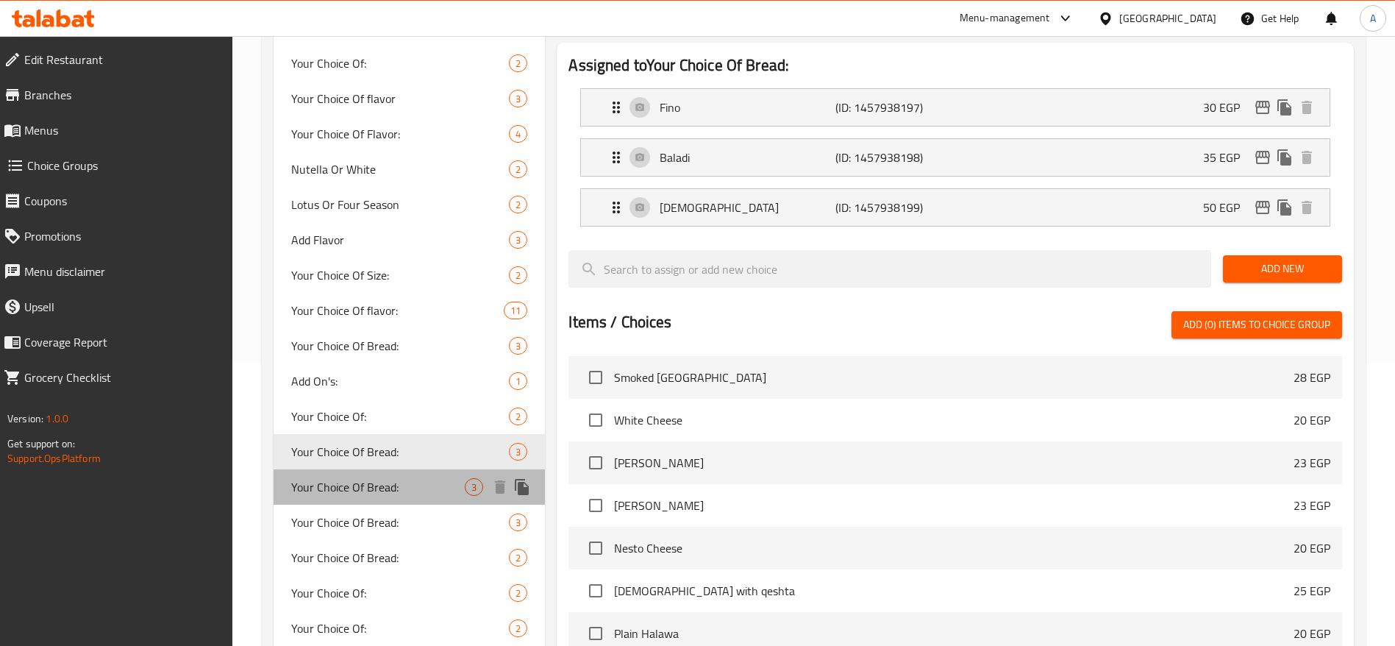
click at [395, 473] on div "Your Choice Of Bread: 3" at bounding box center [409, 486] width 271 height 35
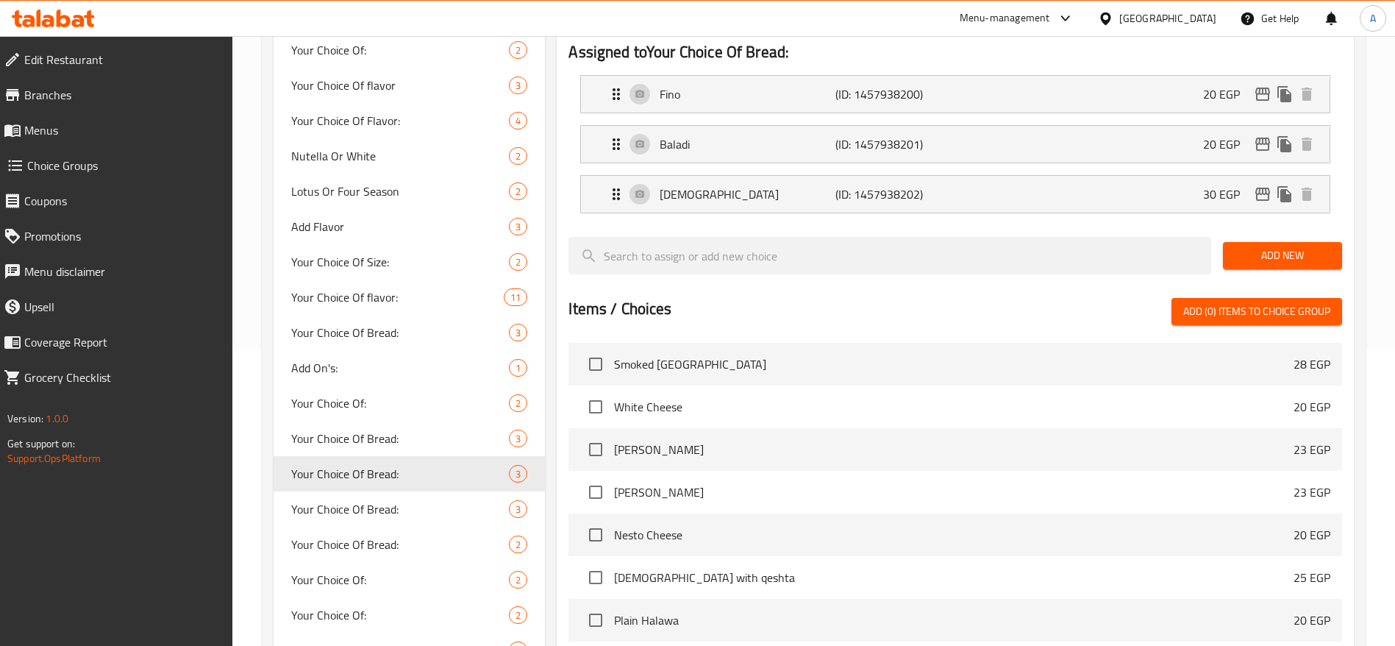
scroll to position [313, 0]
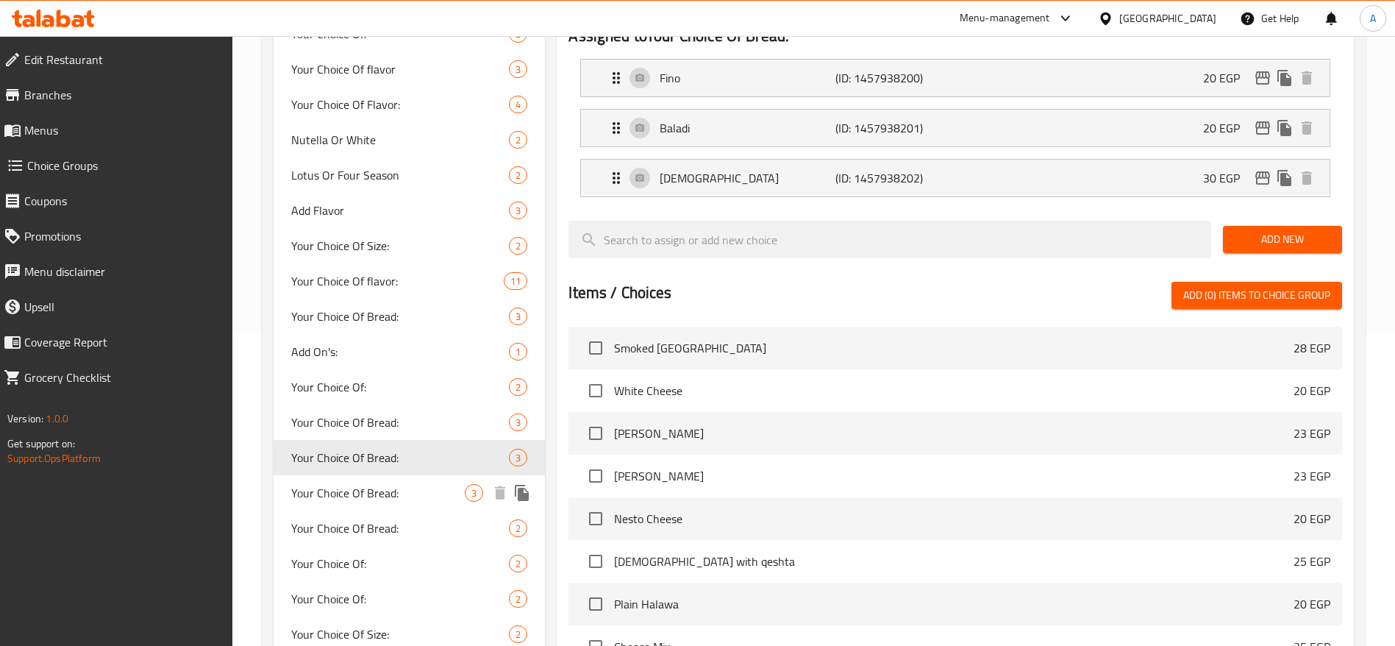
click at [428, 495] on span "Your Choice Of Bread:" at bounding box center [378, 493] width 174 height 18
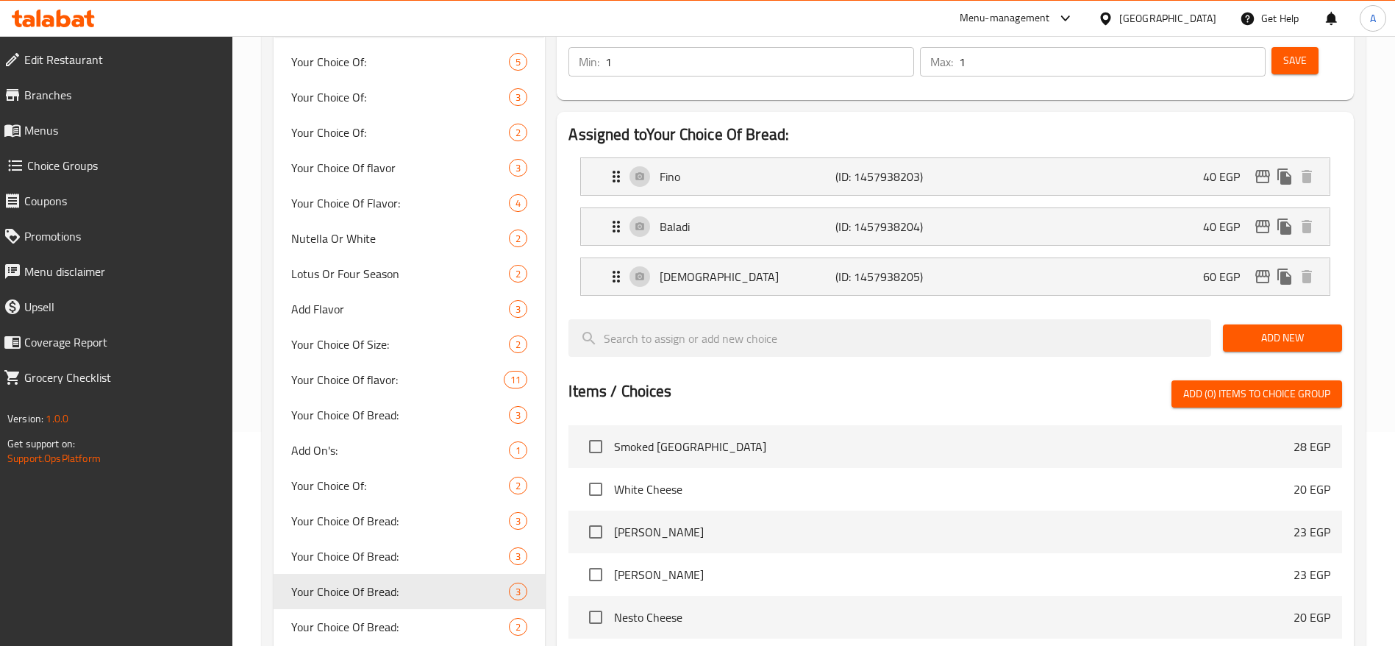
scroll to position [216, 0]
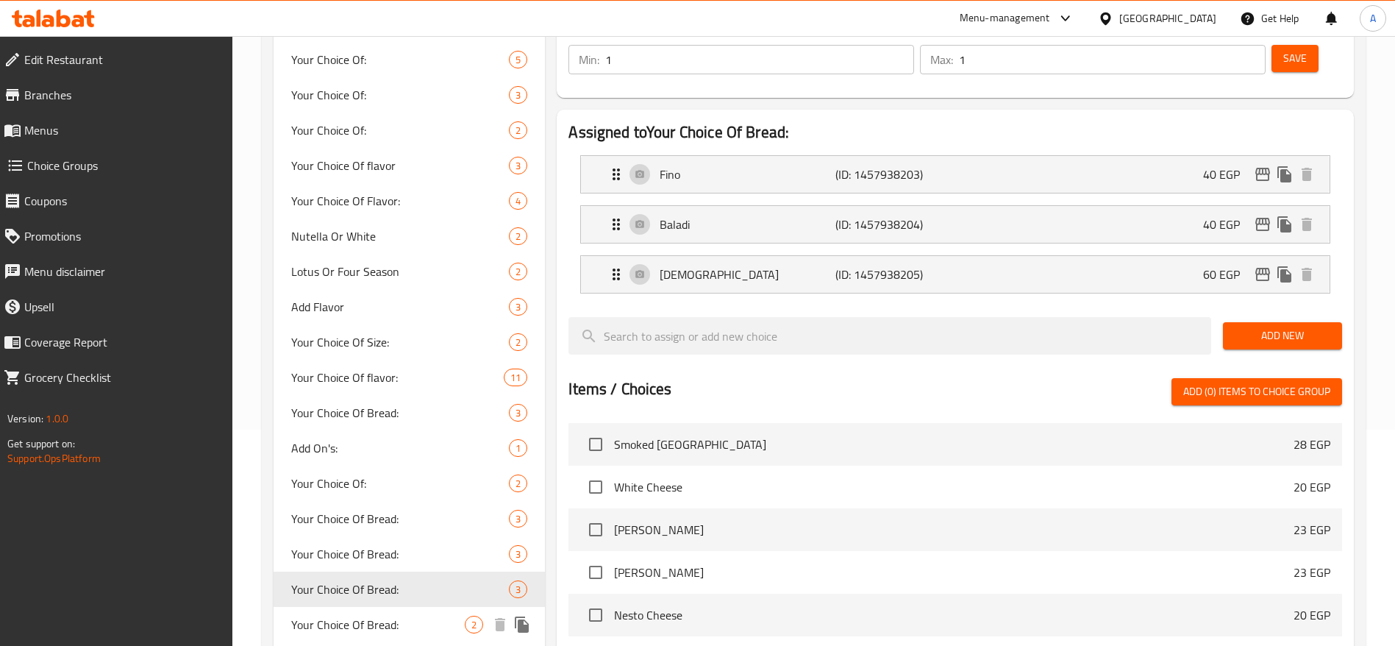
click at [432, 617] on span "Your Choice Of Bread:" at bounding box center [378, 625] width 174 height 18
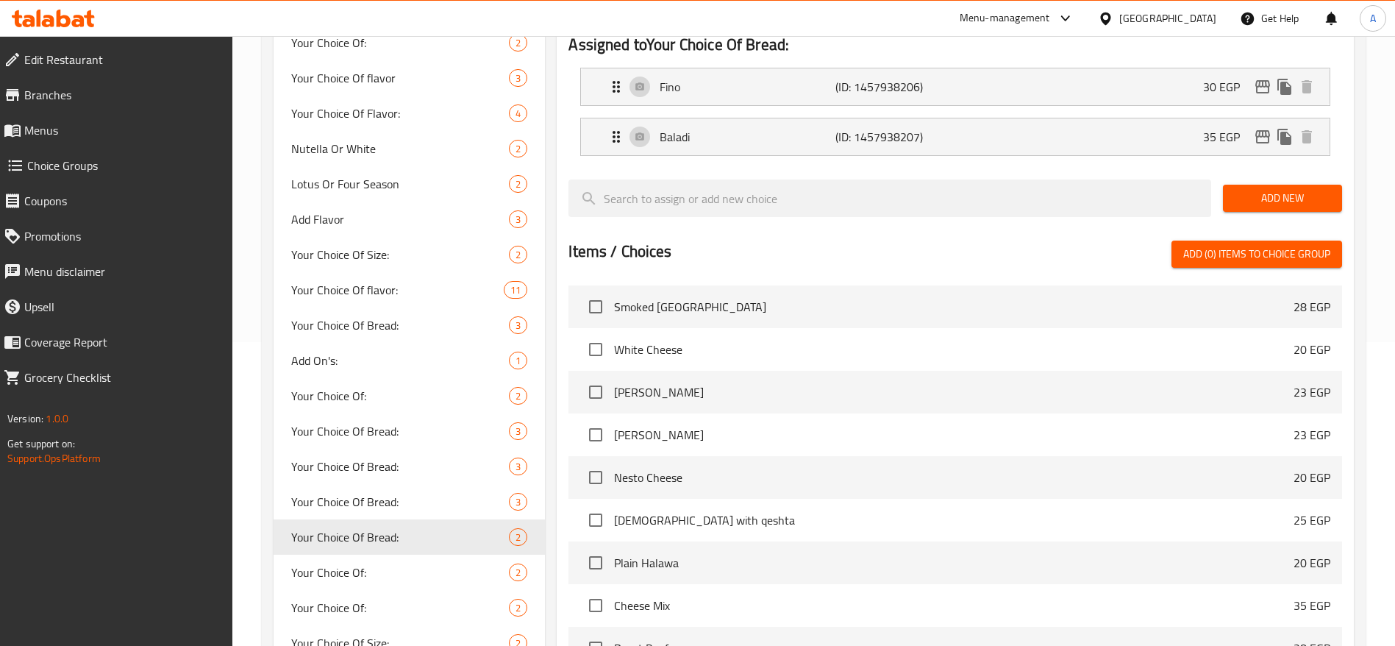
scroll to position [296, 0]
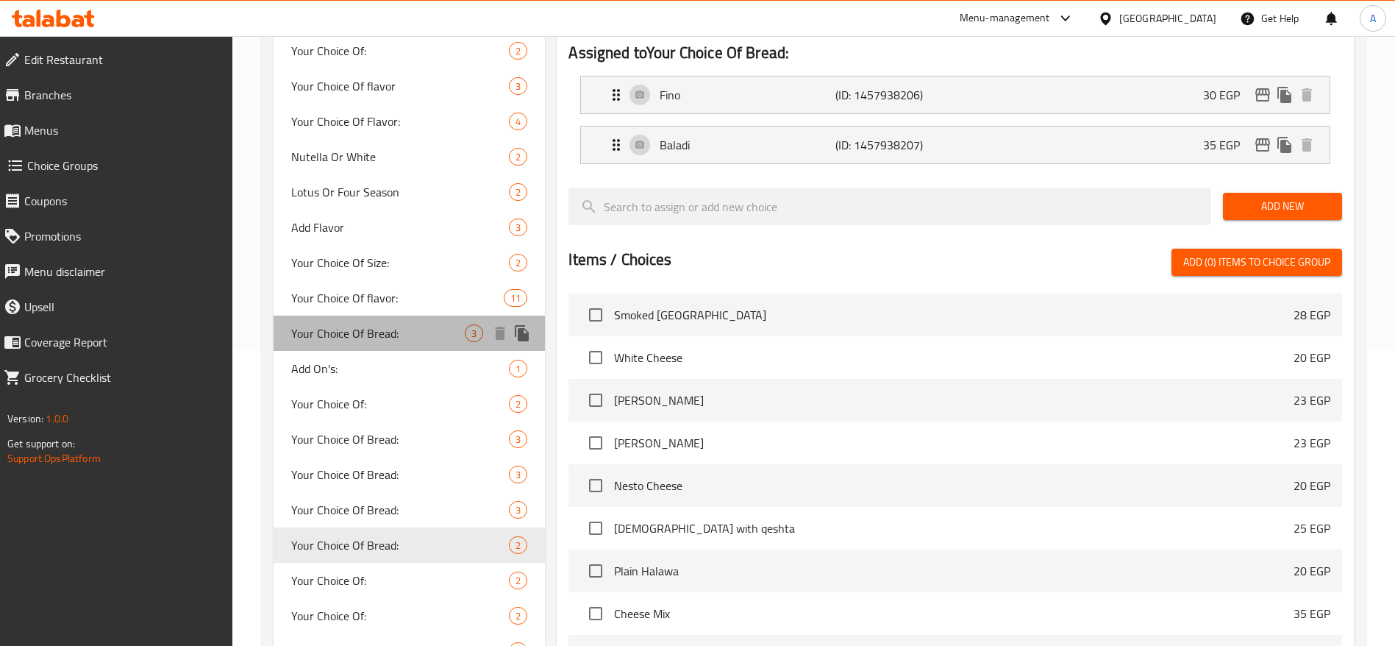
click at [424, 329] on span "Your Choice Of Bread:" at bounding box center [378, 333] width 174 height 18
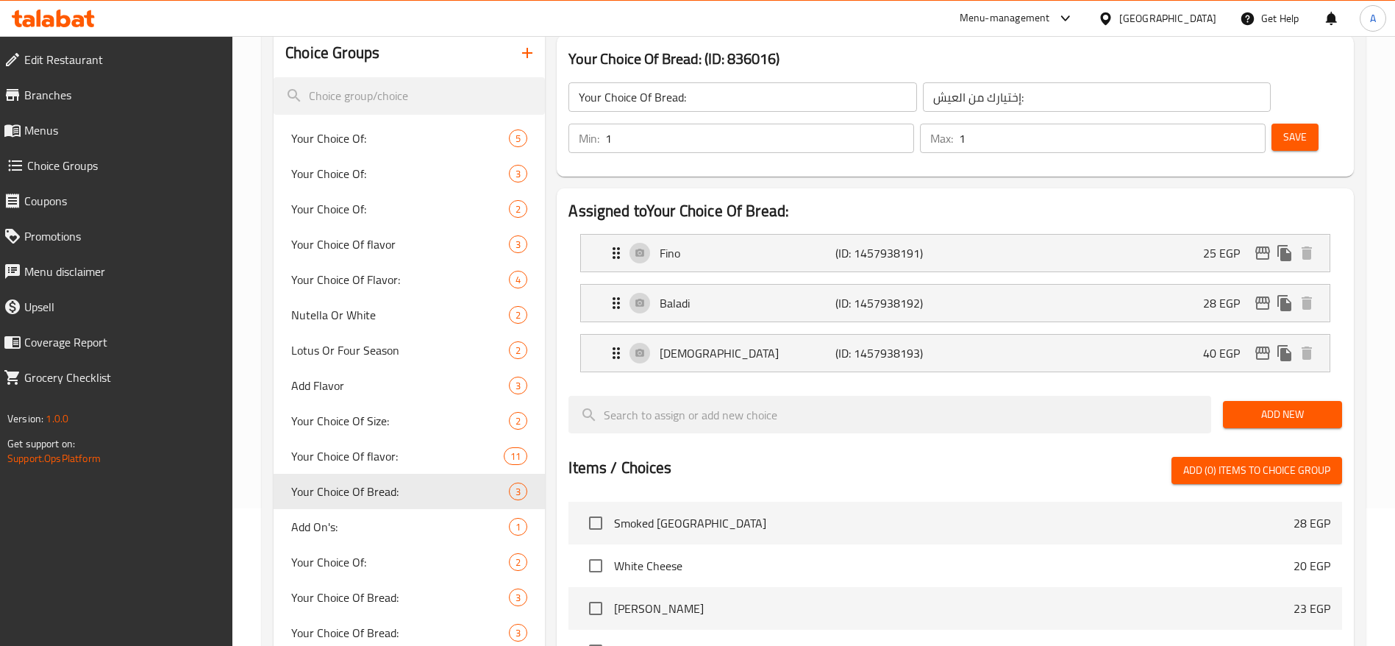
scroll to position [144, 0]
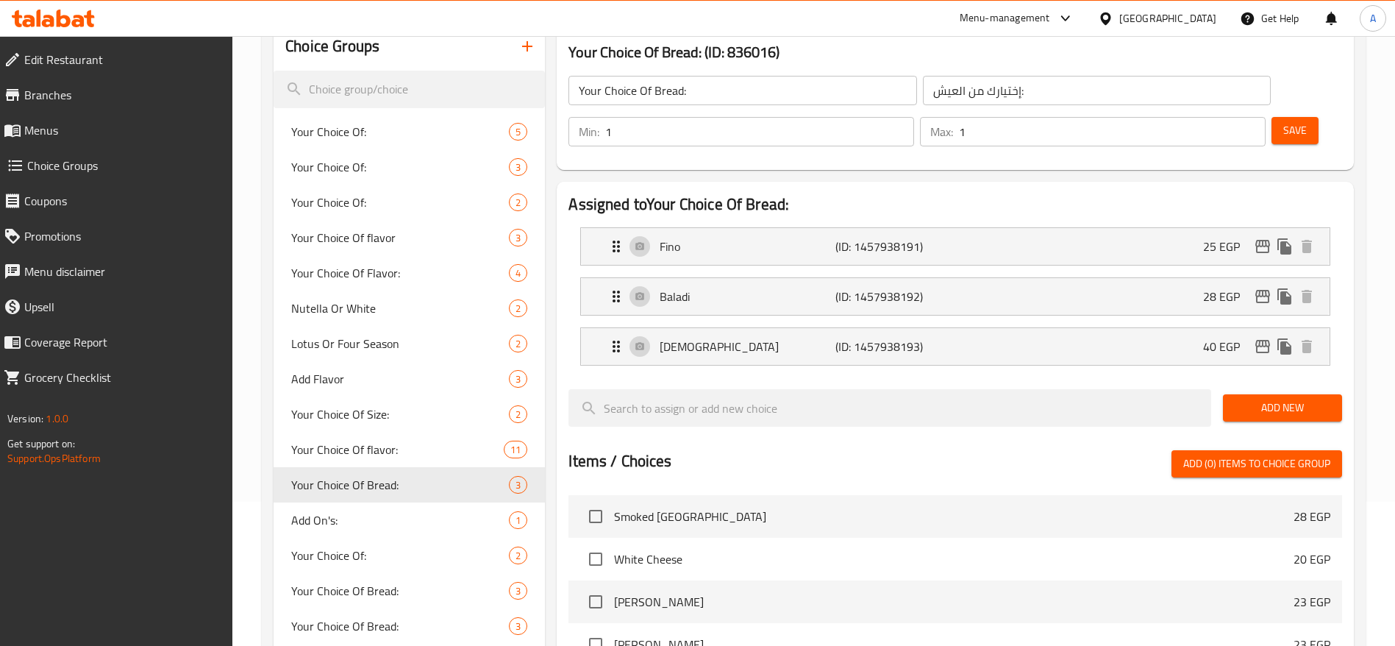
click at [79, 130] on span "Menus" at bounding box center [122, 130] width 197 height 18
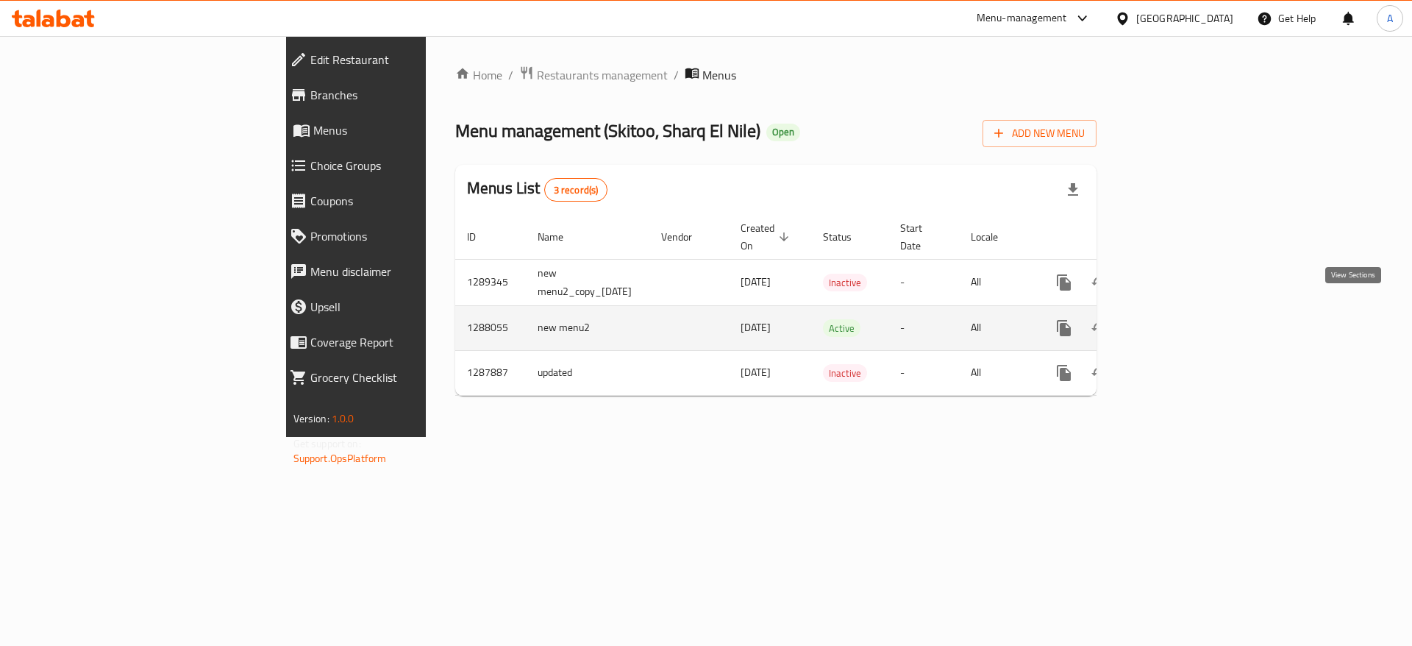
click at [1188, 322] on link "enhanced table" at bounding box center [1169, 327] width 35 height 35
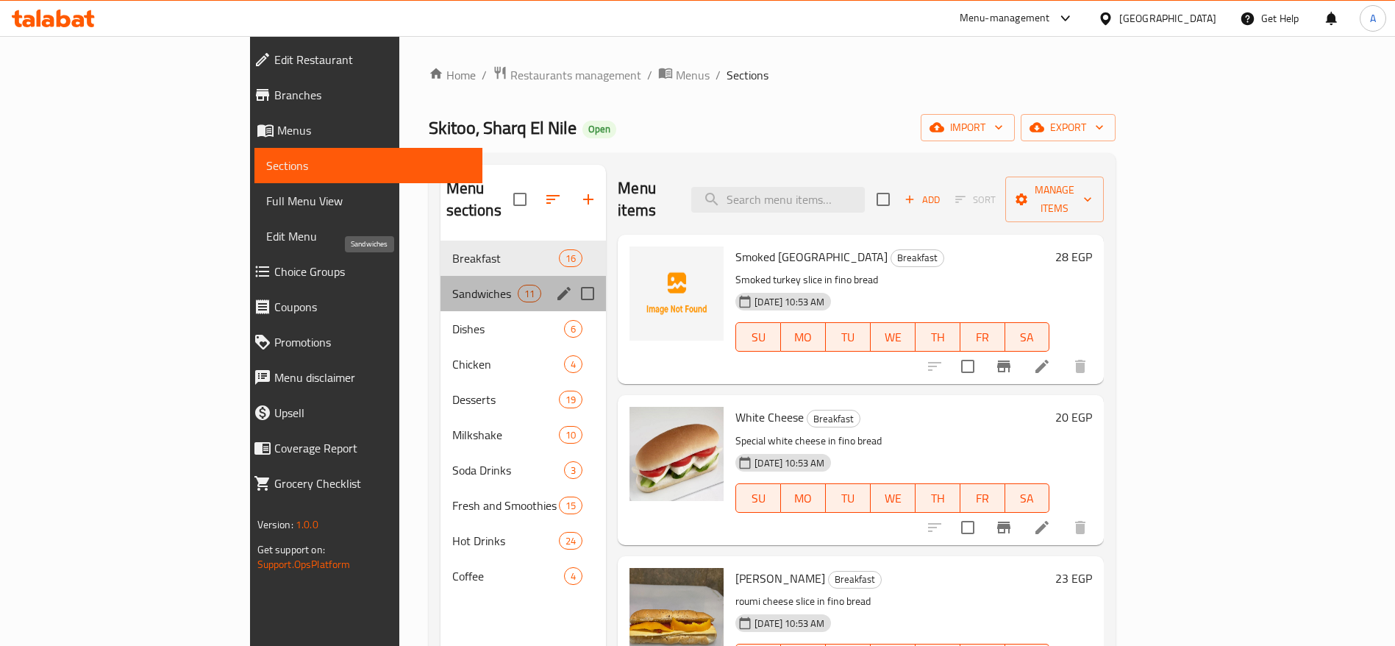
click at [452, 285] on span "Sandwiches" at bounding box center [484, 294] width 65 height 18
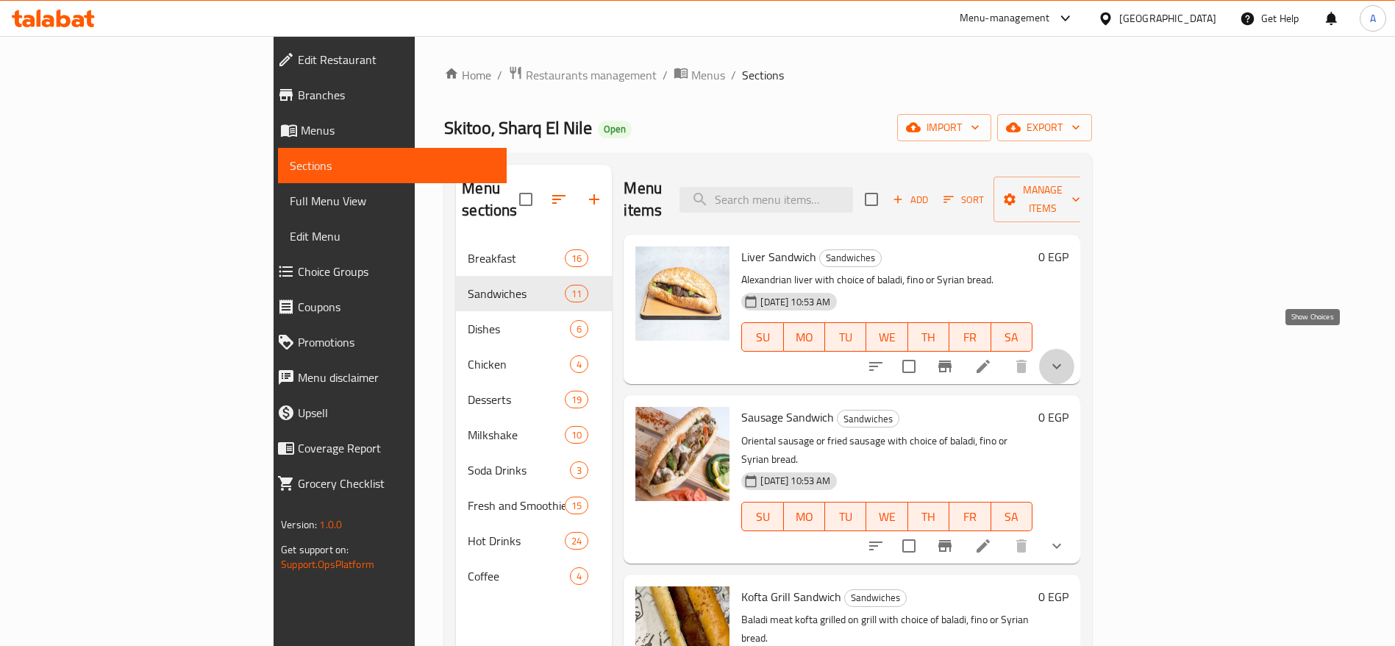
click at [1066, 357] on icon "show more" at bounding box center [1057, 366] width 18 height 18
